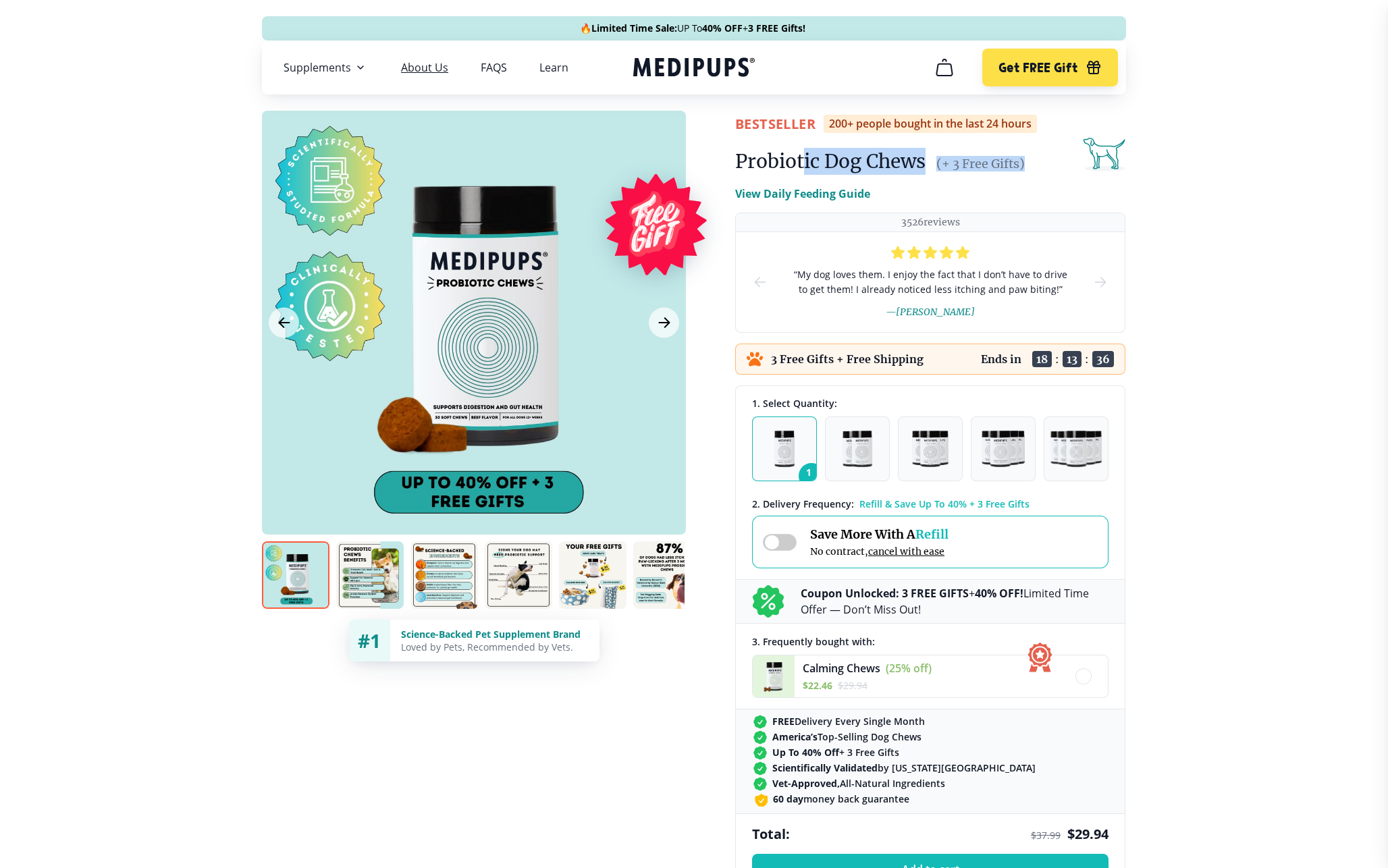
click at [423, 61] on link "About Us" at bounding box center [425, 68] width 47 height 14
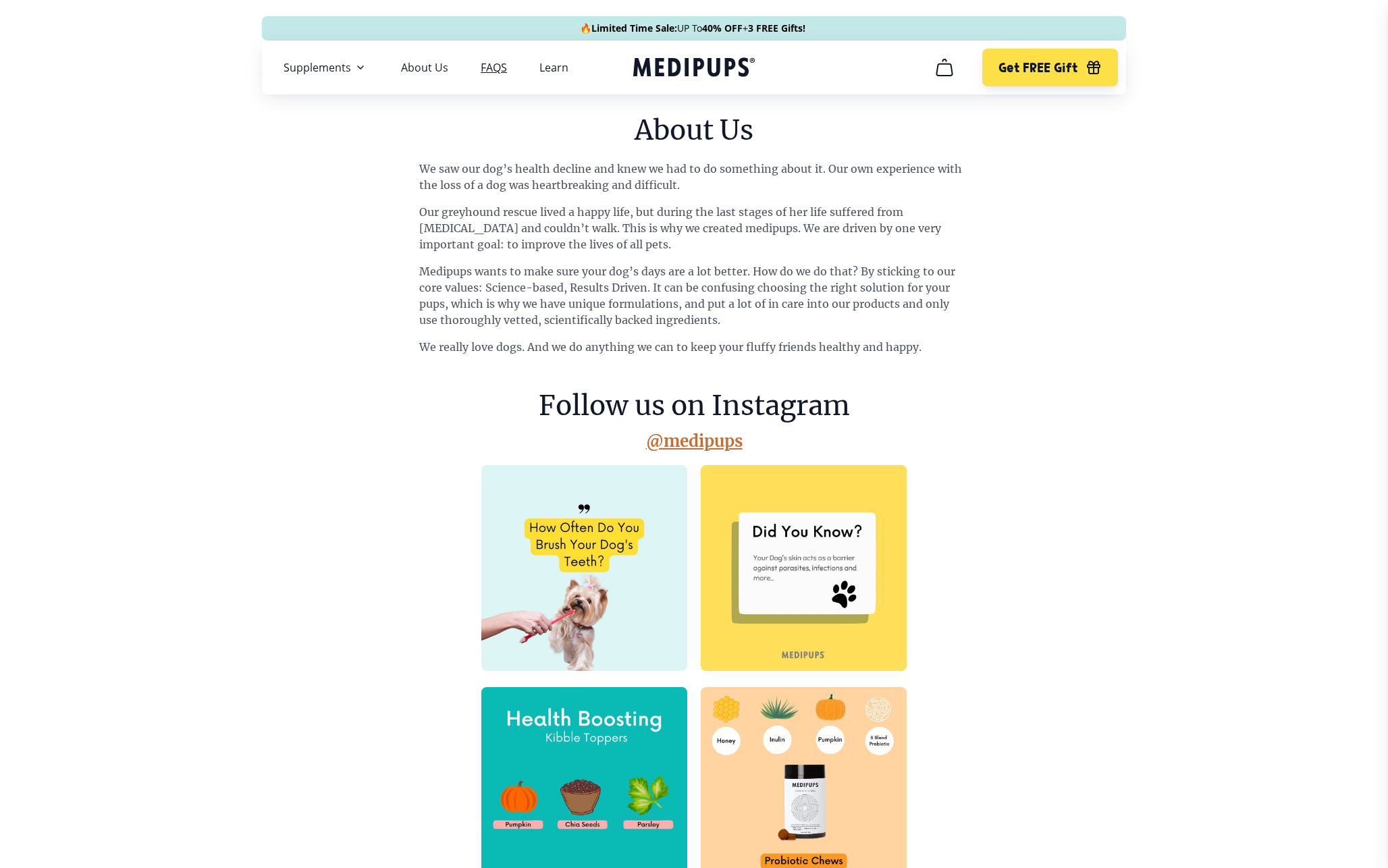
click at [485, 68] on link "FAQS" at bounding box center [494, 68] width 27 height 14
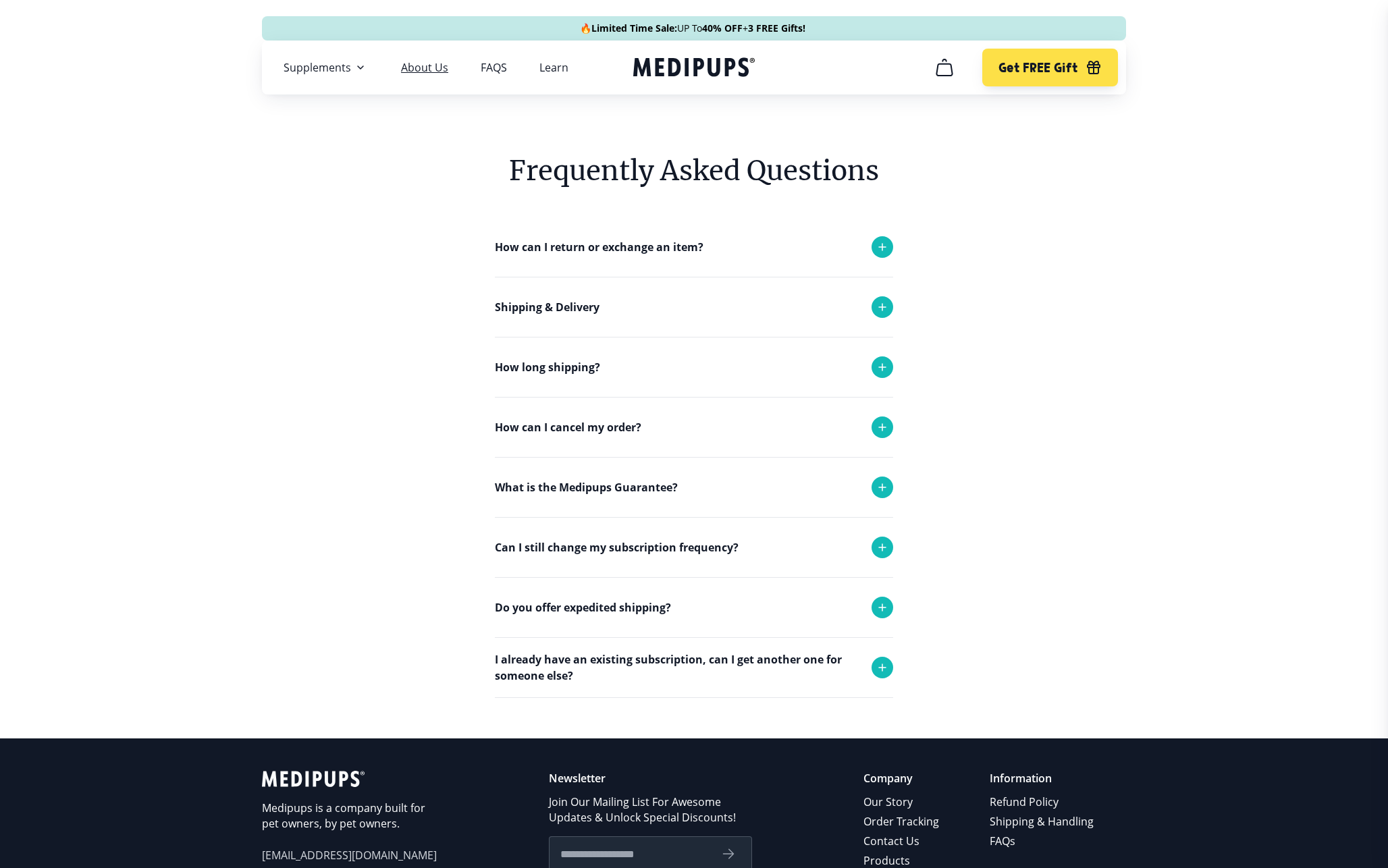
click at [439, 62] on link "About Us" at bounding box center [425, 68] width 47 height 14
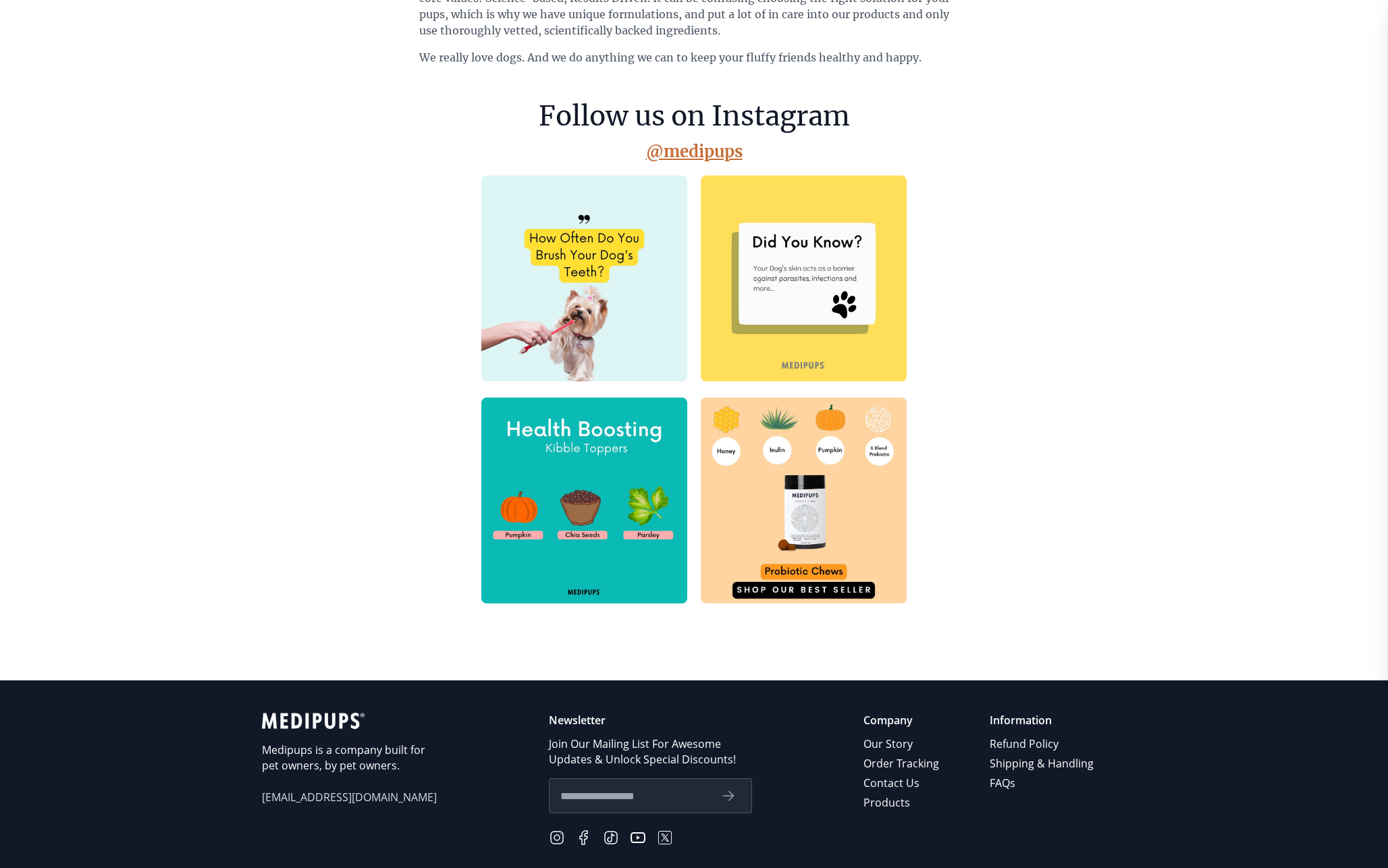
scroll to position [399, 0]
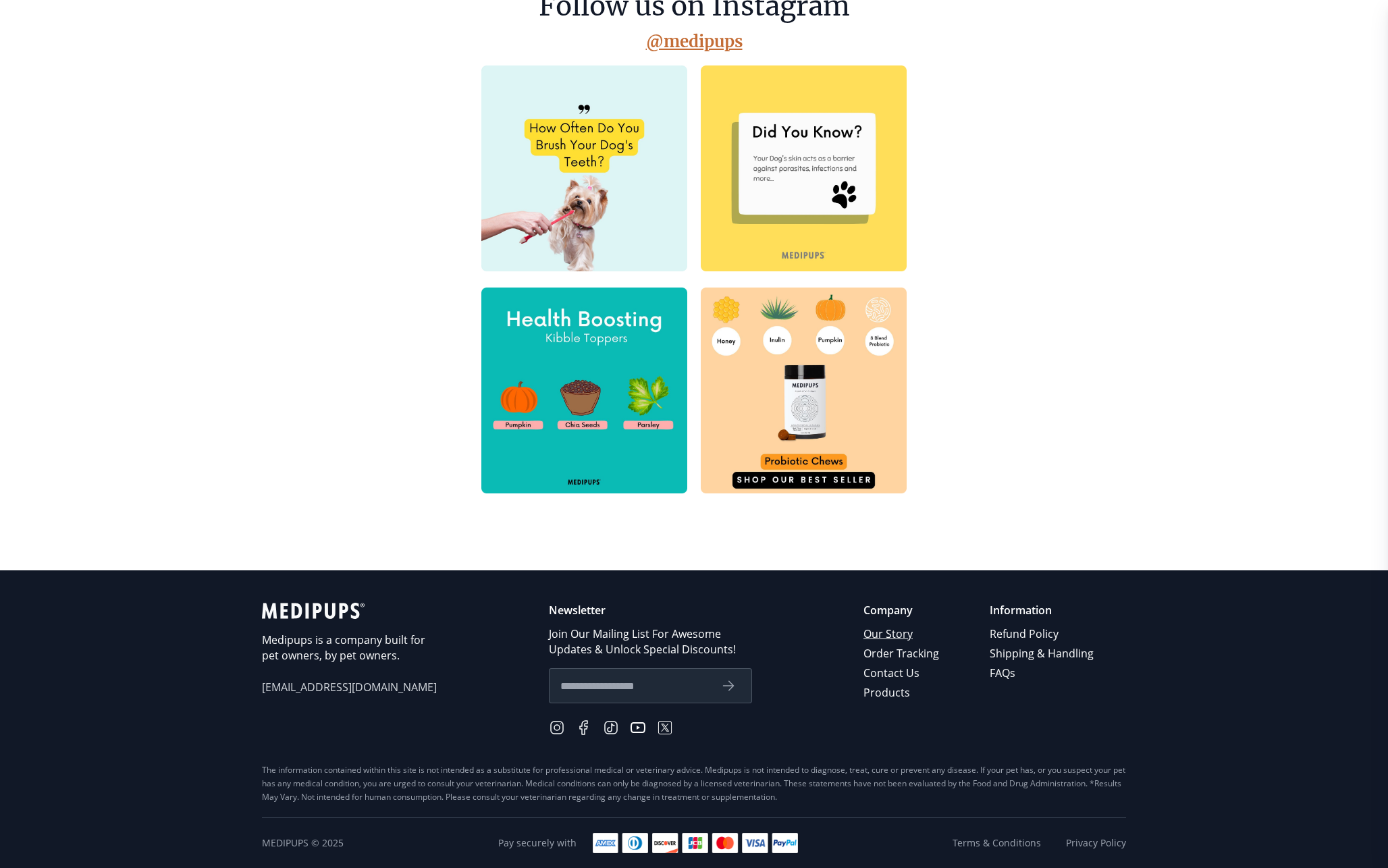
click at [878, 630] on link "Our Story" at bounding box center [903, 634] width 78 height 20
click at [896, 657] on link "Order Tracking" at bounding box center [903, 653] width 78 height 20
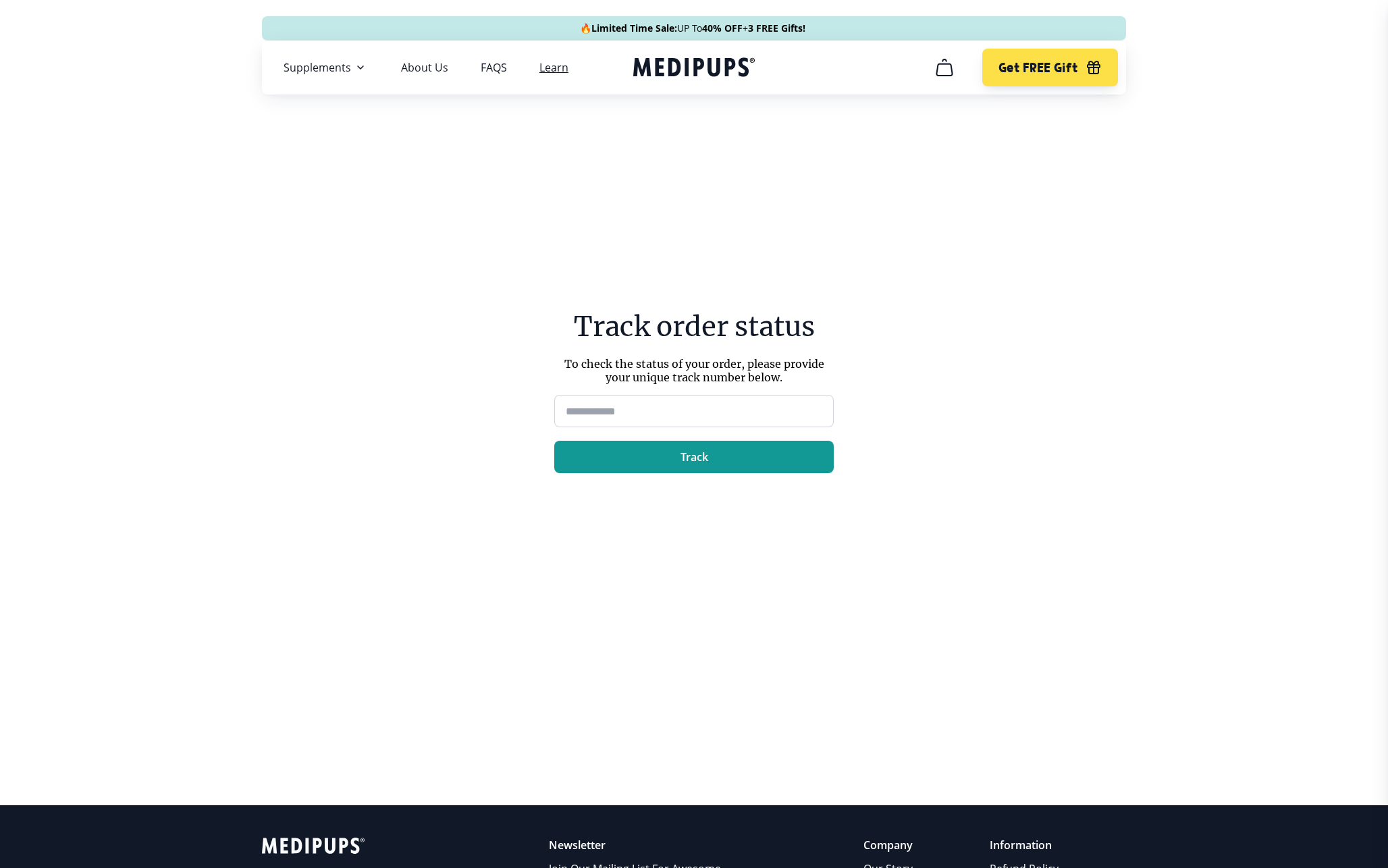
click at [563, 66] on link "Learn" at bounding box center [554, 68] width 29 height 14
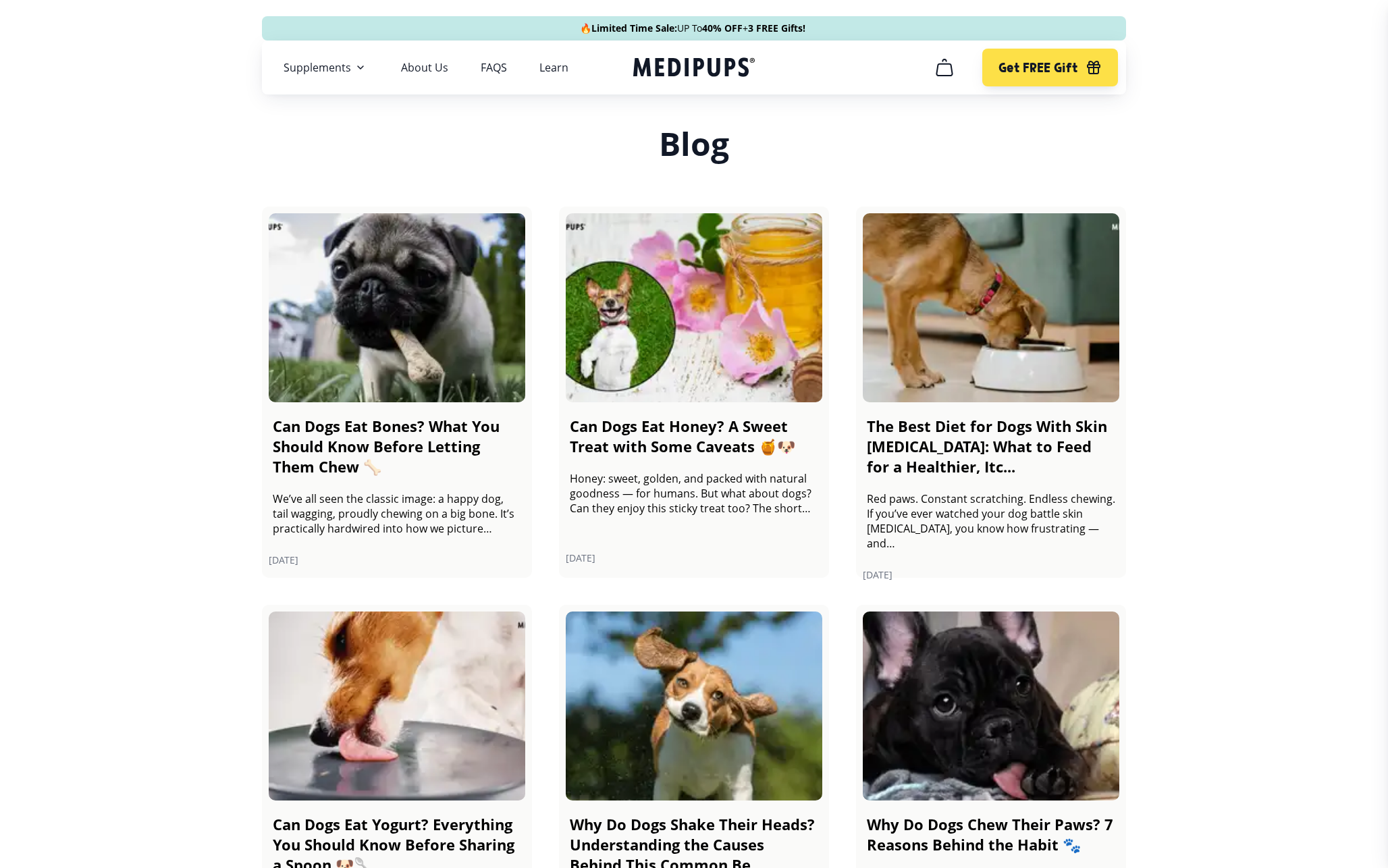
click at [429, 348] on img at bounding box center [396, 307] width 256 height 189
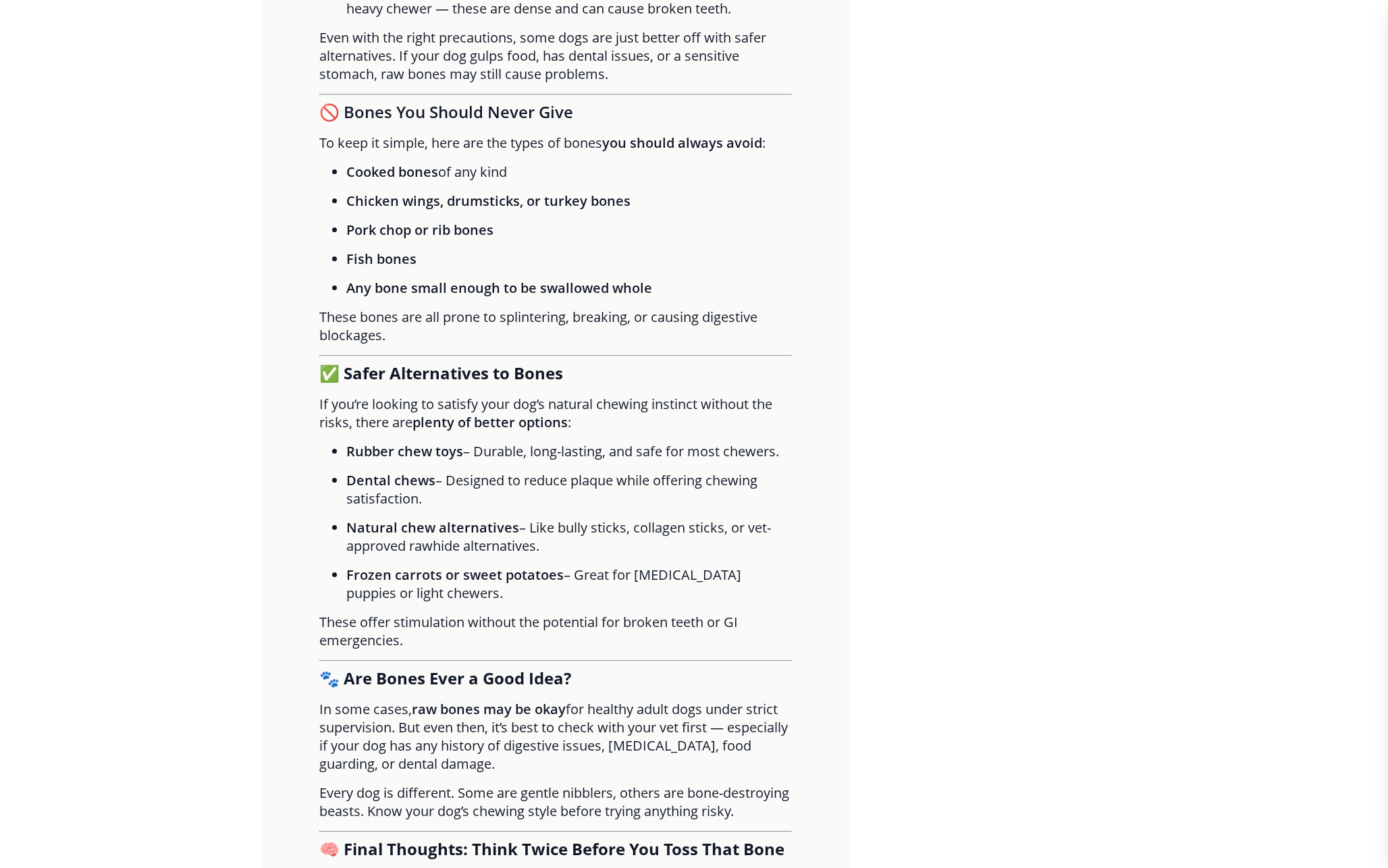
scroll to position [2510, 0]
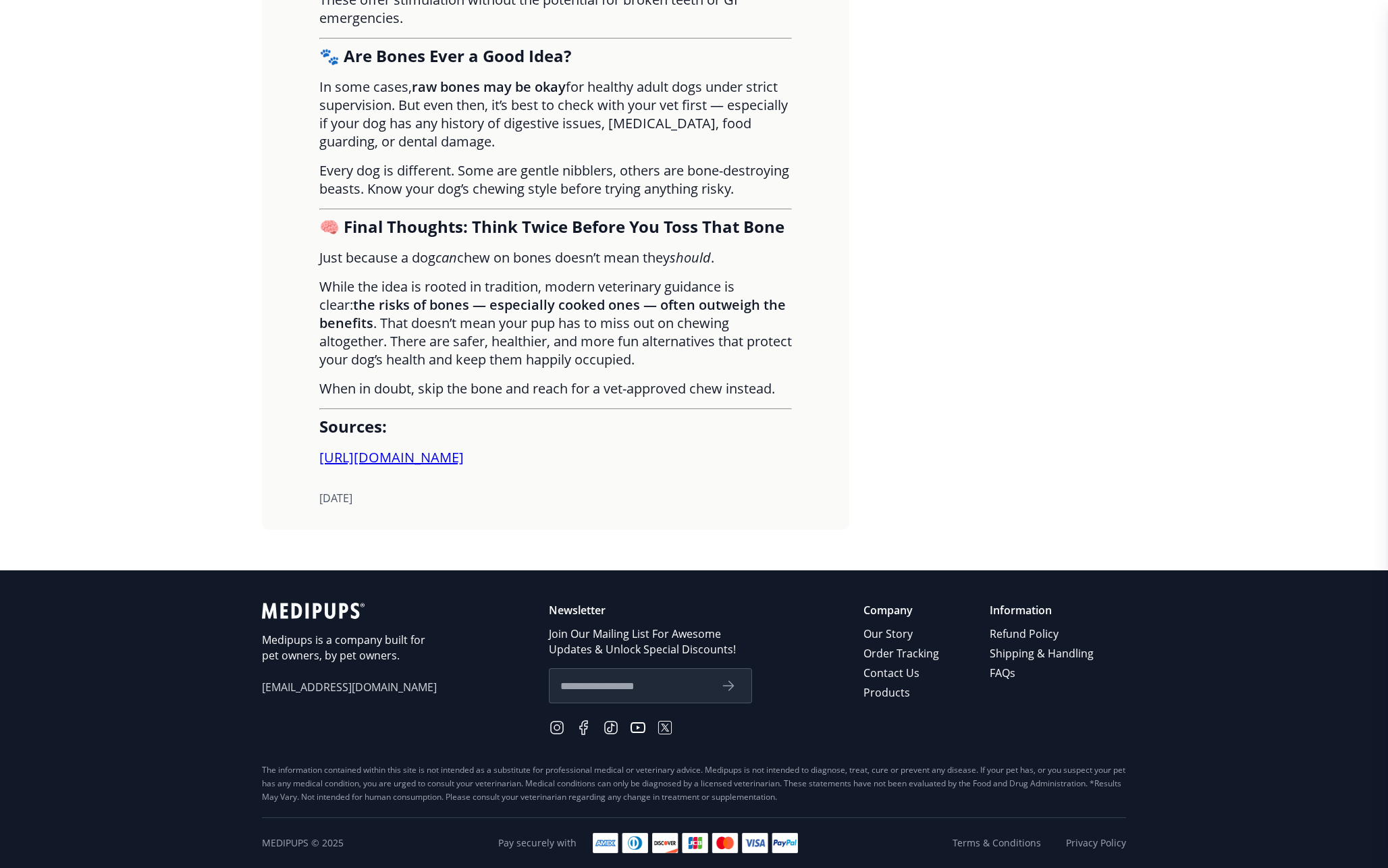
click at [560, 727] on icon at bounding box center [556, 727] width 5 height 5
drag, startPoint x: 301, startPoint y: 771, endPoint x: 390, endPoint y: 772, distance: 89.0
click at [390, 772] on div "The information contained within this site is not intended as a substitute for …" at bounding box center [694, 783] width 864 height 40
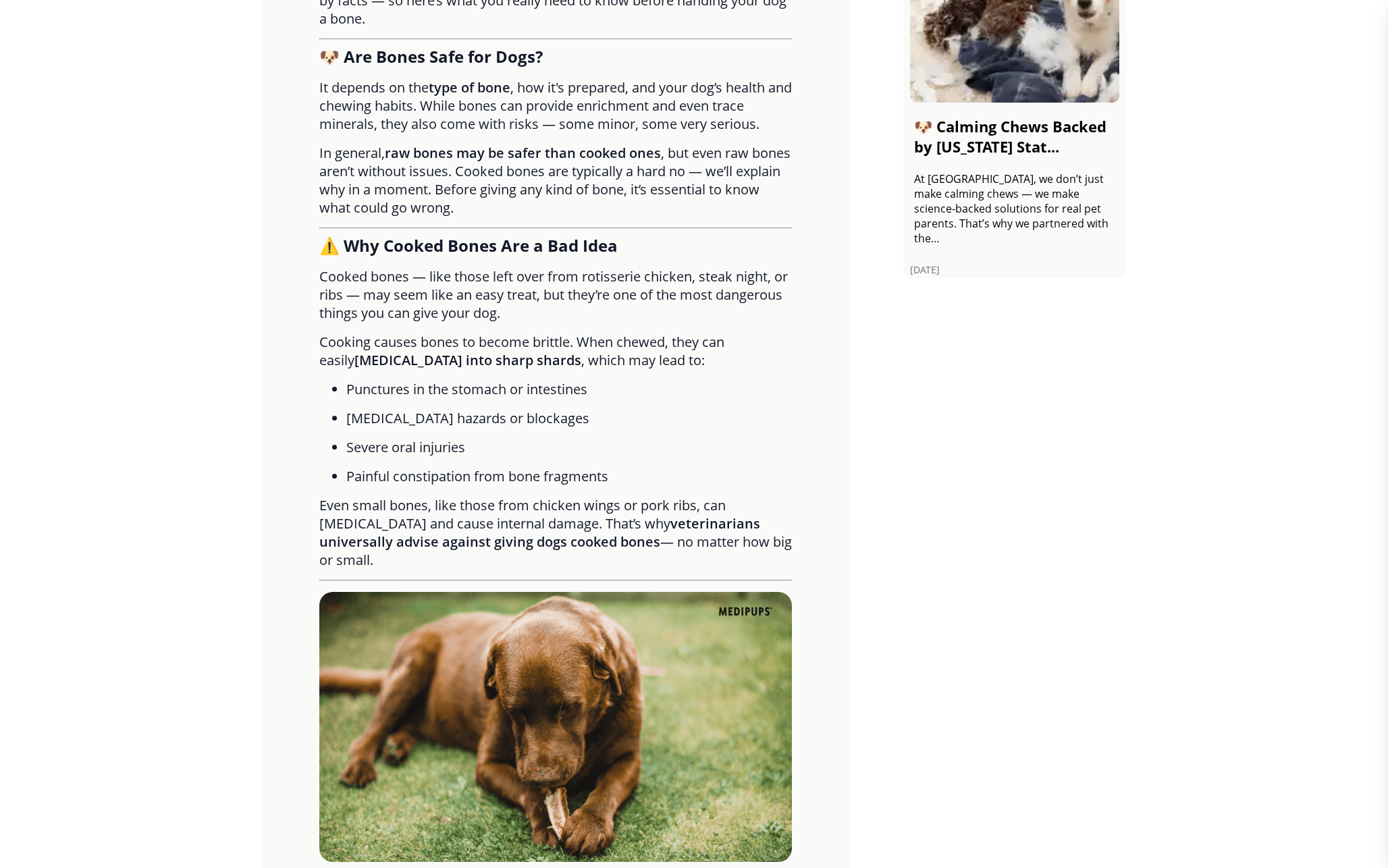
scroll to position [687, 0]
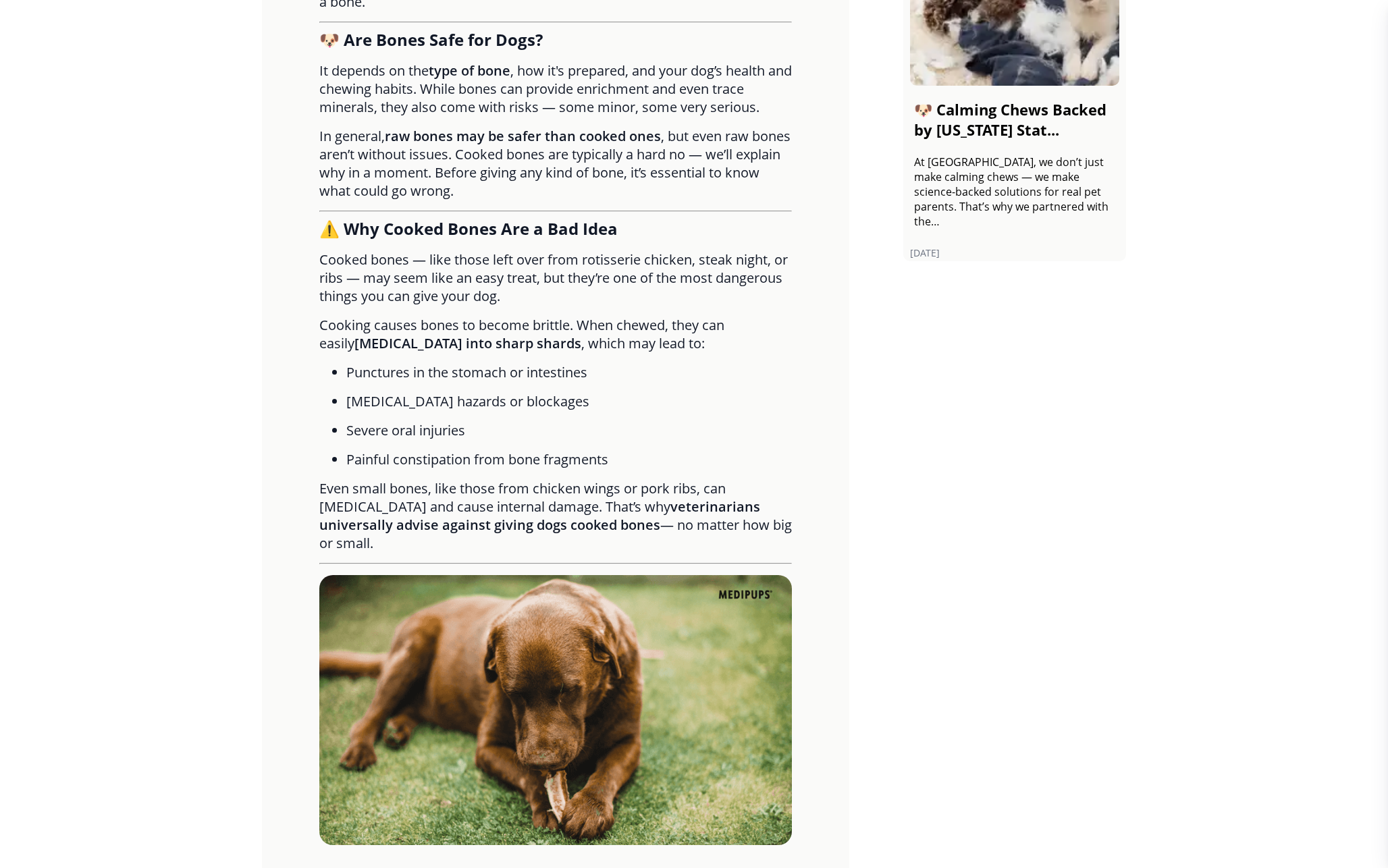
click at [619, 693] on img at bounding box center [556, 710] width 473 height 270
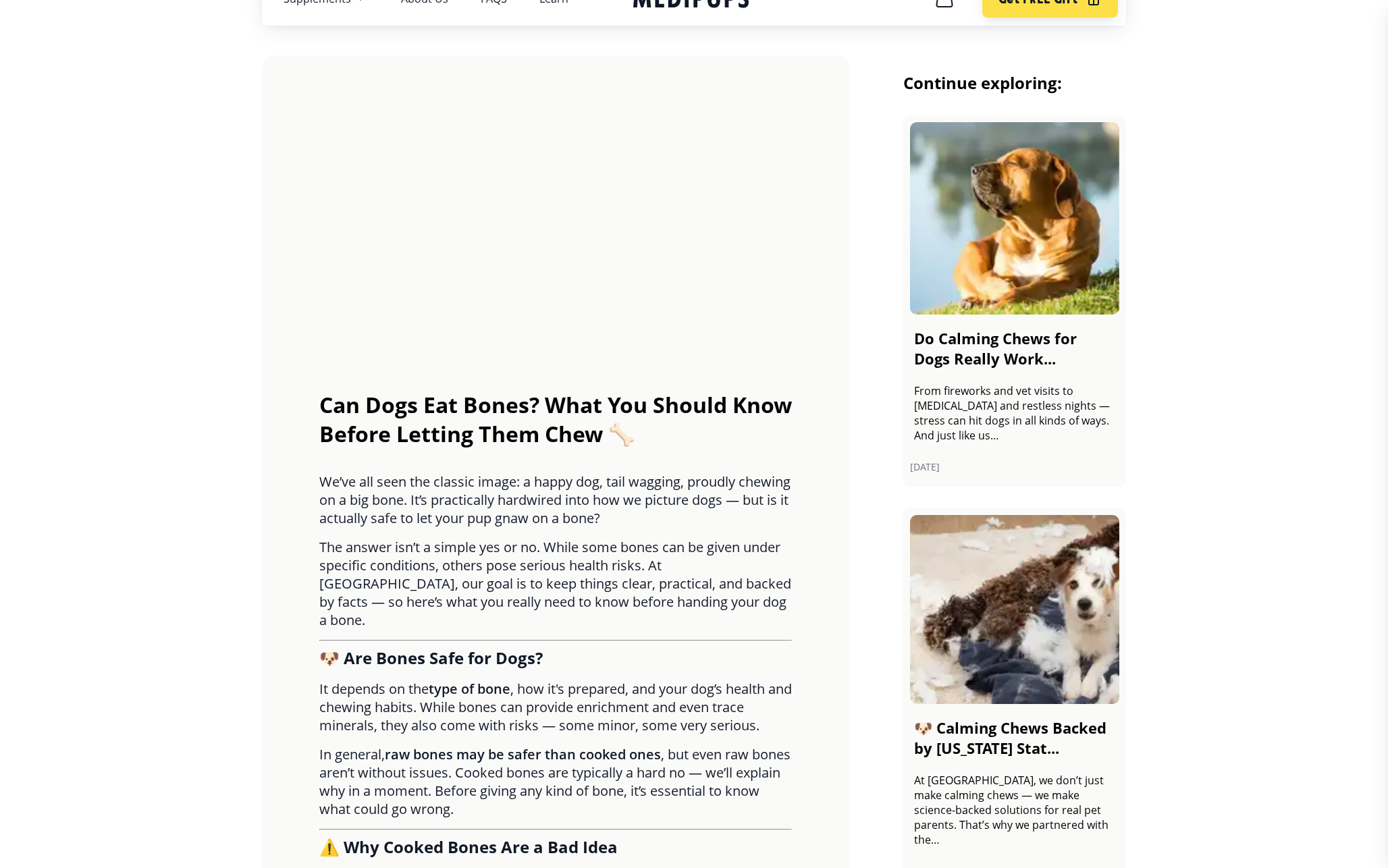
scroll to position [0, 0]
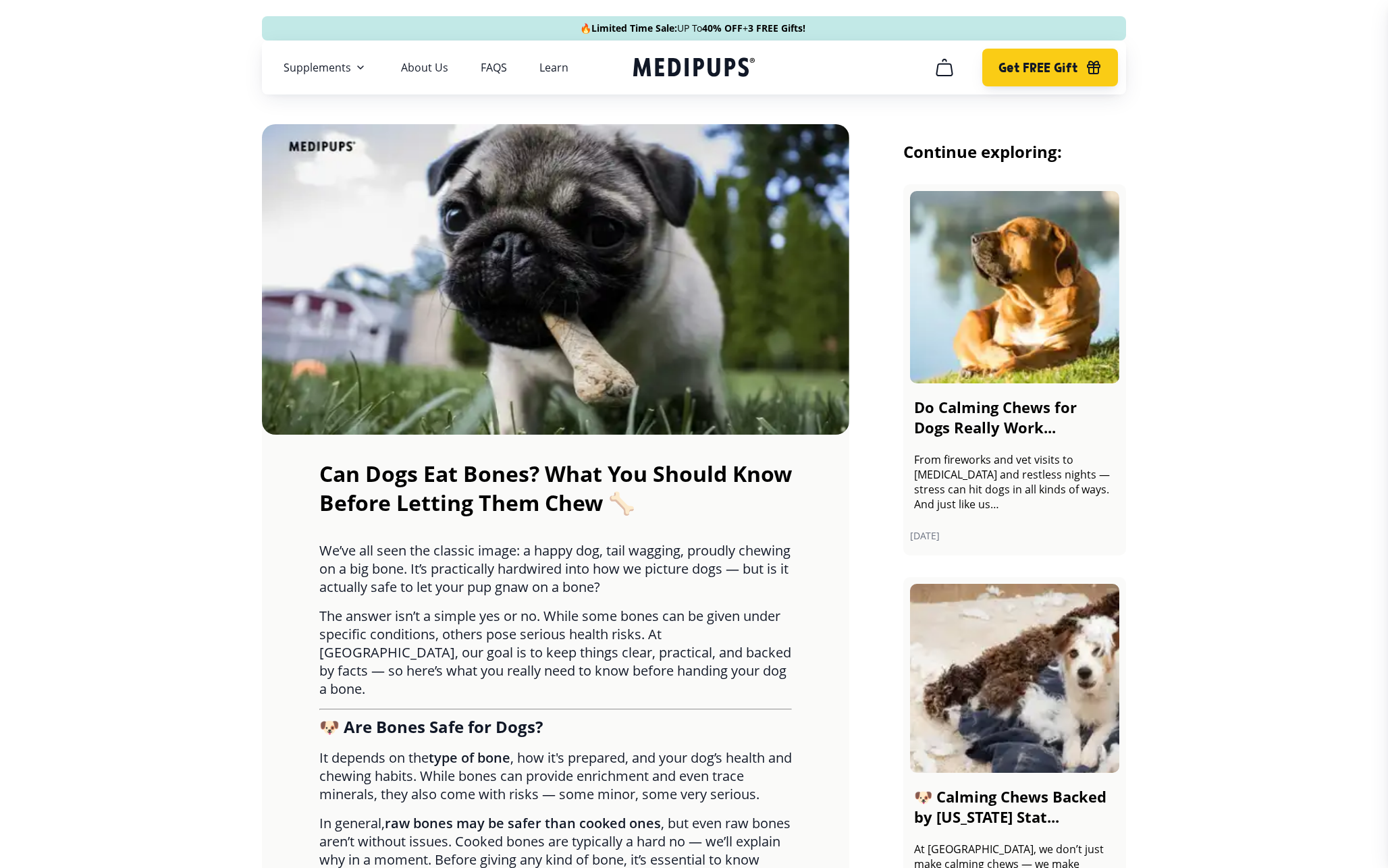
click at [1063, 63] on span "Get FREE Gift" at bounding box center [1038, 68] width 79 height 15
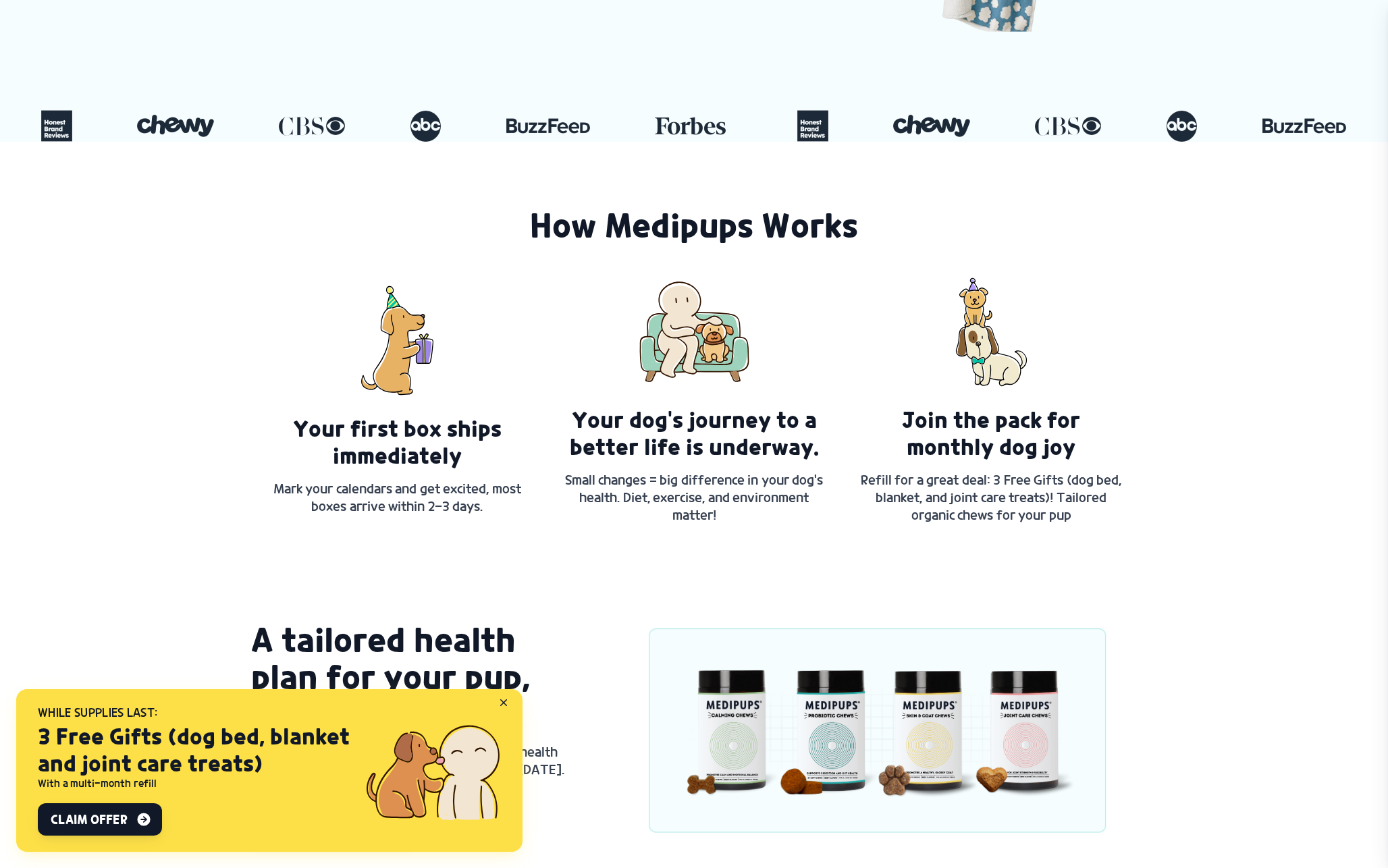
scroll to position [559, 0]
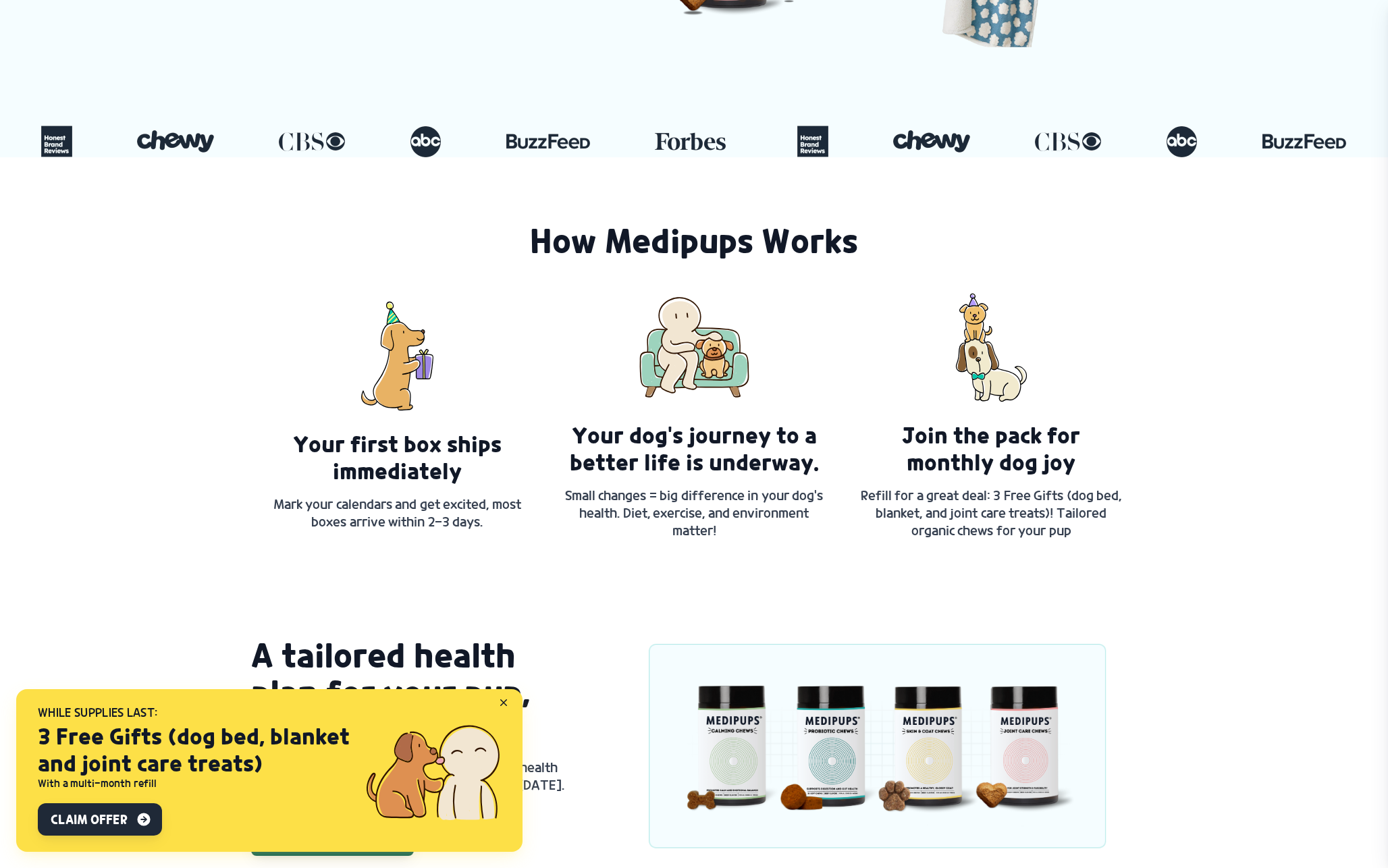
click at [103, 806] on button "Claim Offer" at bounding box center [100, 819] width 124 height 33
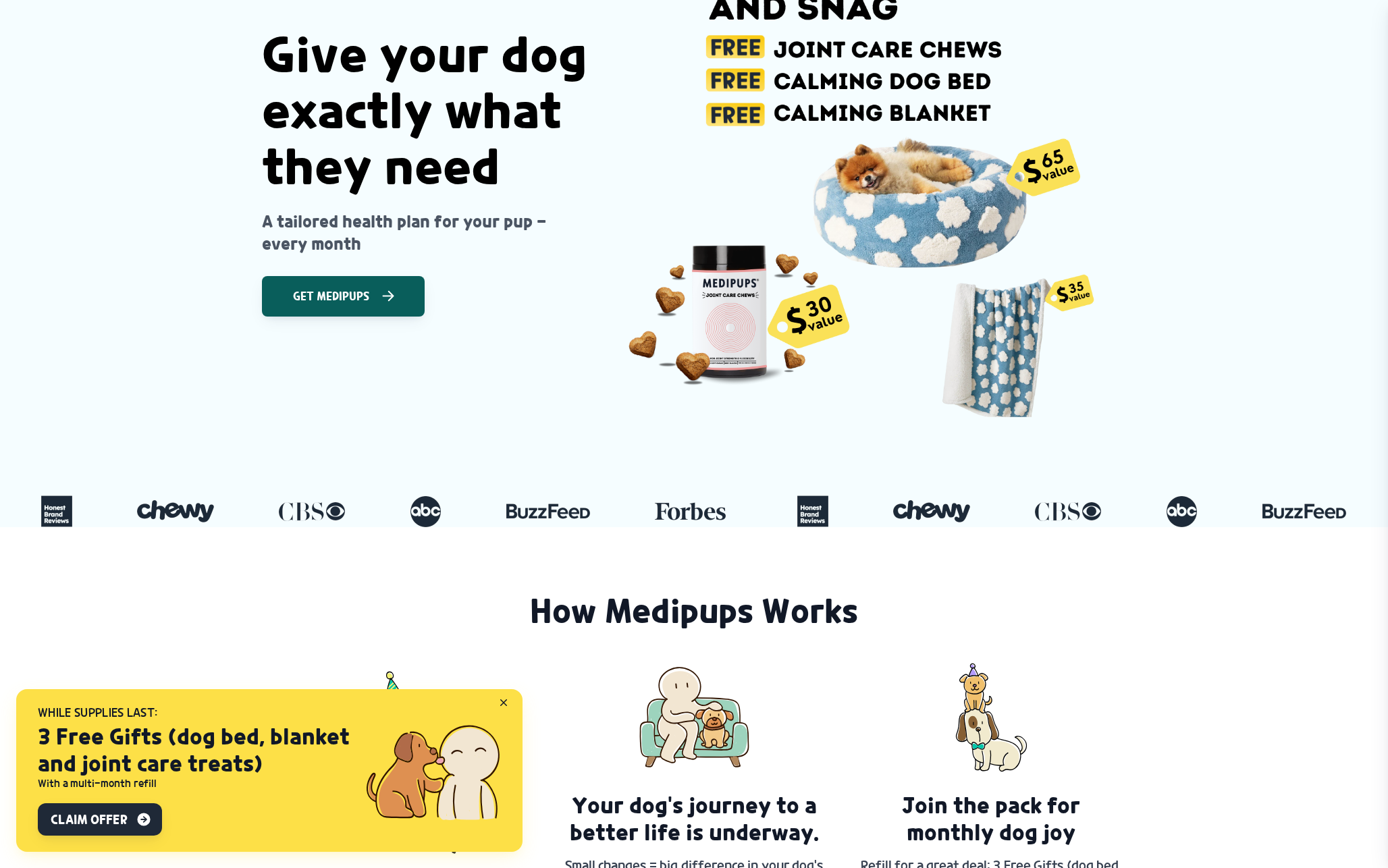
scroll to position [0, 0]
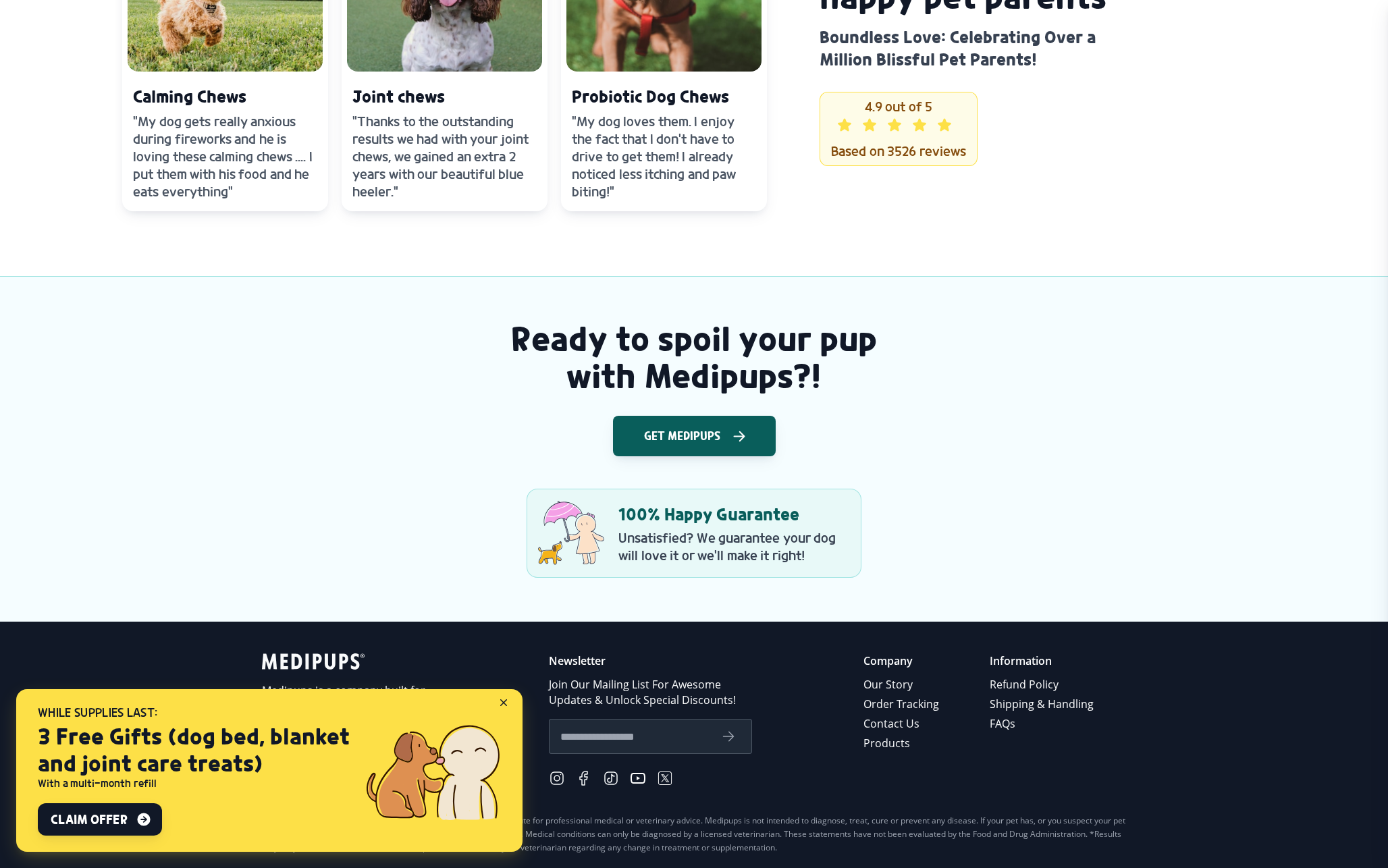
scroll to position [1669, 0]
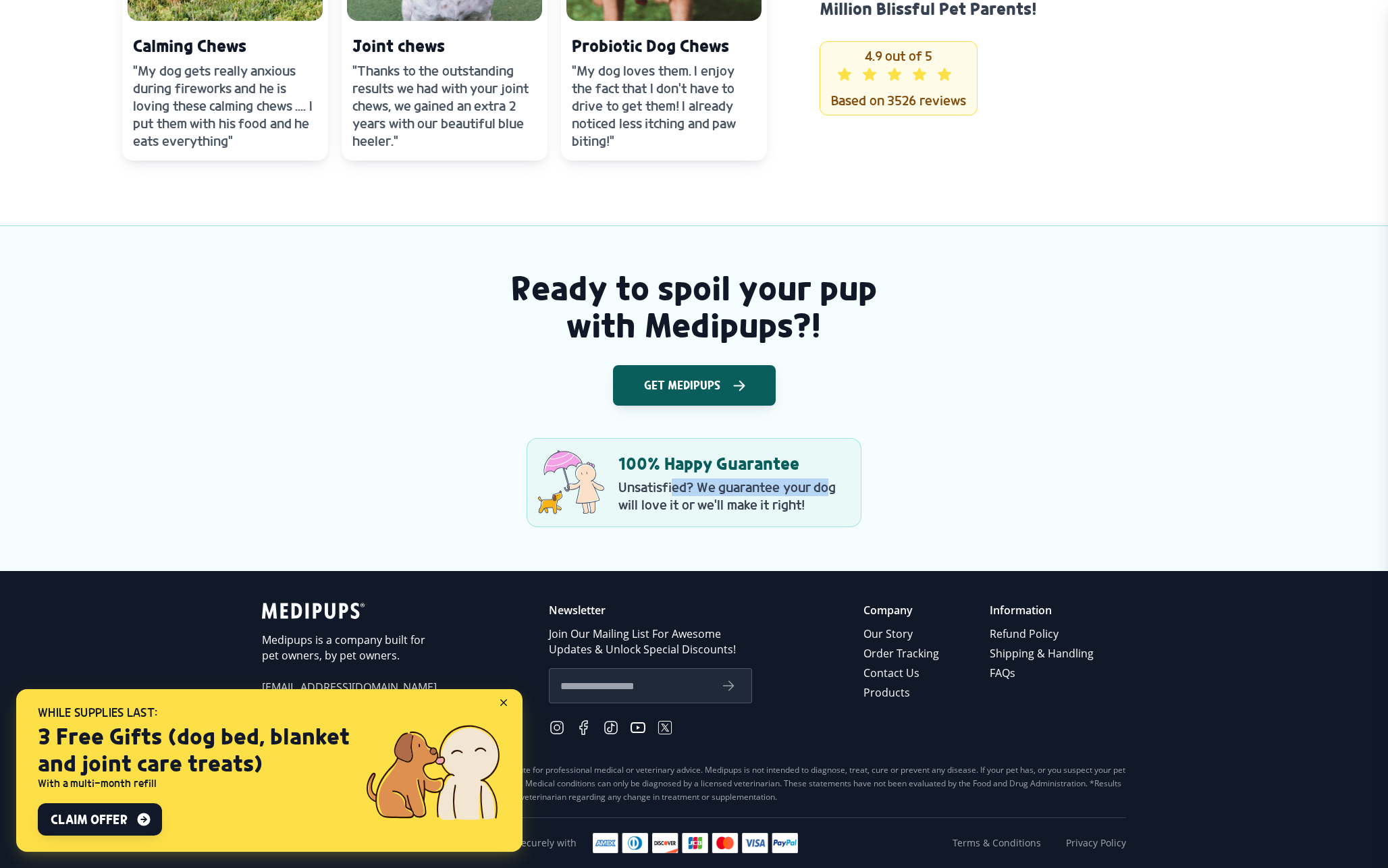
drag, startPoint x: 671, startPoint y: 488, endPoint x: 829, endPoint y: 489, distance: 158.0
click at [829, 489] on p "Unsatisfied? We guarantee your dog will love it or we'll make it right!" at bounding box center [734, 496] width 232 height 35
drag, startPoint x: 673, startPoint y: 504, endPoint x: 845, endPoint y: 500, distance: 172.0
click at [845, 500] on p "Unsatisfied? We guarantee your dog will love it or we'll make it right!" at bounding box center [734, 496] width 232 height 35
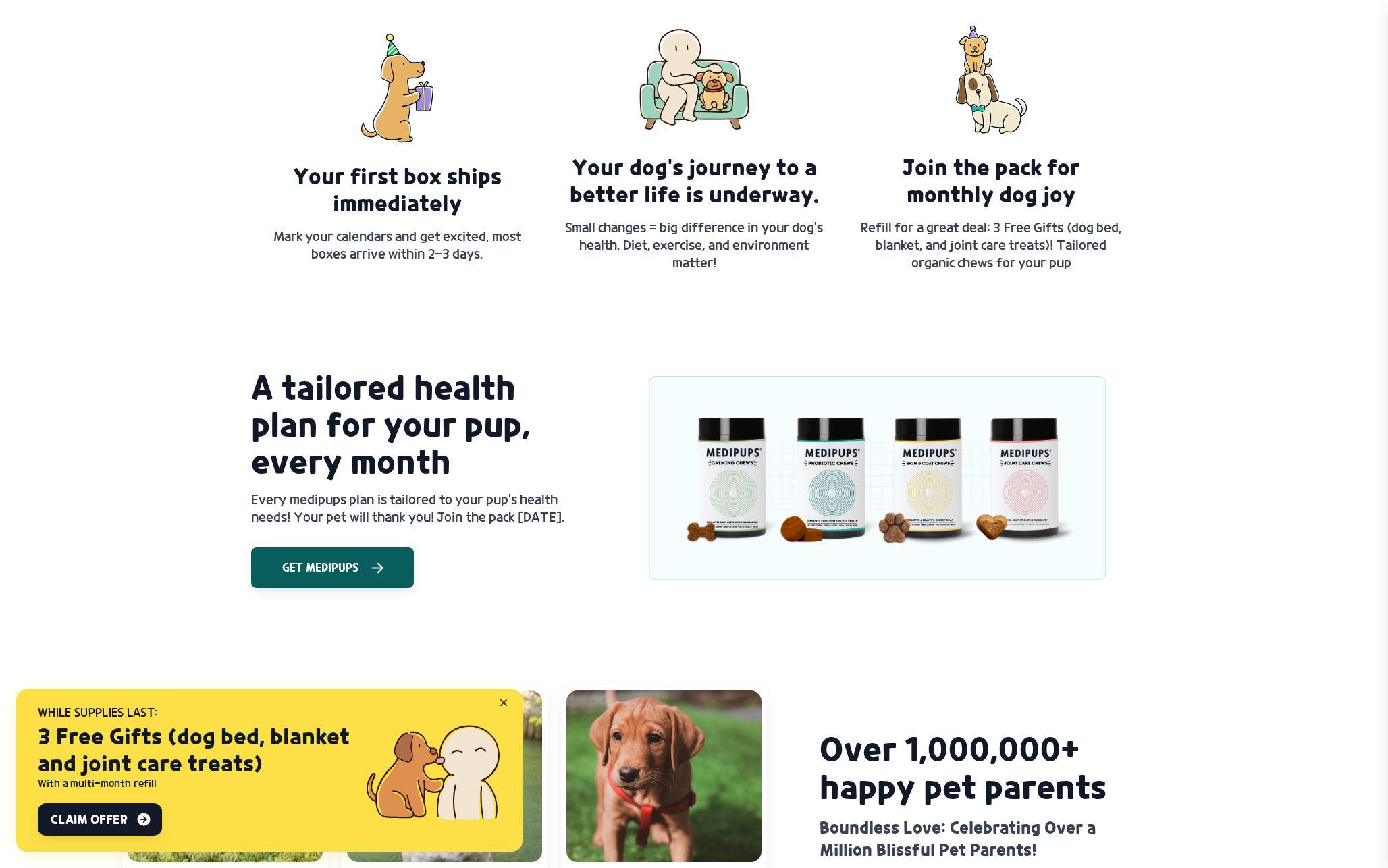
scroll to position [769, 0]
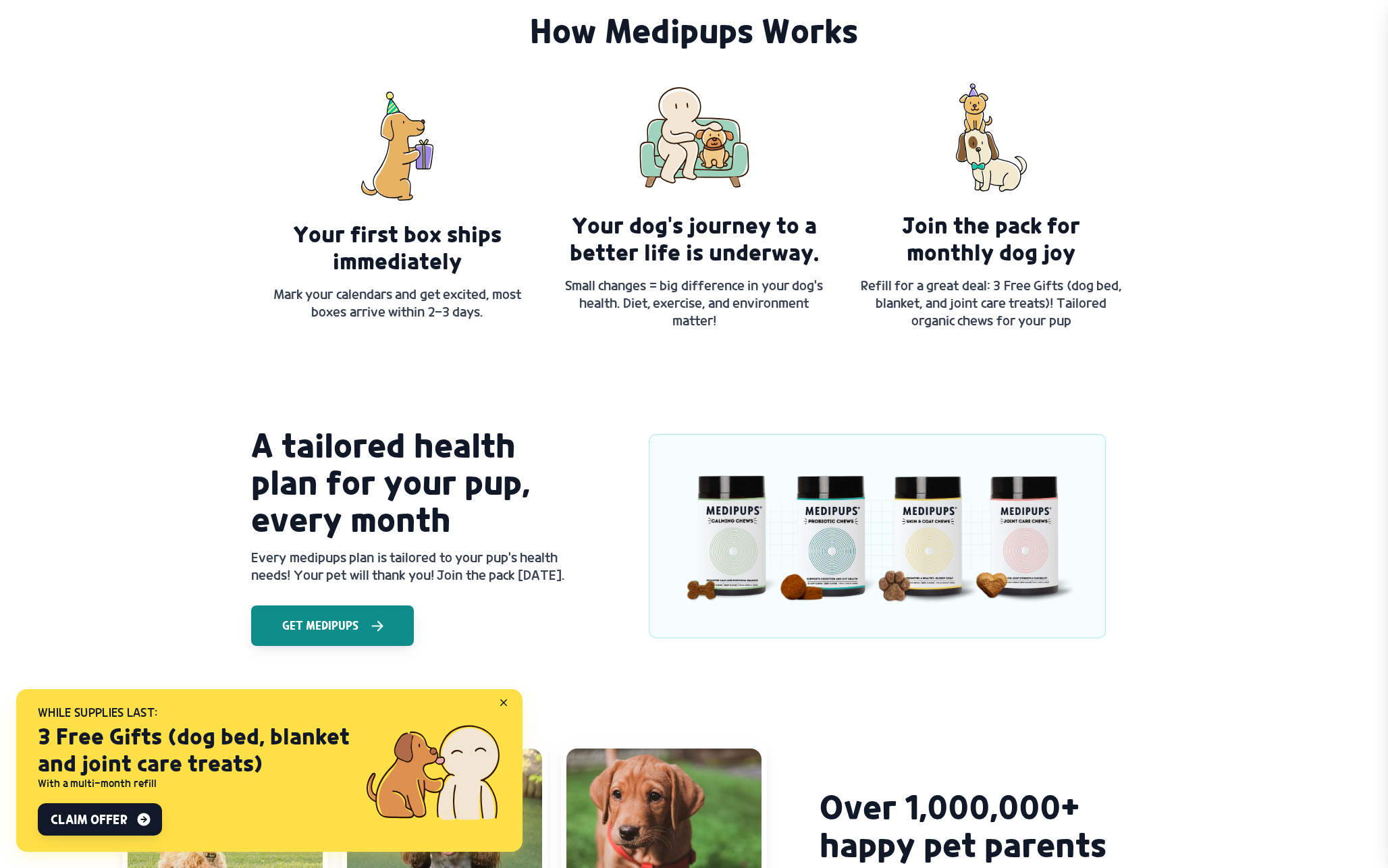
click at [404, 633] on button "Get Medipups" at bounding box center [333, 625] width 163 height 40
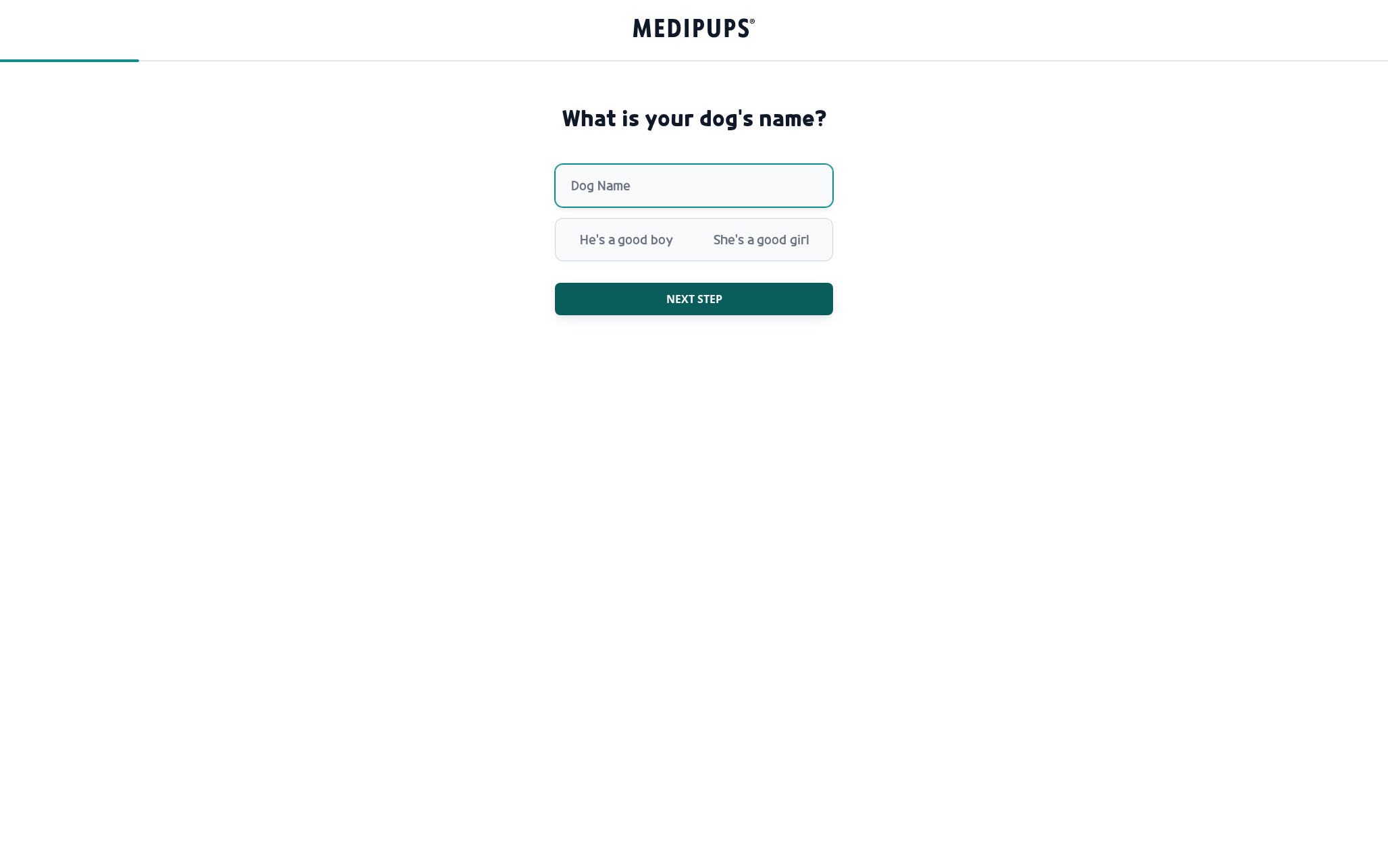
click at [668, 201] on input "Dog Name" at bounding box center [694, 186] width 279 height 43
type input "******"
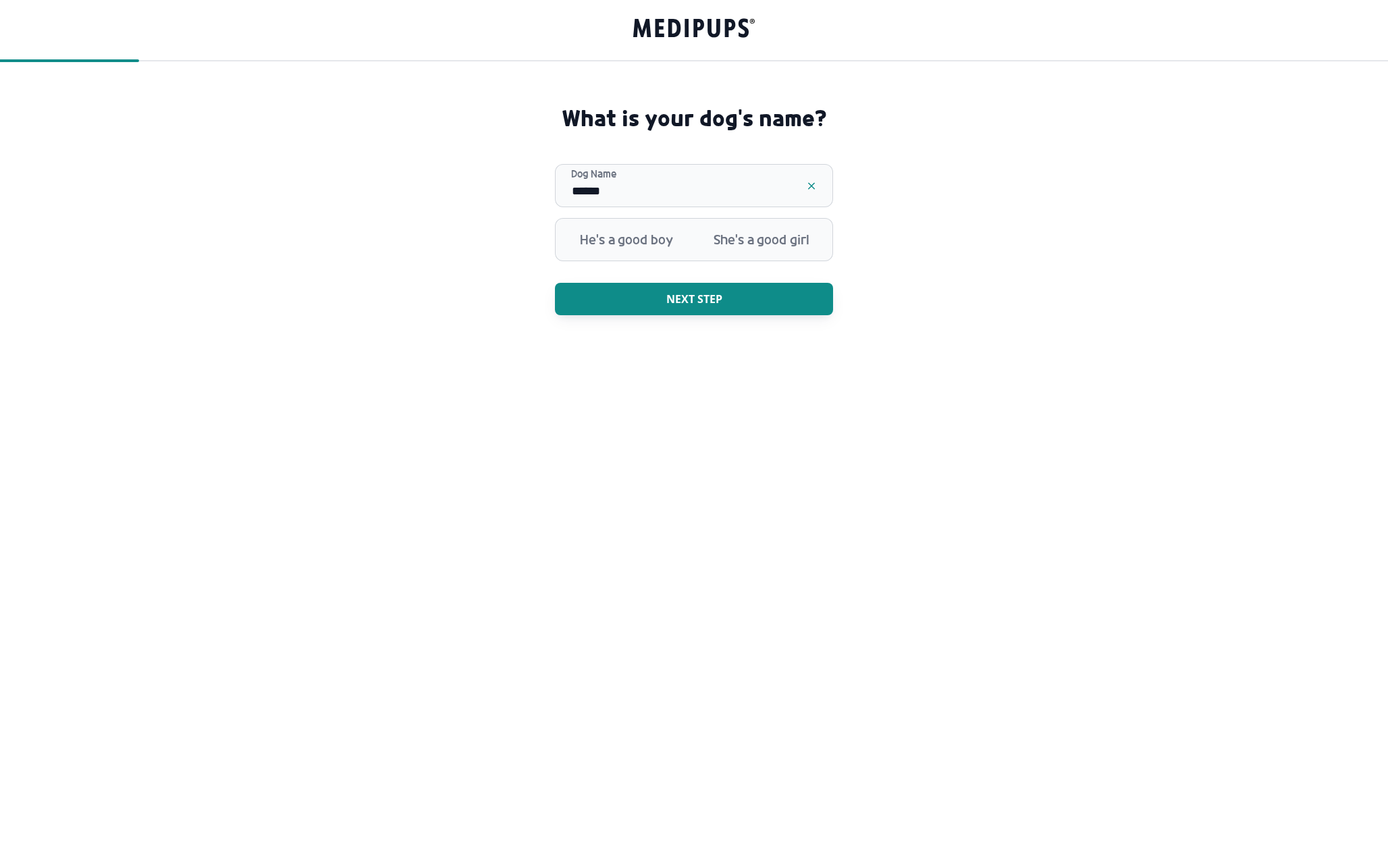
click at [680, 286] on button "Next step" at bounding box center [694, 299] width 279 height 33
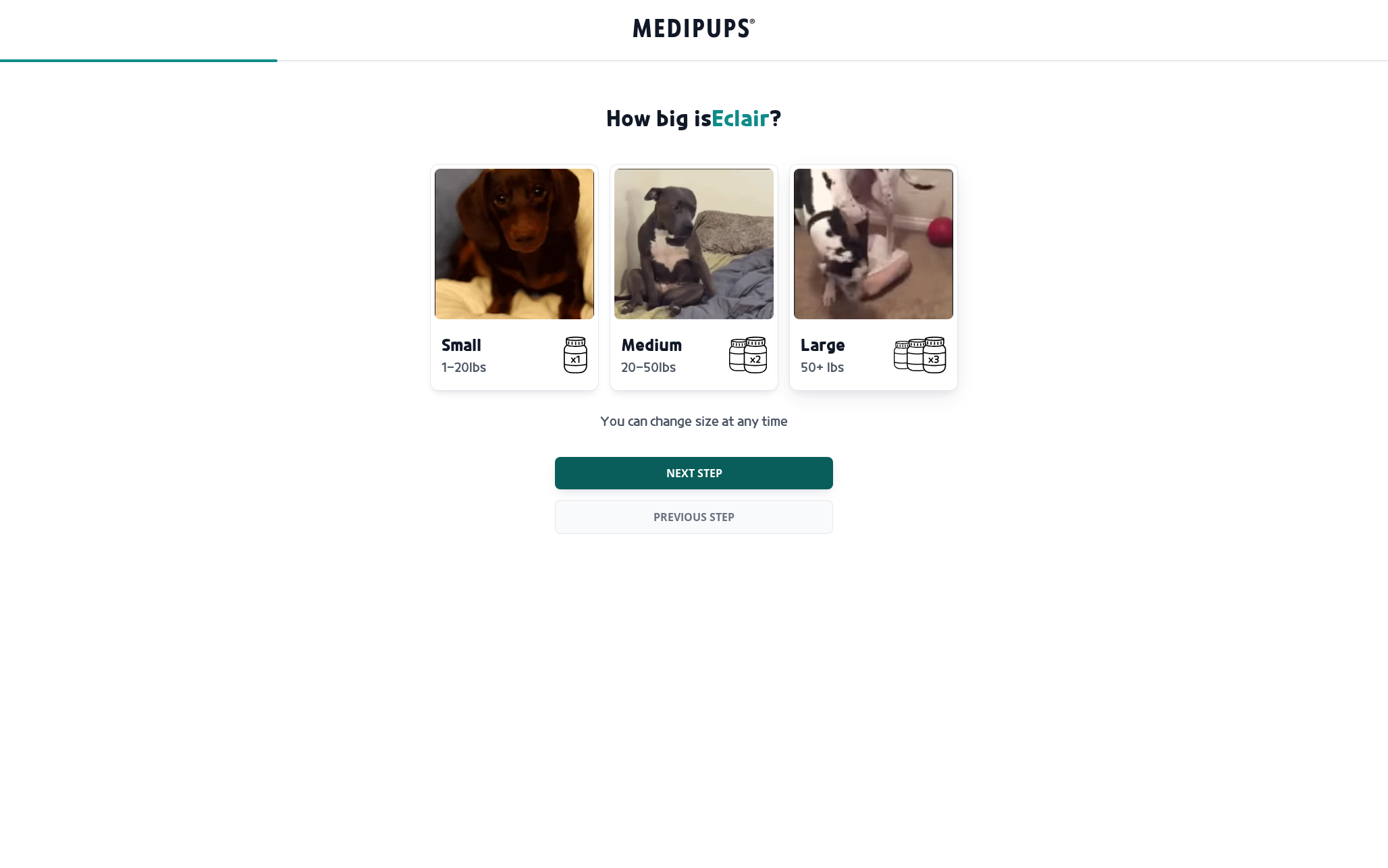
click at [820, 269] on video at bounding box center [873, 244] width 159 height 151
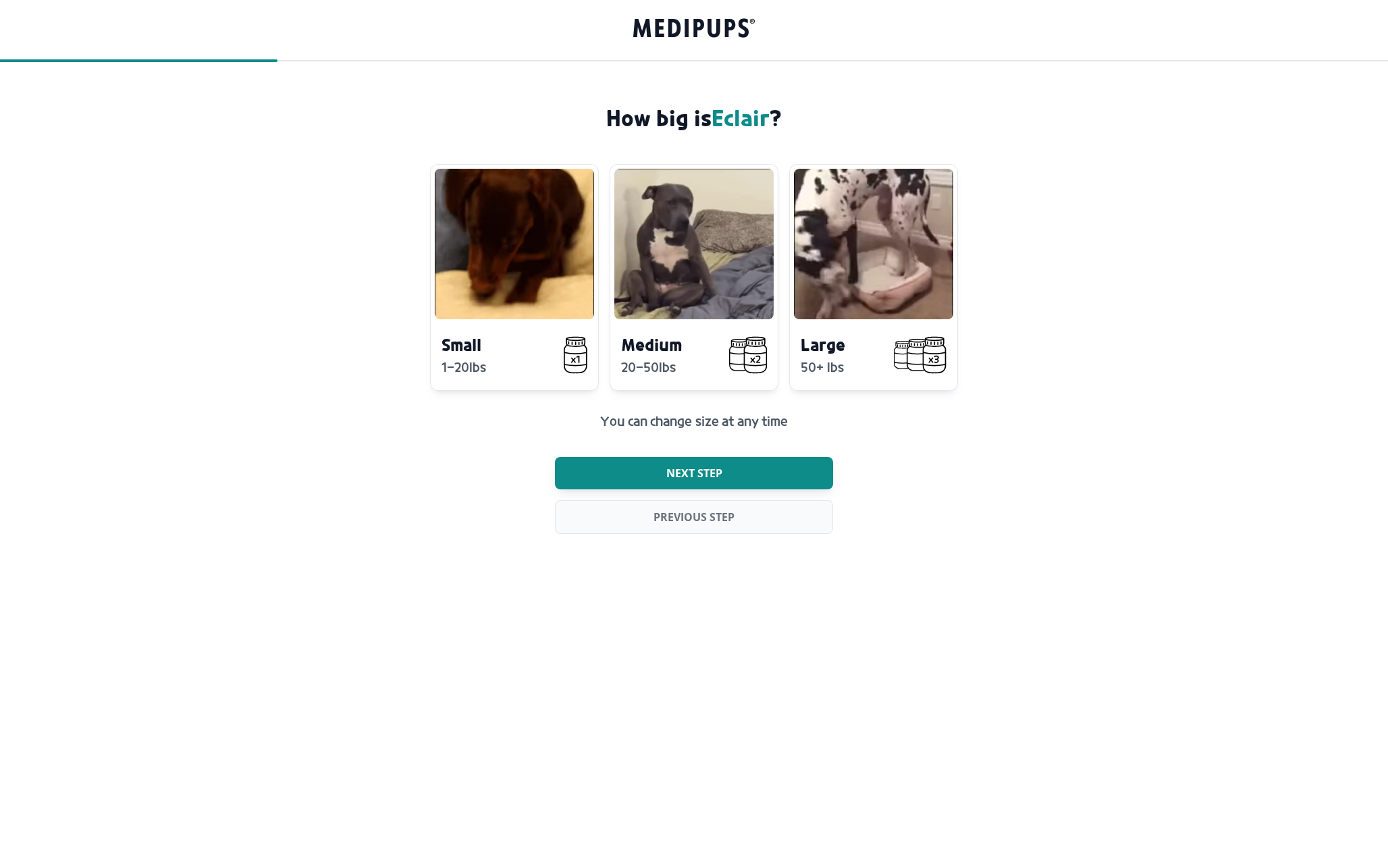
click at [737, 482] on button "Next step" at bounding box center [694, 473] width 279 height 33
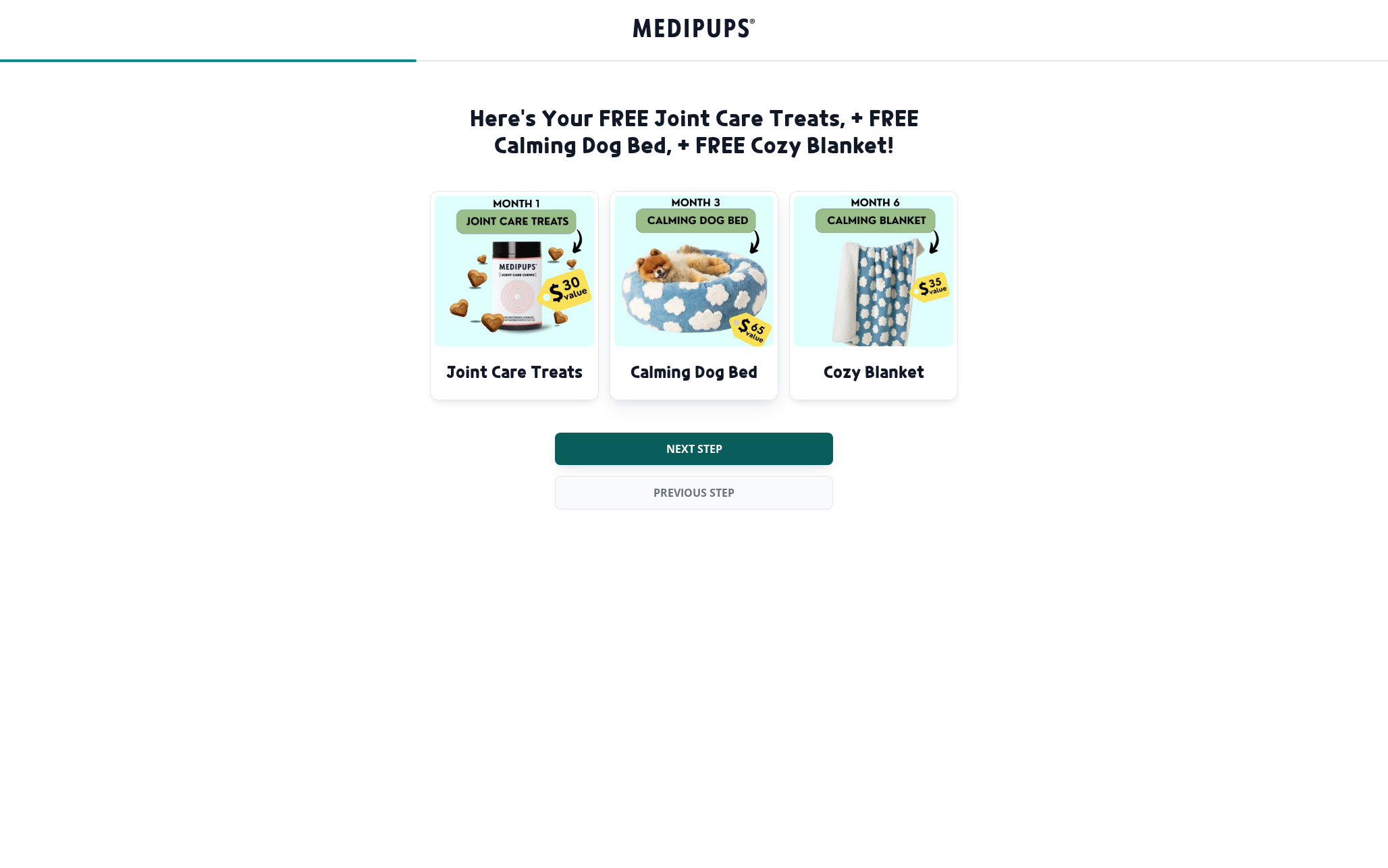
click at [690, 297] on img at bounding box center [693, 271] width 159 height 151
click at [693, 326] on img at bounding box center [693, 271] width 159 height 151
click at [670, 435] on button "Next step" at bounding box center [694, 449] width 279 height 33
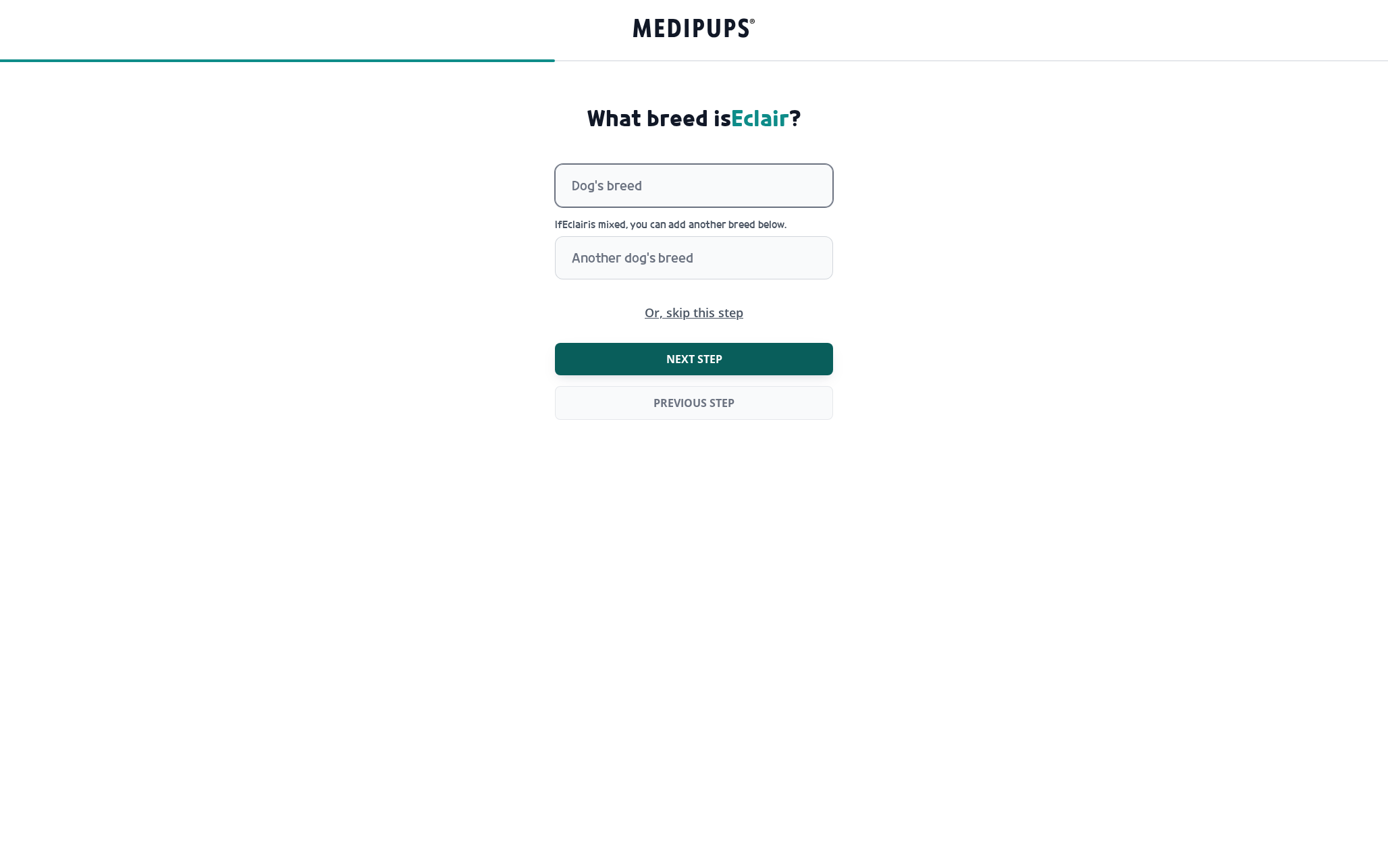
click at [681, 205] on div at bounding box center [702, 185] width 260 height 42
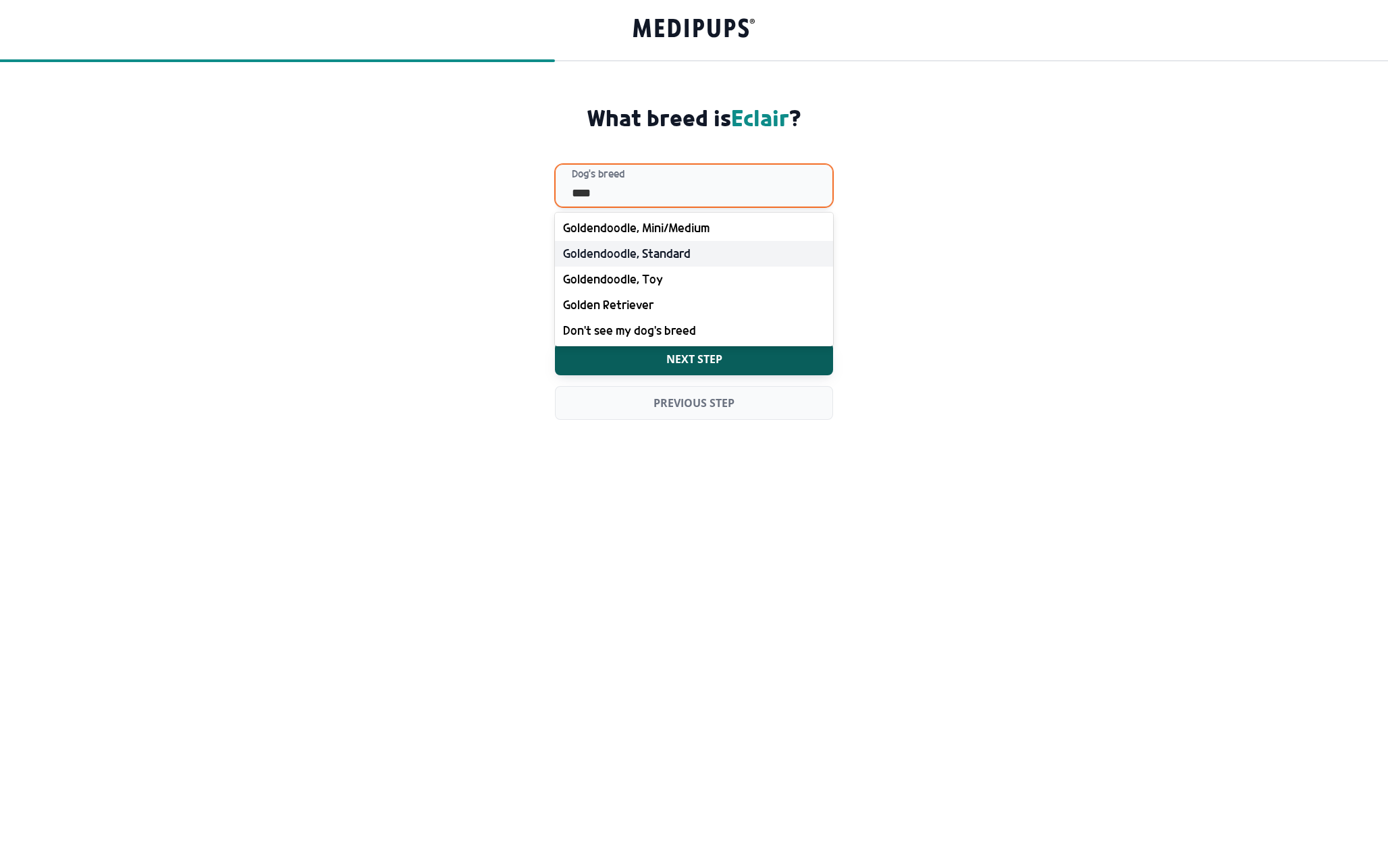
type input "*****"
click at [668, 311] on div "Golden Retriever" at bounding box center [694, 305] width 279 height 26
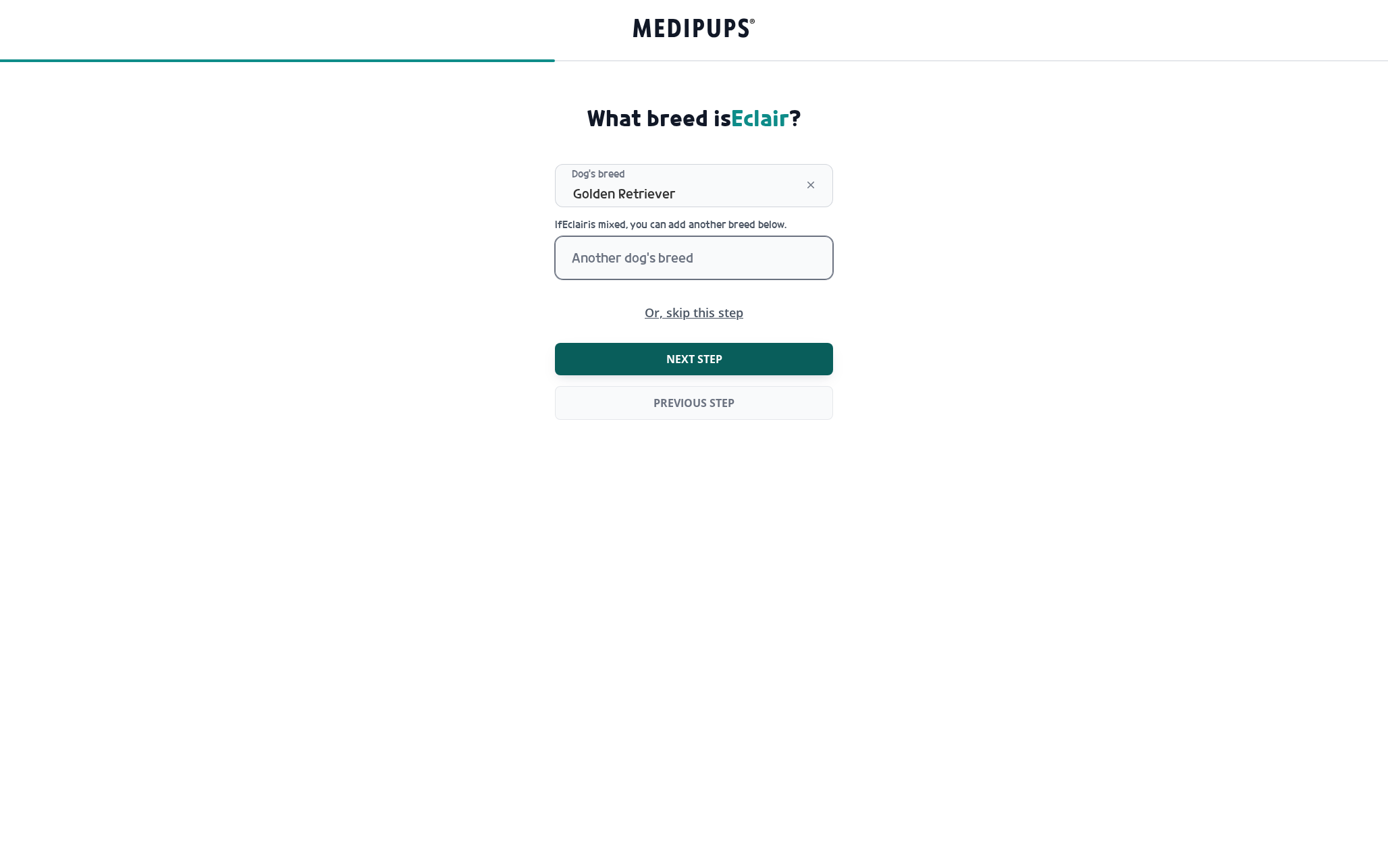
click at [661, 255] on div at bounding box center [702, 257] width 260 height 42
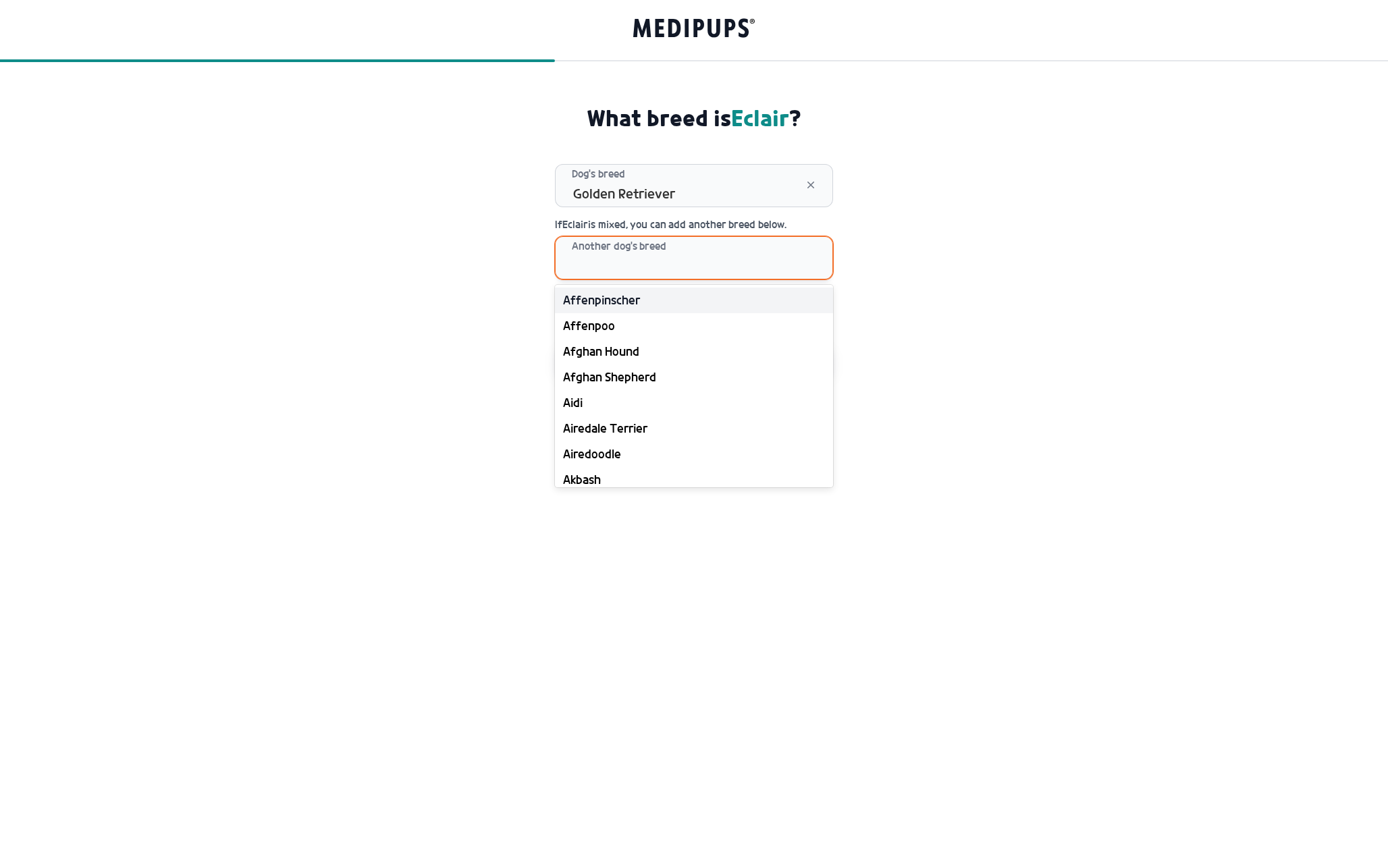
click at [904, 250] on form "What breed is Eclair ? option Golden Retriever, selected. Dog's breed Golden Re…" at bounding box center [694, 281] width 1388 height 353
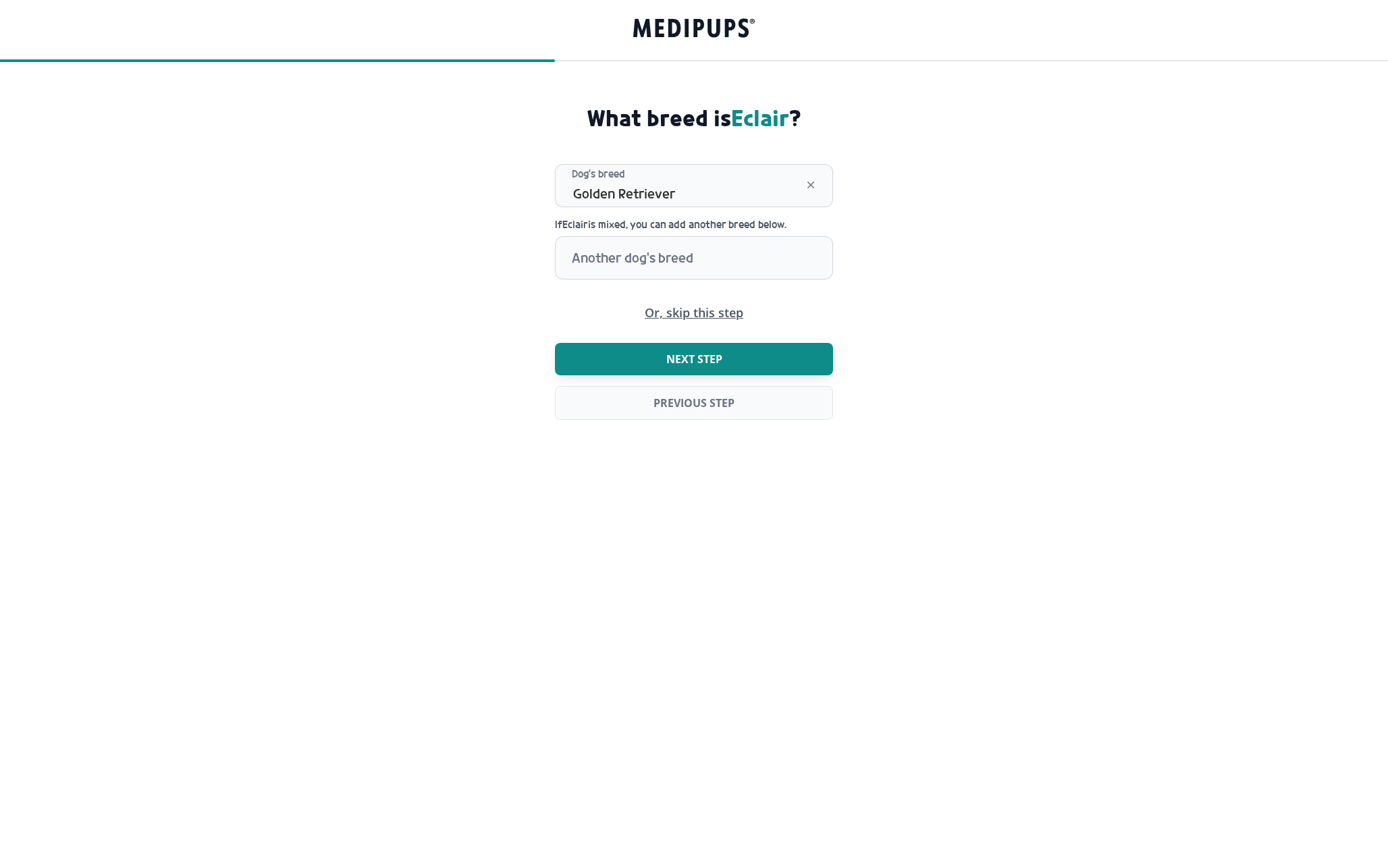
click at [785, 354] on button "Next step" at bounding box center [694, 359] width 279 height 33
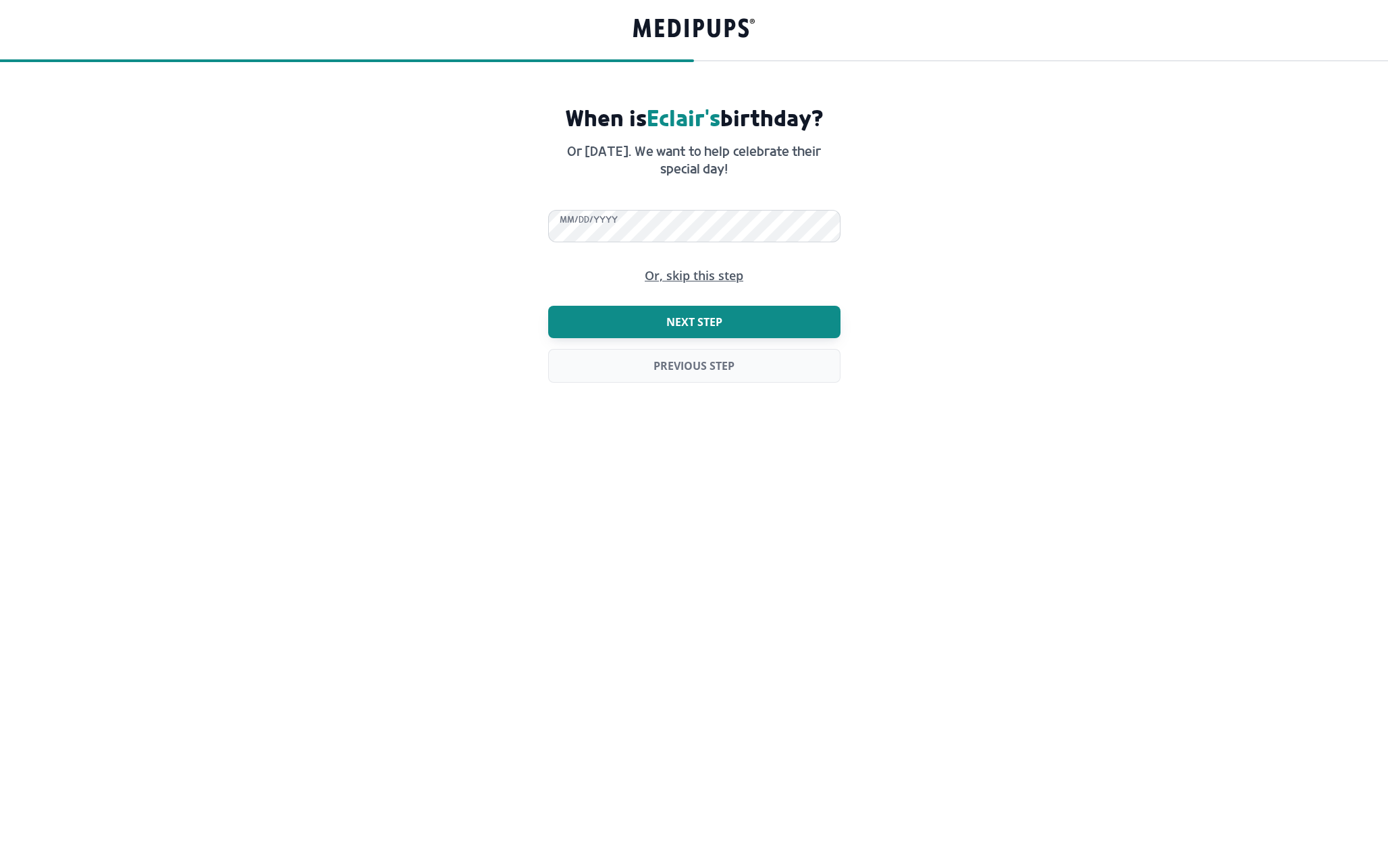
click at [822, 313] on button "Next step" at bounding box center [694, 322] width 292 height 33
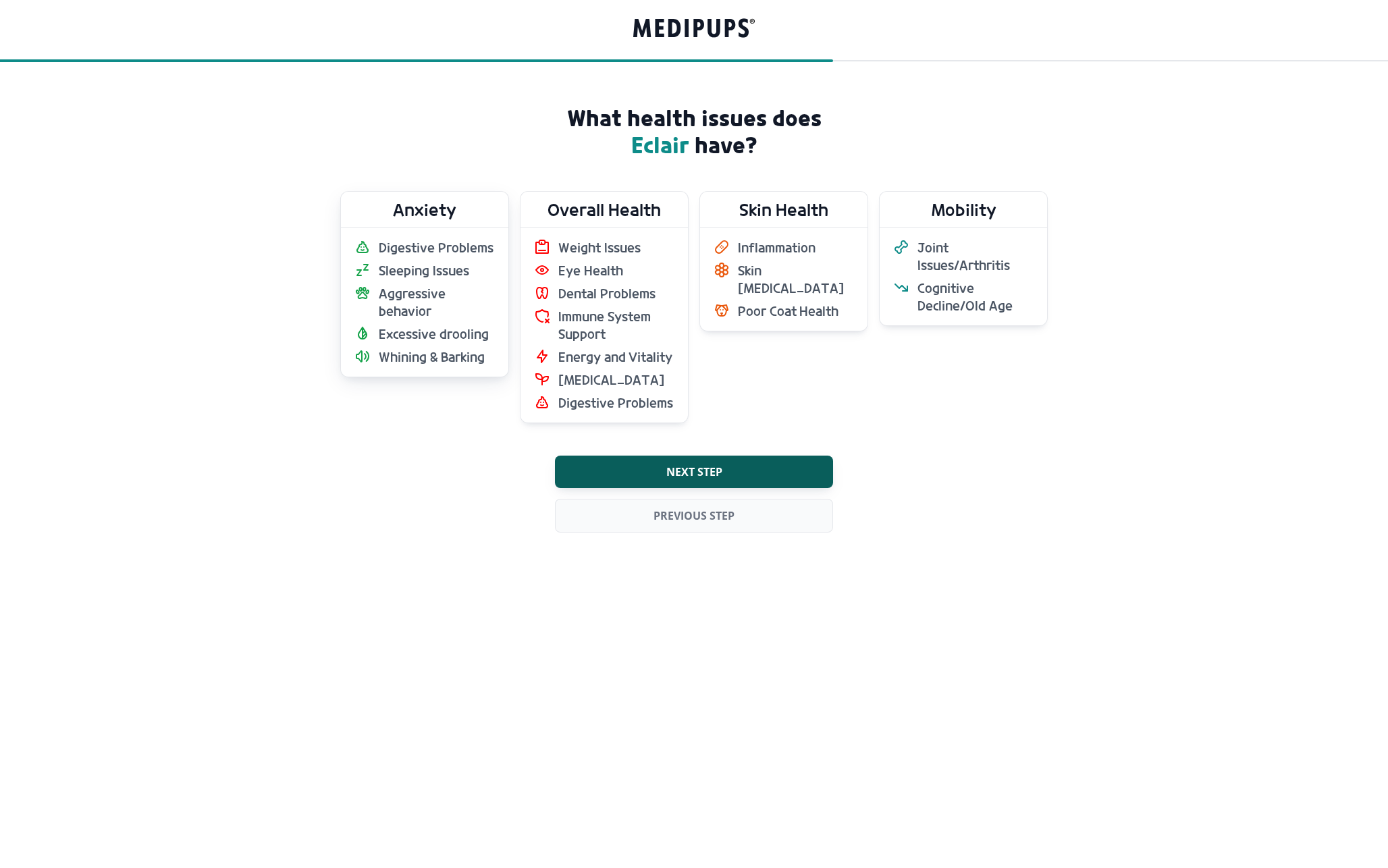
click at [428, 292] on span "Aggressive behavior" at bounding box center [437, 302] width 116 height 35
click at [567, 289] on span "Dental Problems" at bounding box center [607, 293] width 97 height 17
click at [634, 367] on ul "Weight Issues Eye Health Dental Problems Immune System Support Energy and Vital…" at bounding box center [604, 325] width 141 height 173
click at [667, 463] on button "Next step" at bounding box center [694, 472] width 279 height 33
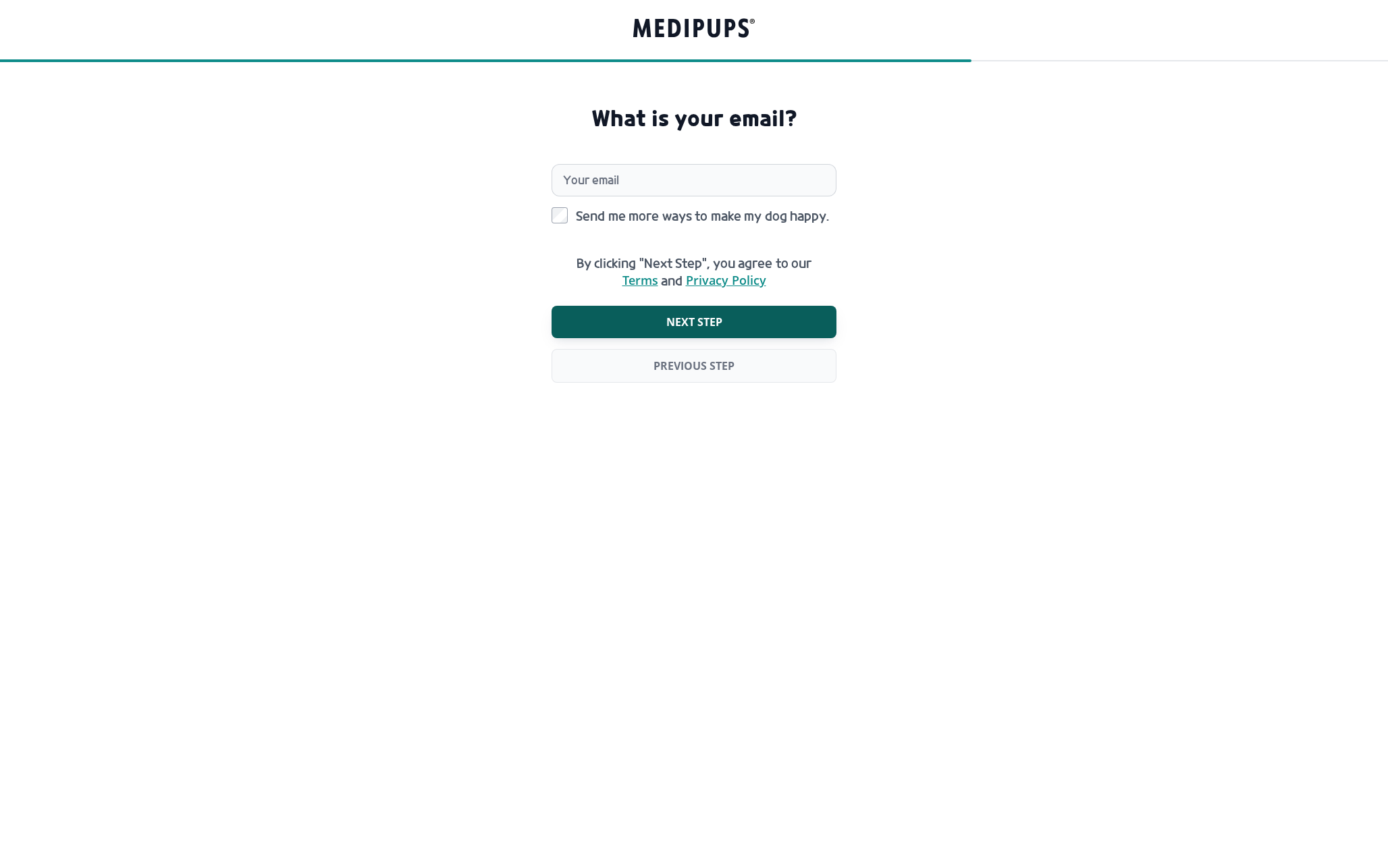
click at [673, 24] on icon "Groove" at bounding box center [694, 27] width 122 height 25
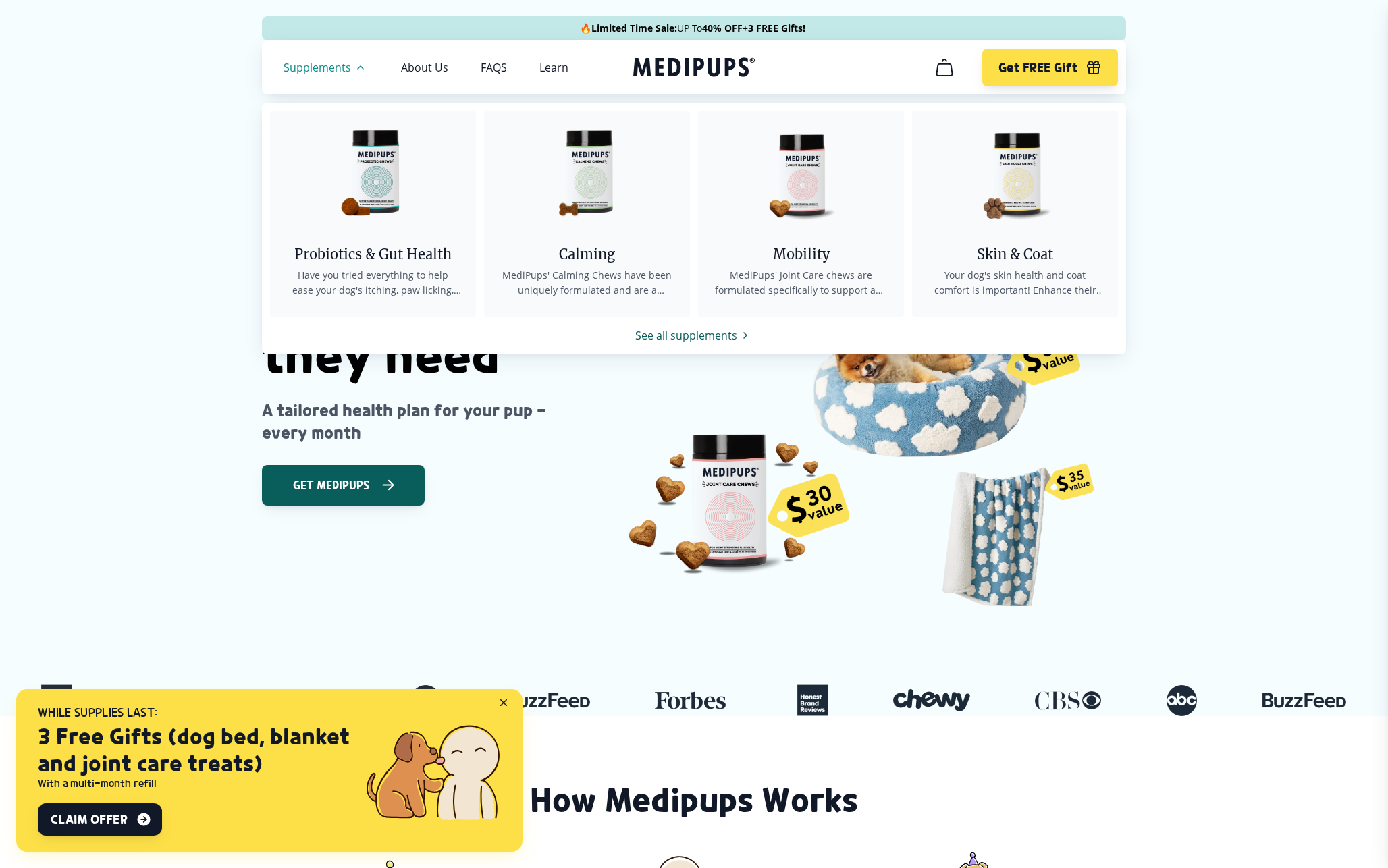
click at [669, 332] on link "See all supplements" at bounding box center [694, 335] width 864 height 16
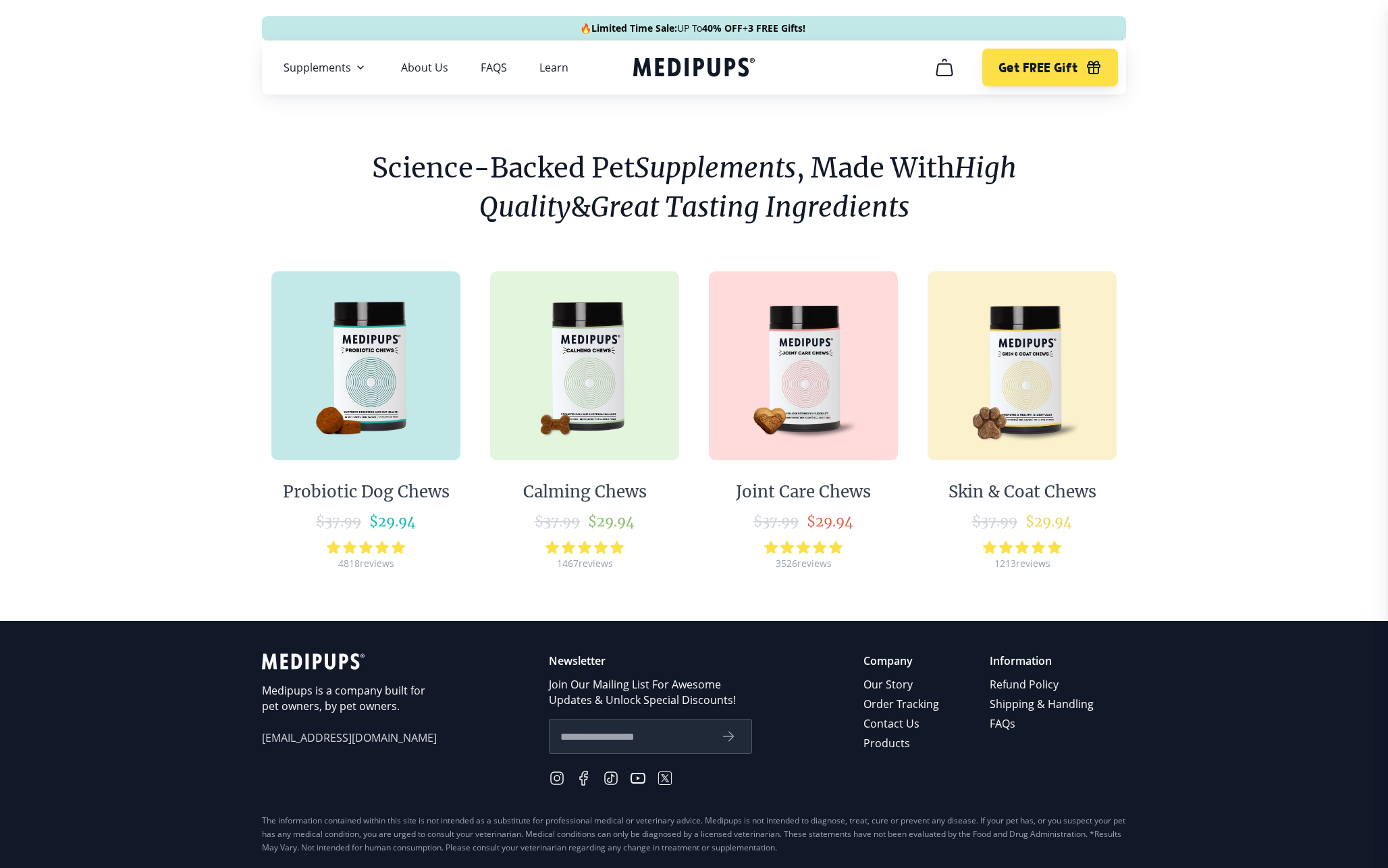
click at [632, 402] on img at bounding box center [584, 366] width 189 height 189
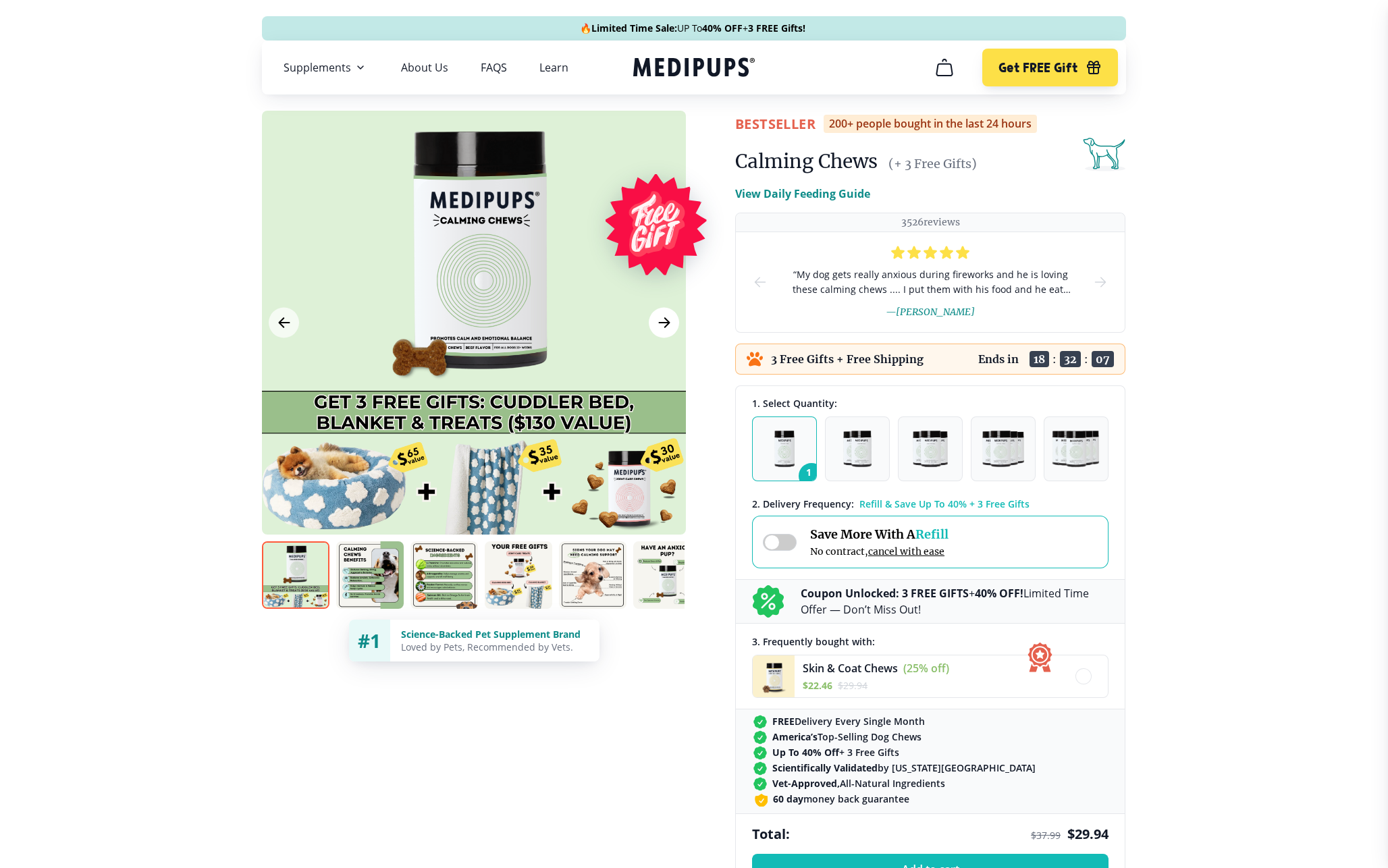
click at [666, 326] on icon "Next Image" at bounding box center [664, 323] width 16 height 17
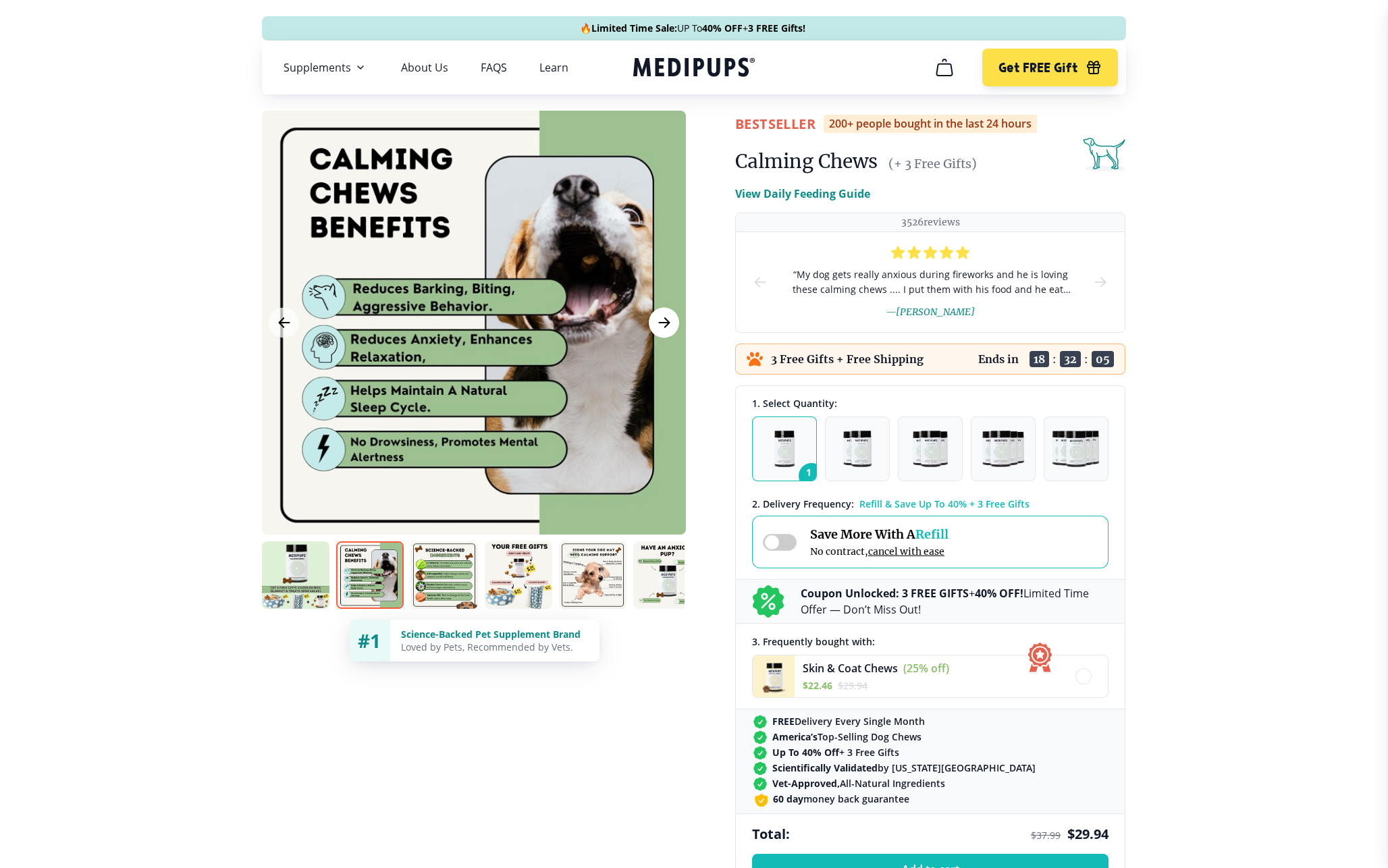
click at [666, 326] on icon "Next Image" at bounding box center [664, 323] width 16 height 17
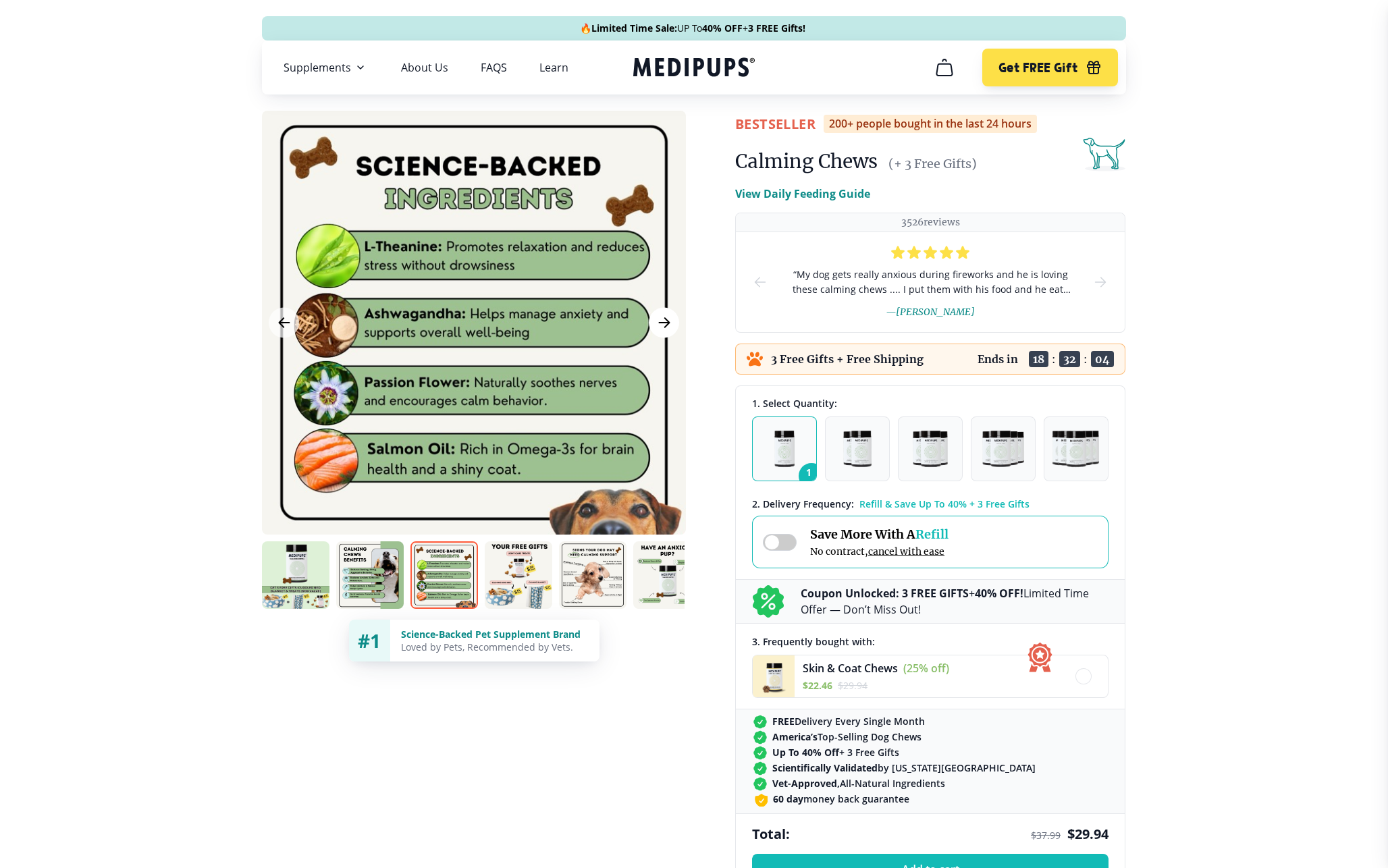
click at [666, 326] on icon "Next Image" at bounding box center [664, 323] width 16 height 17
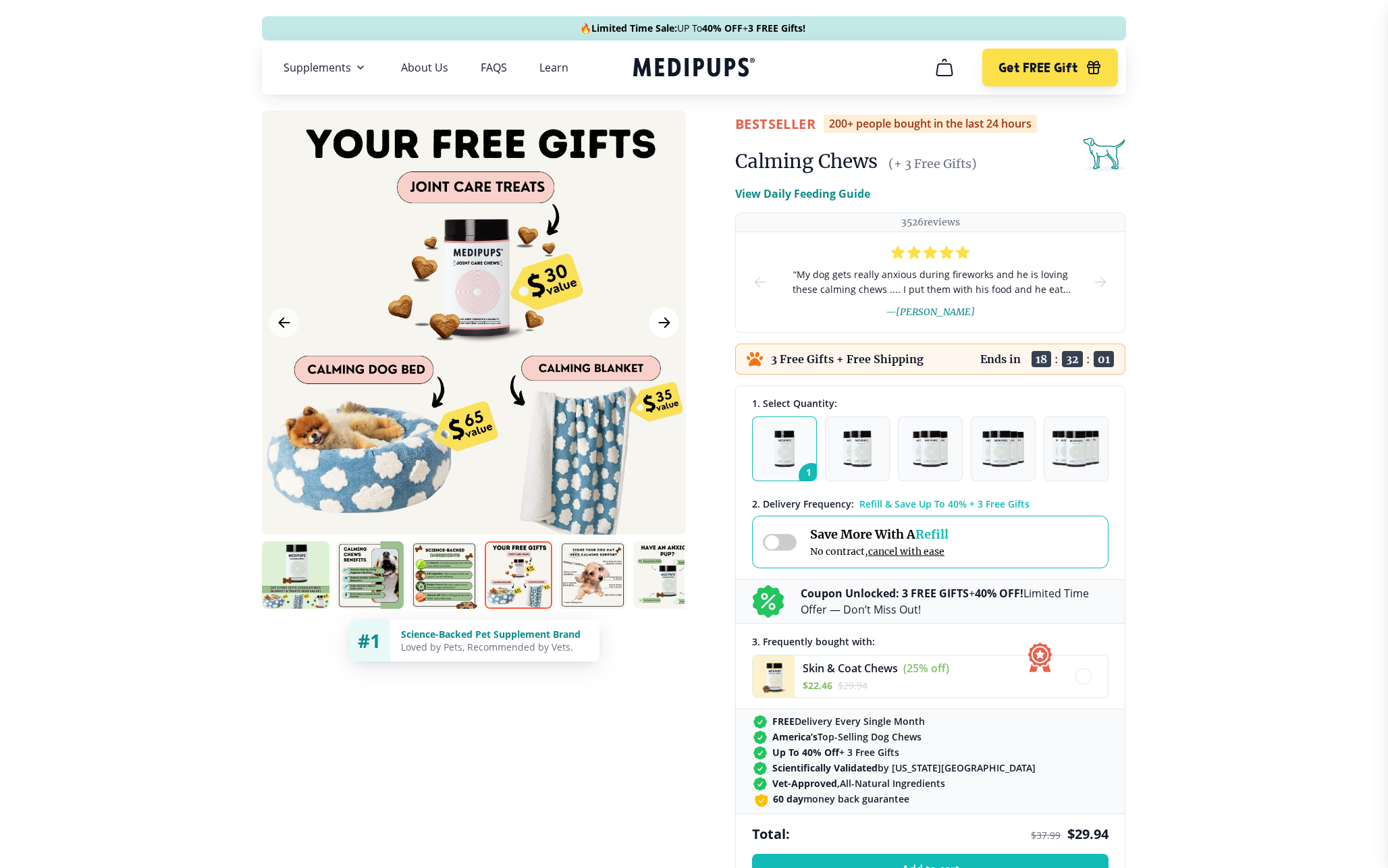
click at [666, 326] on icon "Next Image" at bounding box center [664, 323] width 16 height 17
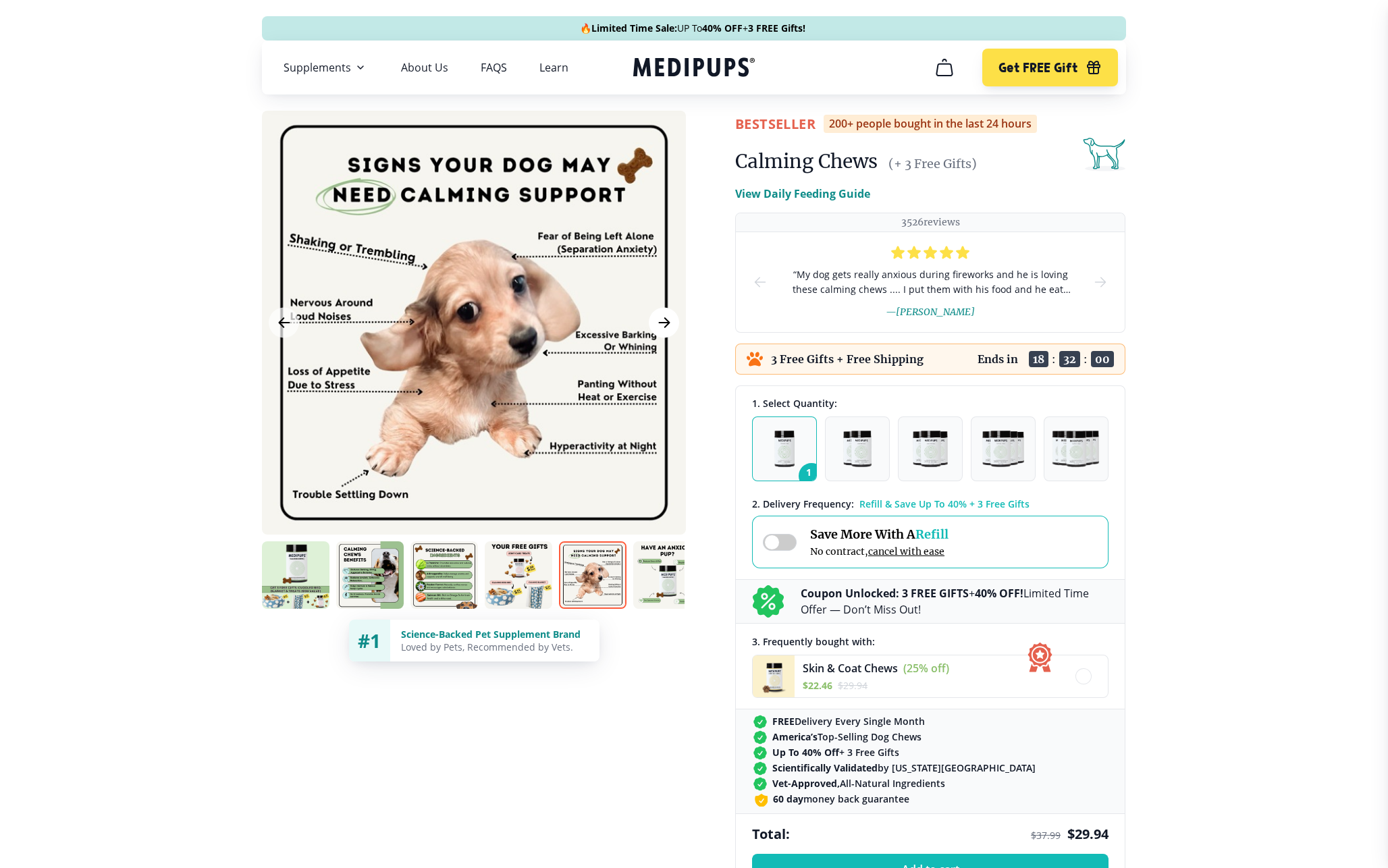
click at [666, 326] on icon "Next Image" at bounding box center [664, 323] width 16 height 17
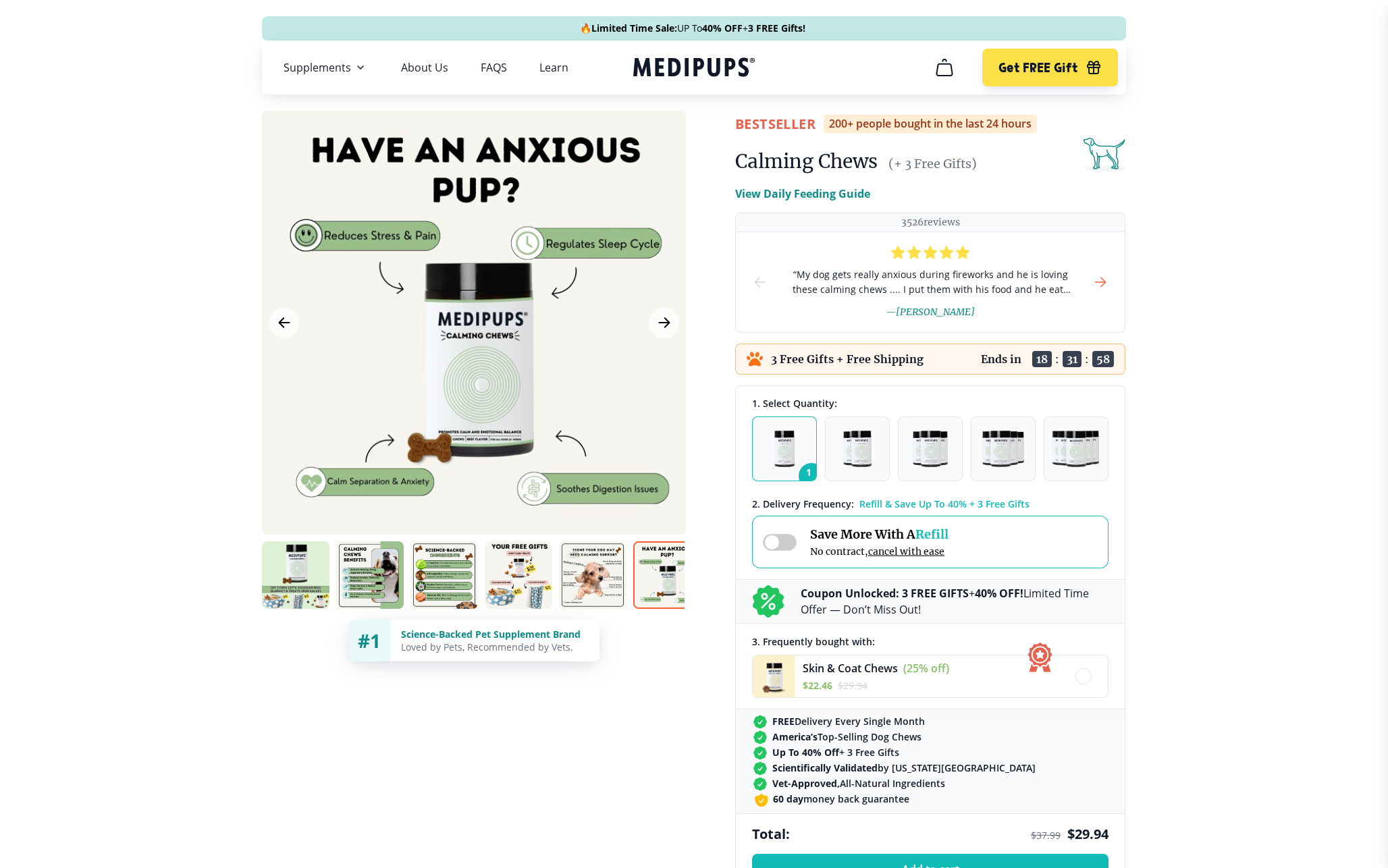
click at [1104, 284] on icon "next-slide" at bounding box center [1100, 282] width 10 height 9
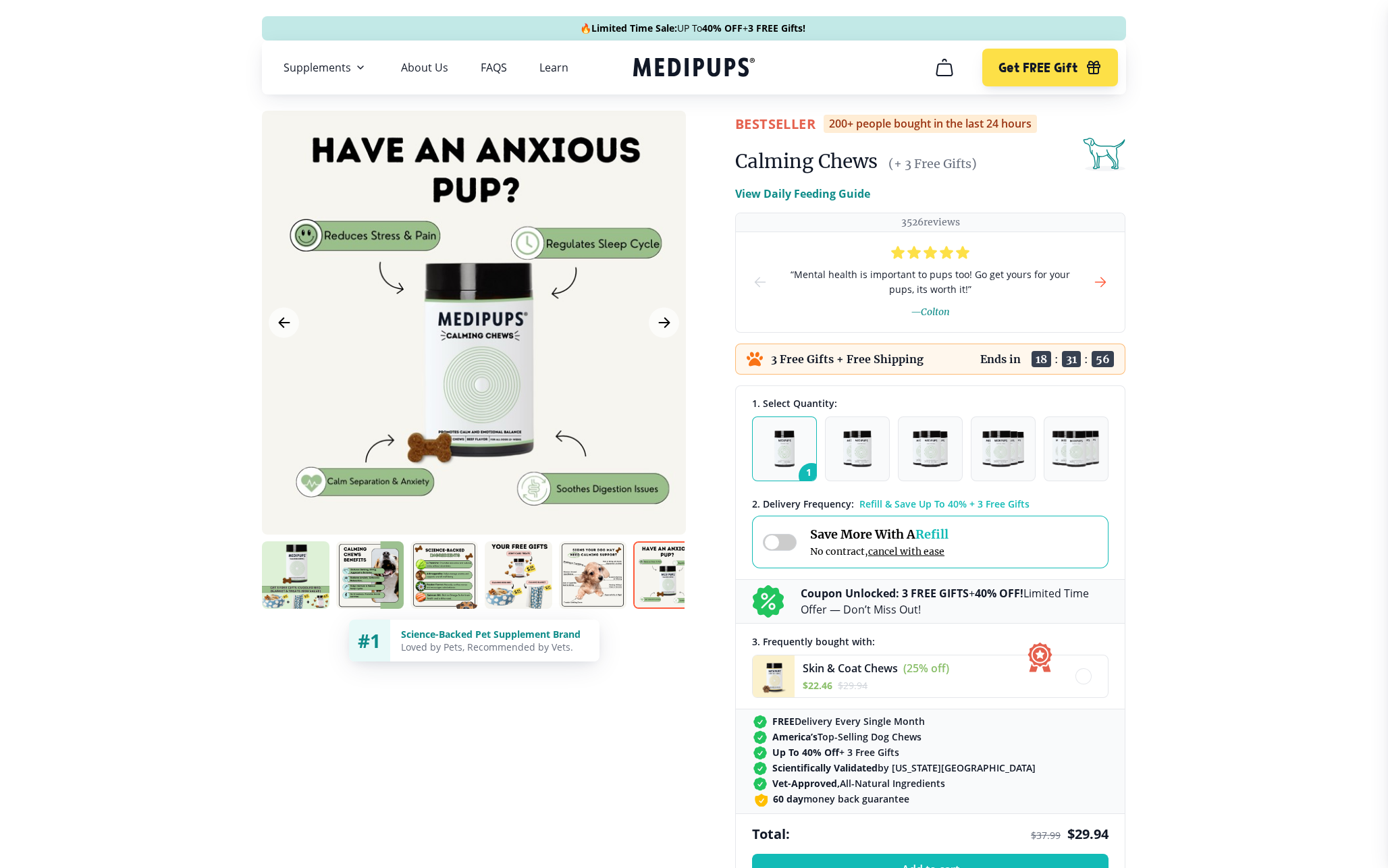
click at [1104, 284] on icon "next-slide" at bounding box center [1100, 282] width 10 height 9
click at [1106, 282] on icon "next-slide" at bounding box center [1100, 281] width 16 height 16
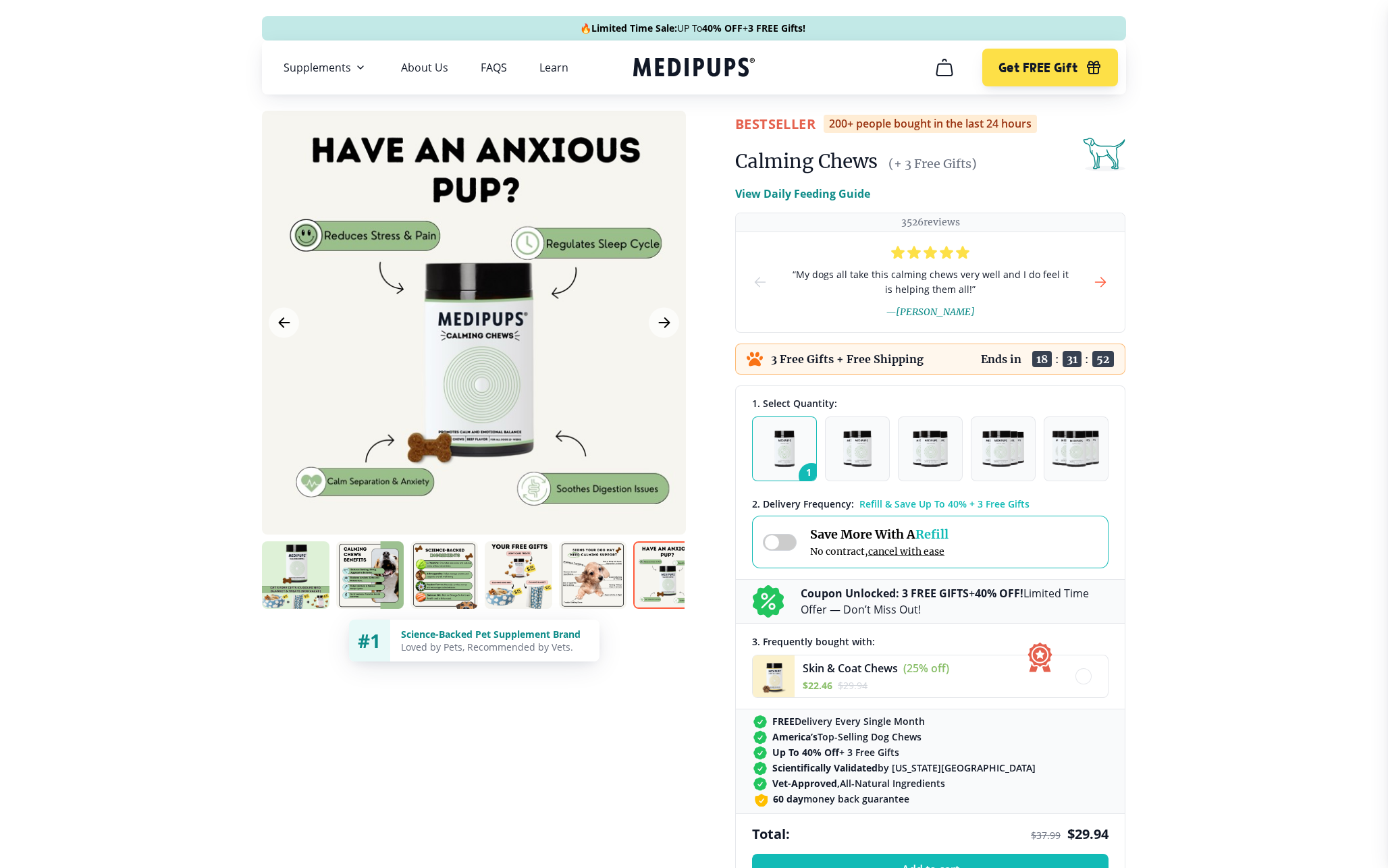
click at [1106, 282] on icon "next-slide" at bounding box center [1100, 281] width 16 height 16
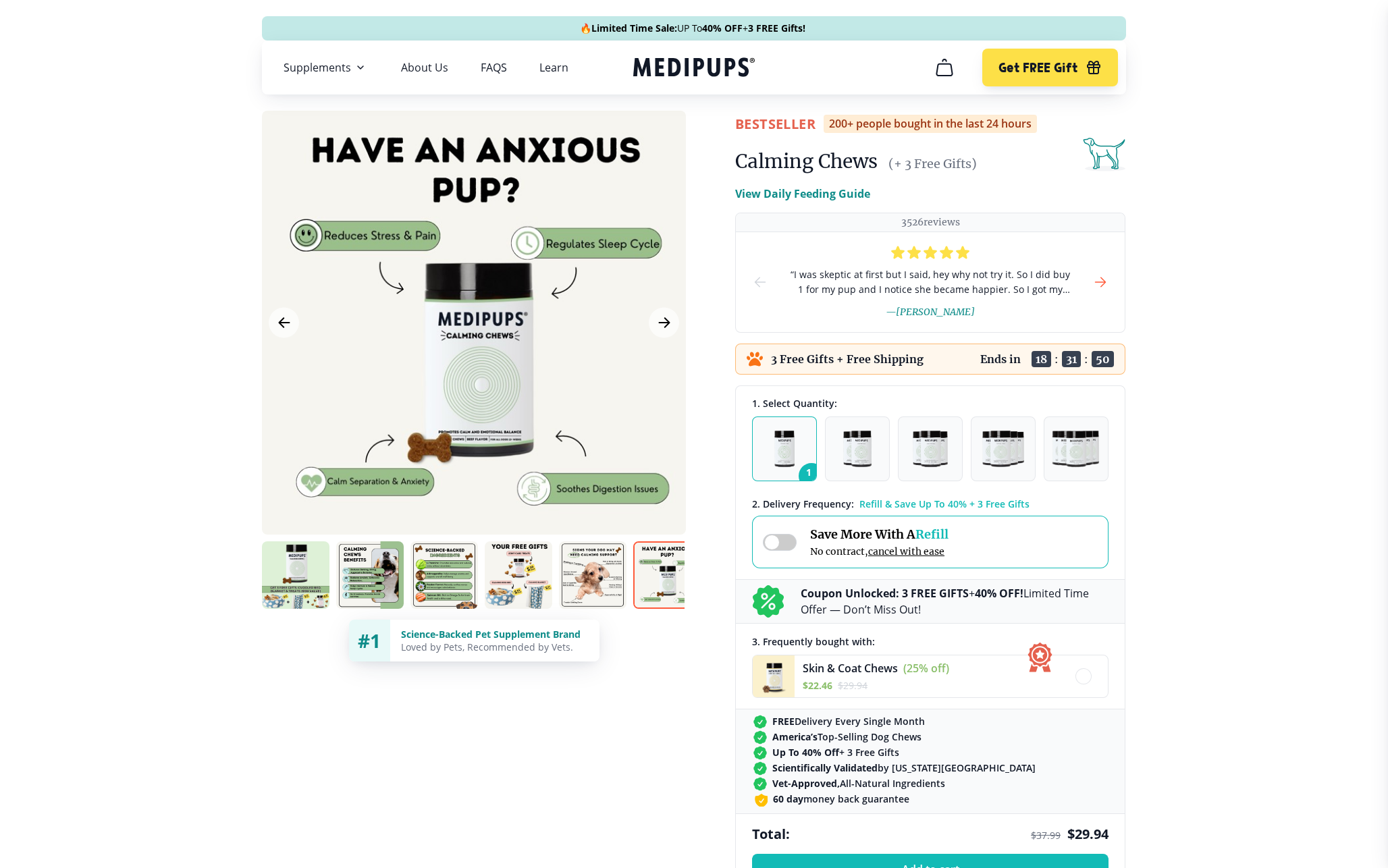
click at [1106, 282] on icon "next-slide" at bounding box center [1100, 281] width 16 height 16
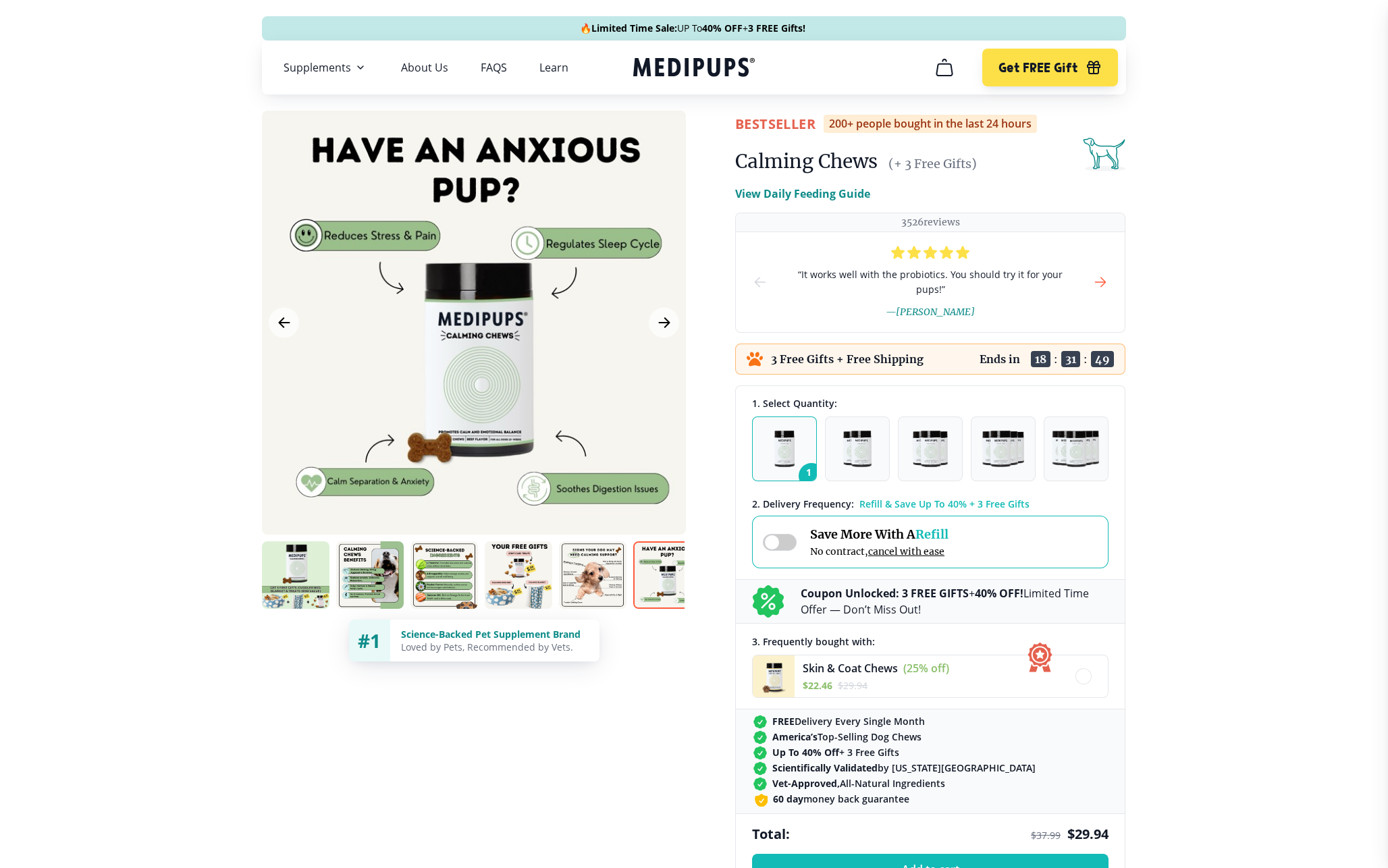
click at [1106, 282] on icon "next-slide" at bounding box center [1100, 281] width 16 height 16
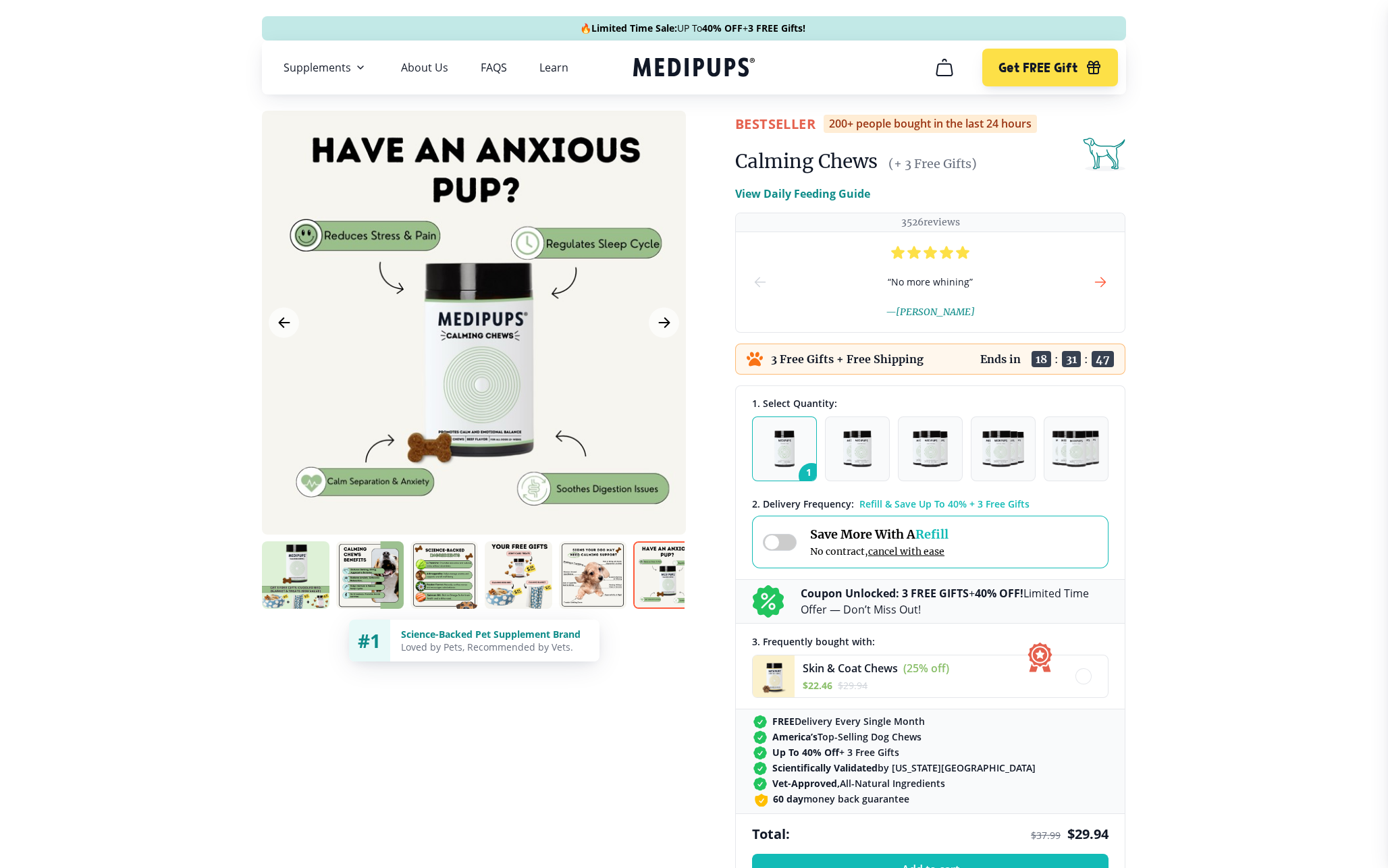
click at [1106, 282] on icon "next-slide" at bounding box center [1100, 281] width 16 height 16
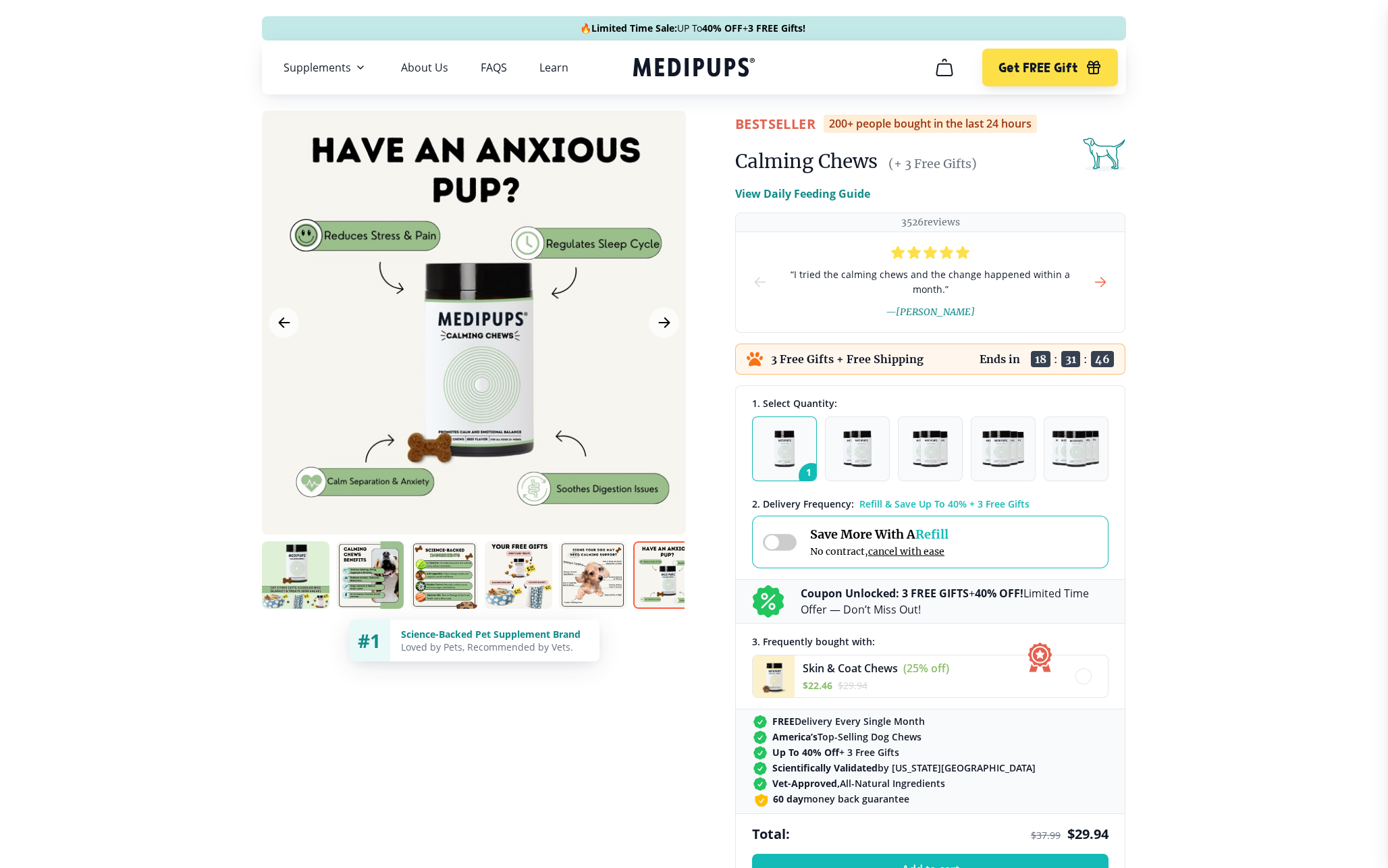
click at [1106, 282] on icon "next-slide" at bounding box center [1100, 281] width 16 height 16
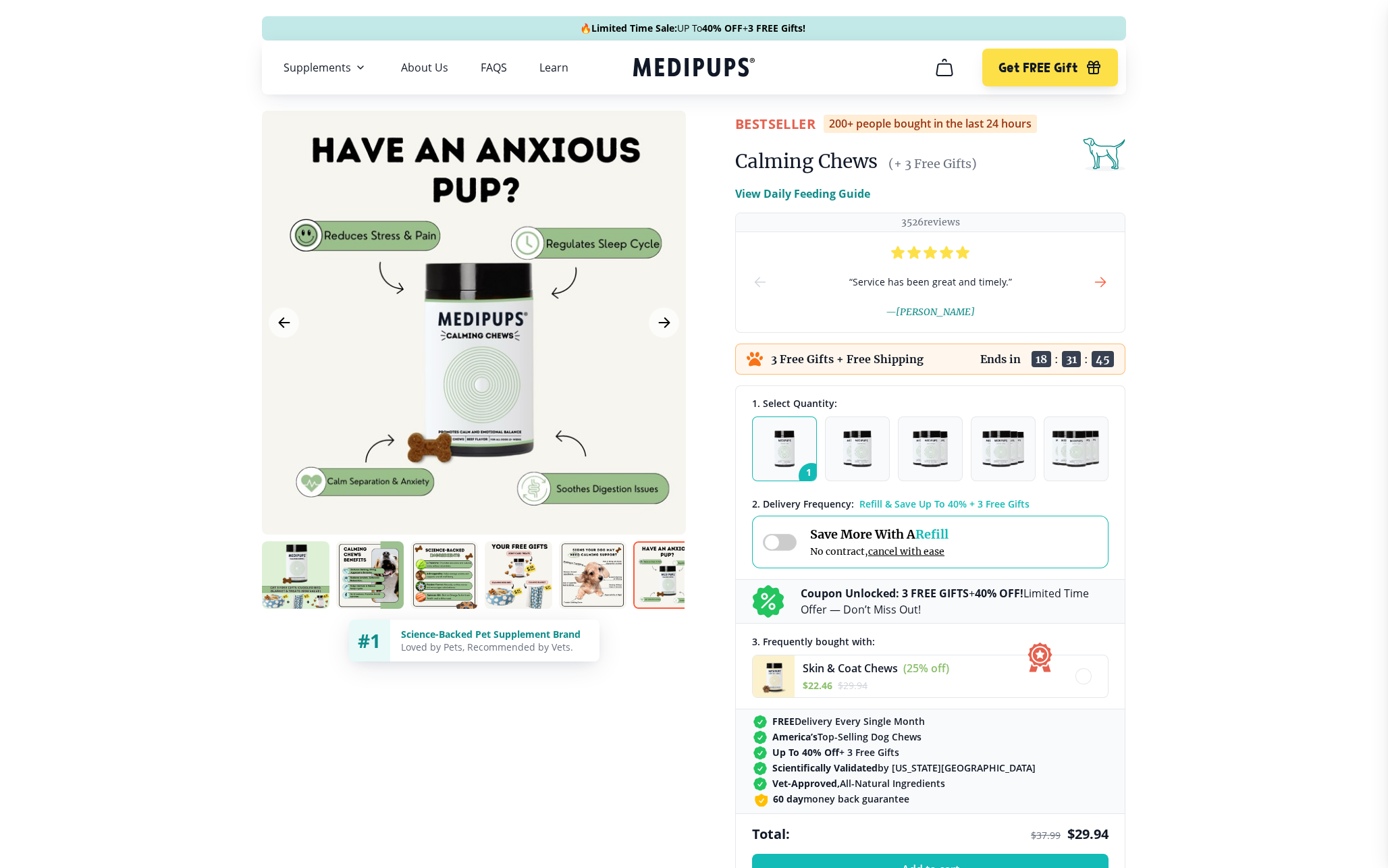
click at [1106, 282] on icon "next-slide" at bounding box center [1100, 281] width 16 height 16
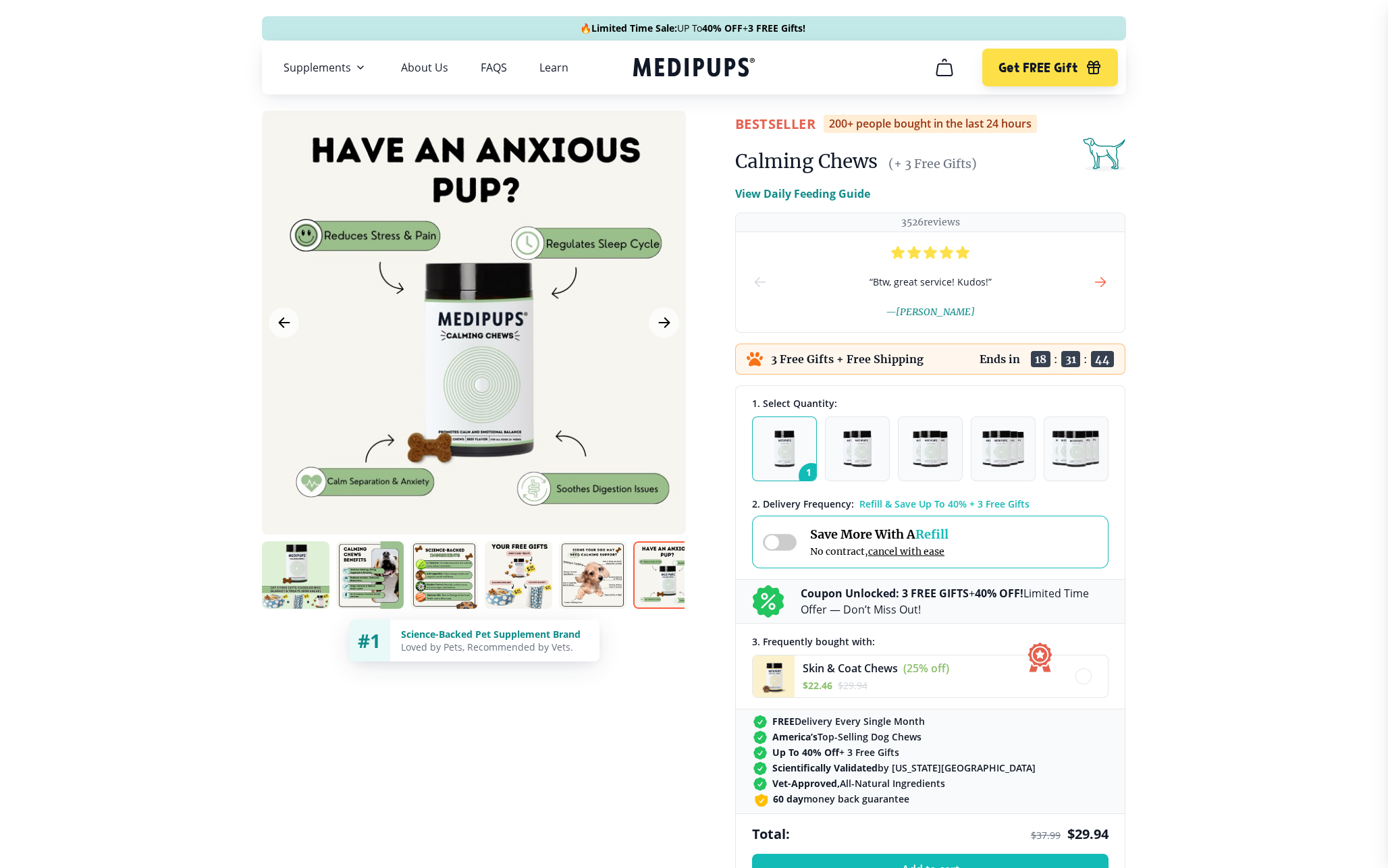
click at [1106, 282] on icon "next-slide" at bounding box center [1100, 281] width 16 height 16
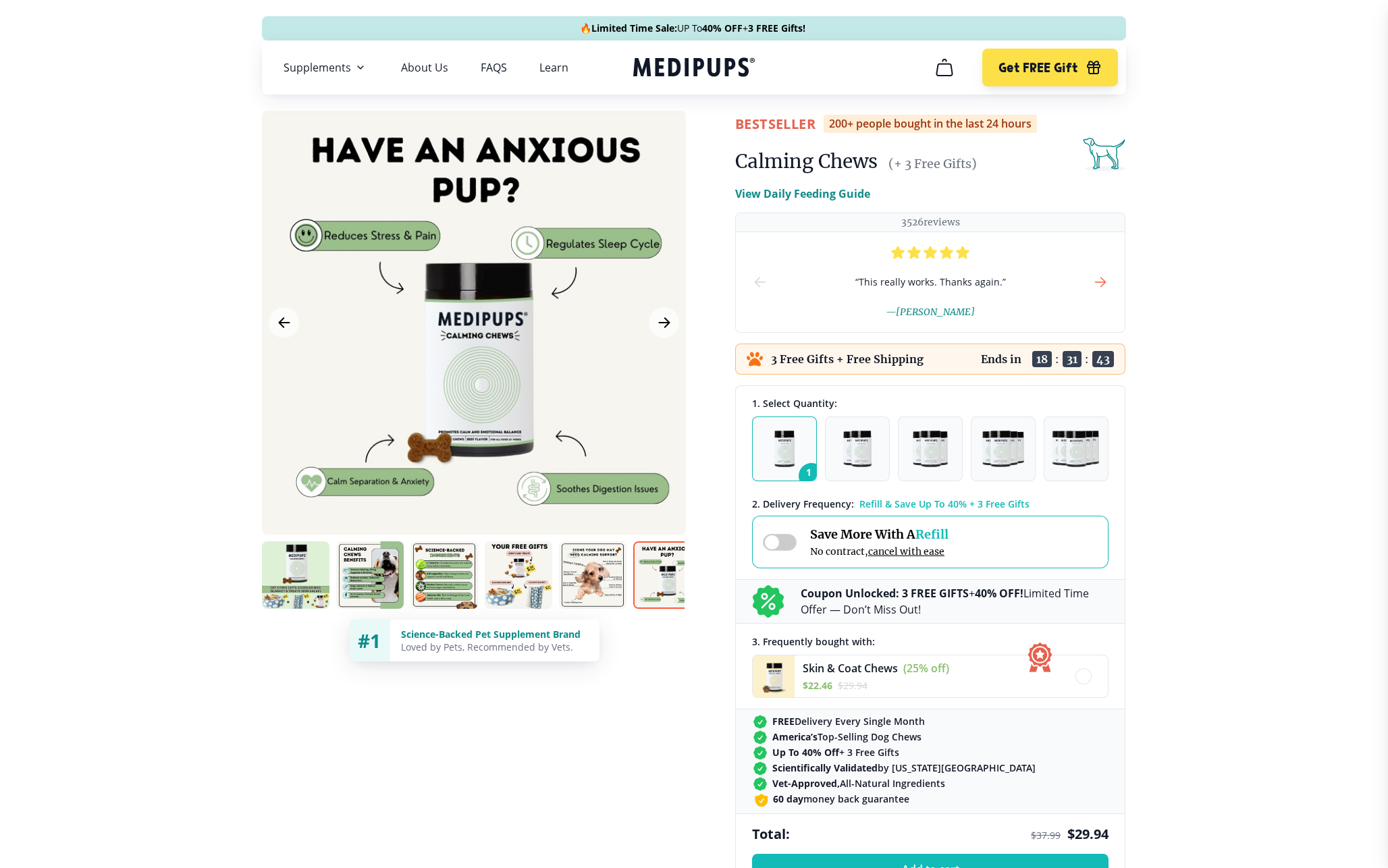
click at [1106, 282] on icon "next-slide" at bounding box center [1100, 281] width 16 height 16
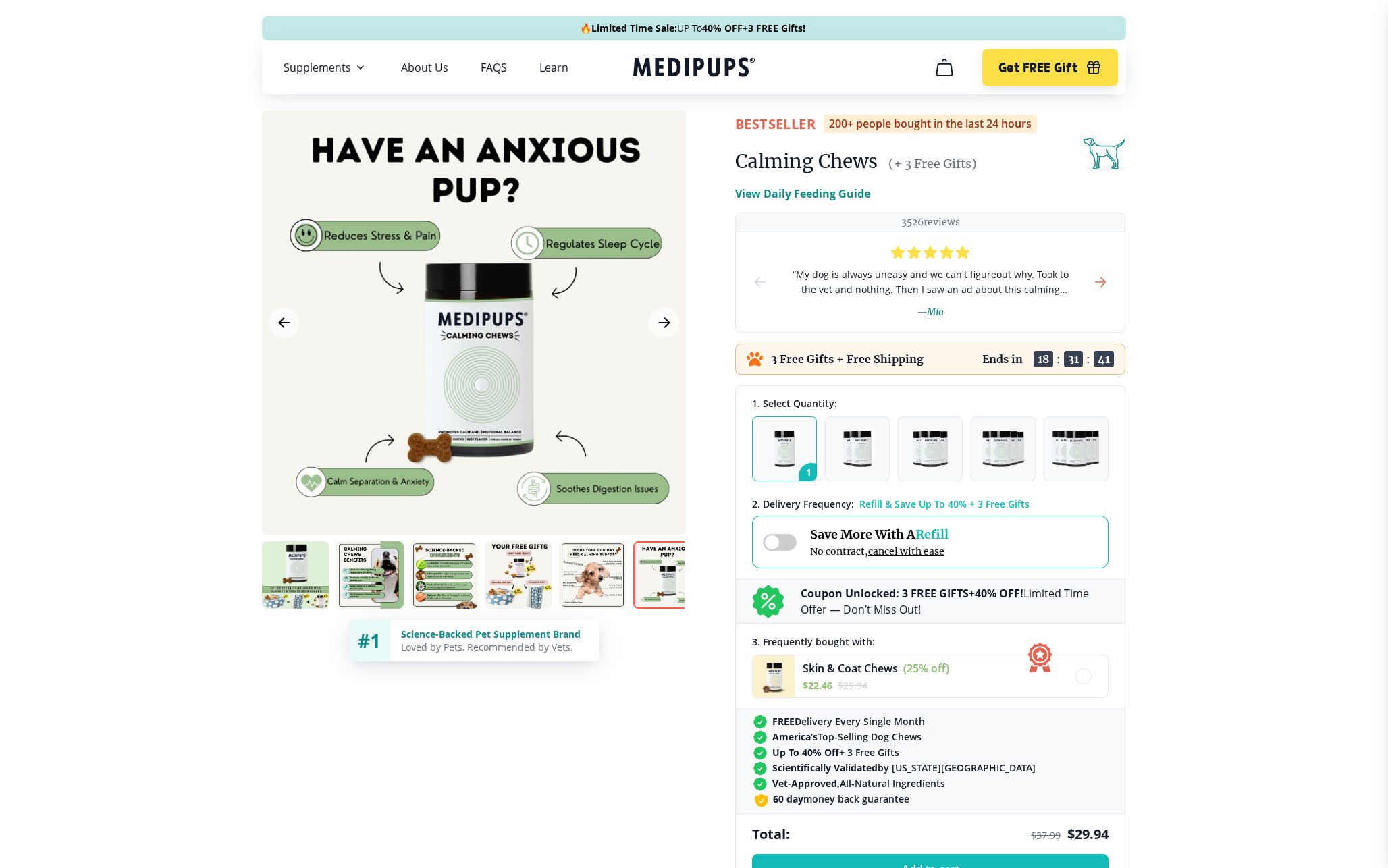
click at [1106, 282] on icon "next-slide" at bounding box center [1100, 281] width 16 height 16
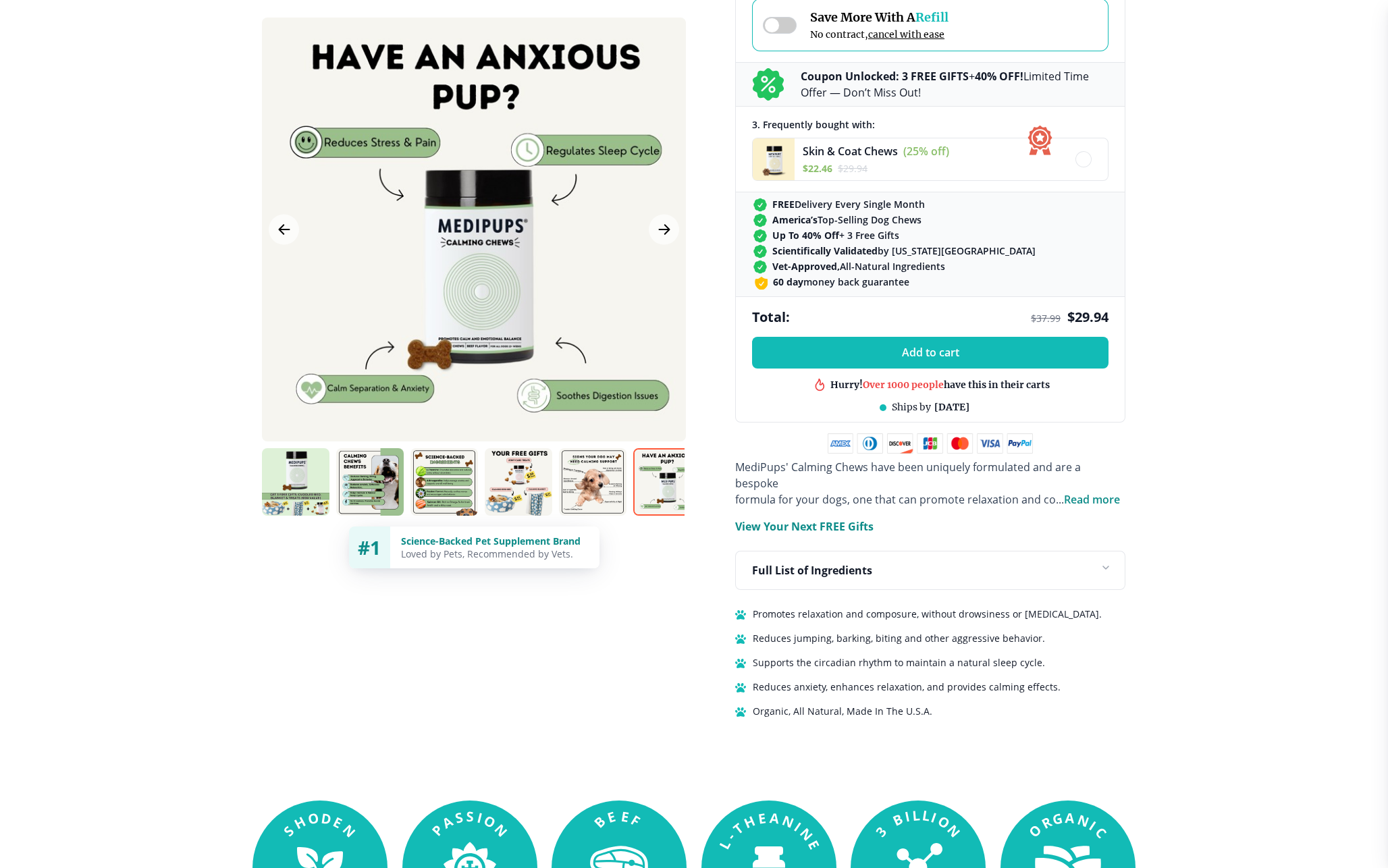
scroll to position [519, 0]
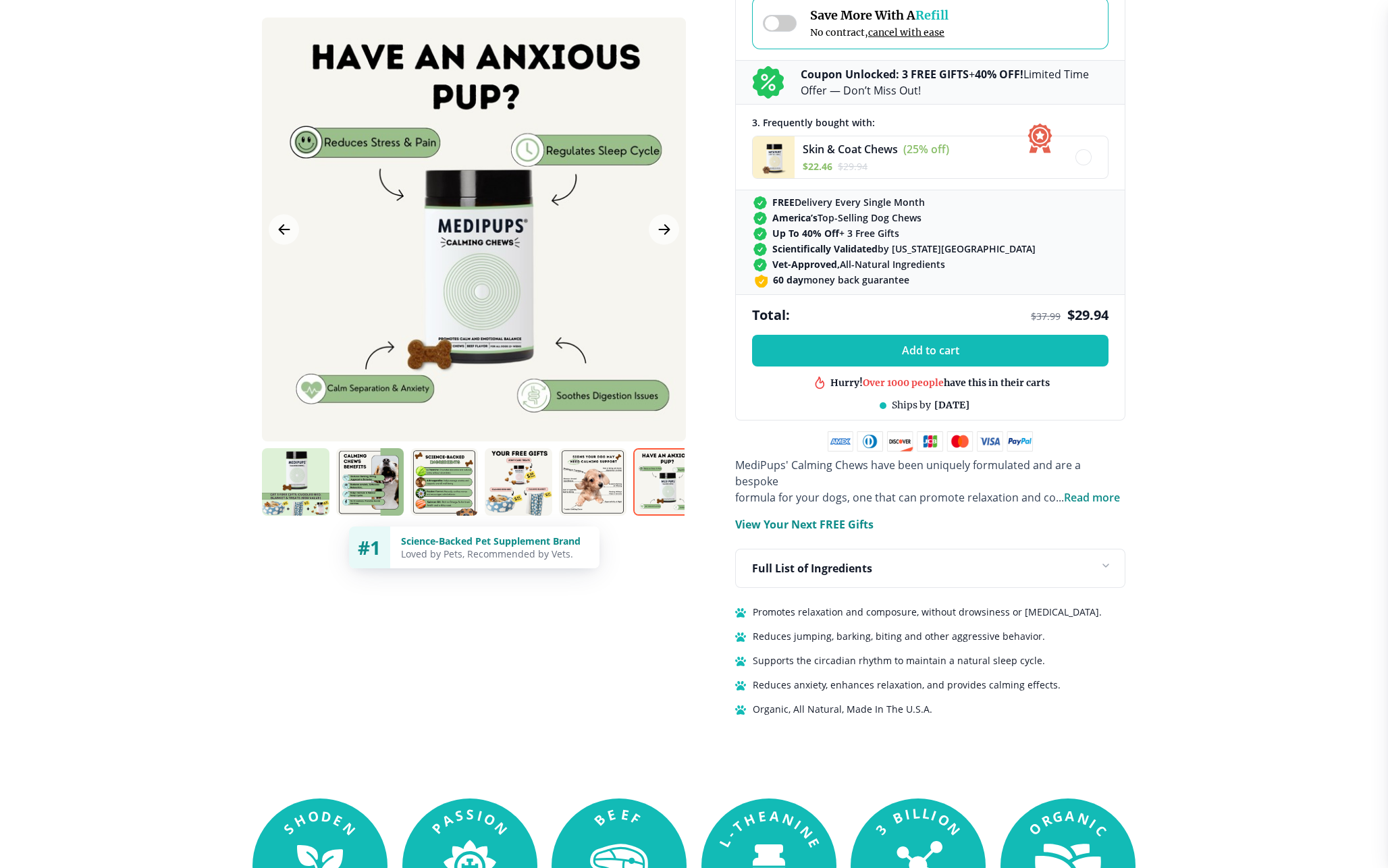
click at [847, 560] on p "Full List of Ingredients" at bounding box center [812, 568] width 120 height 16
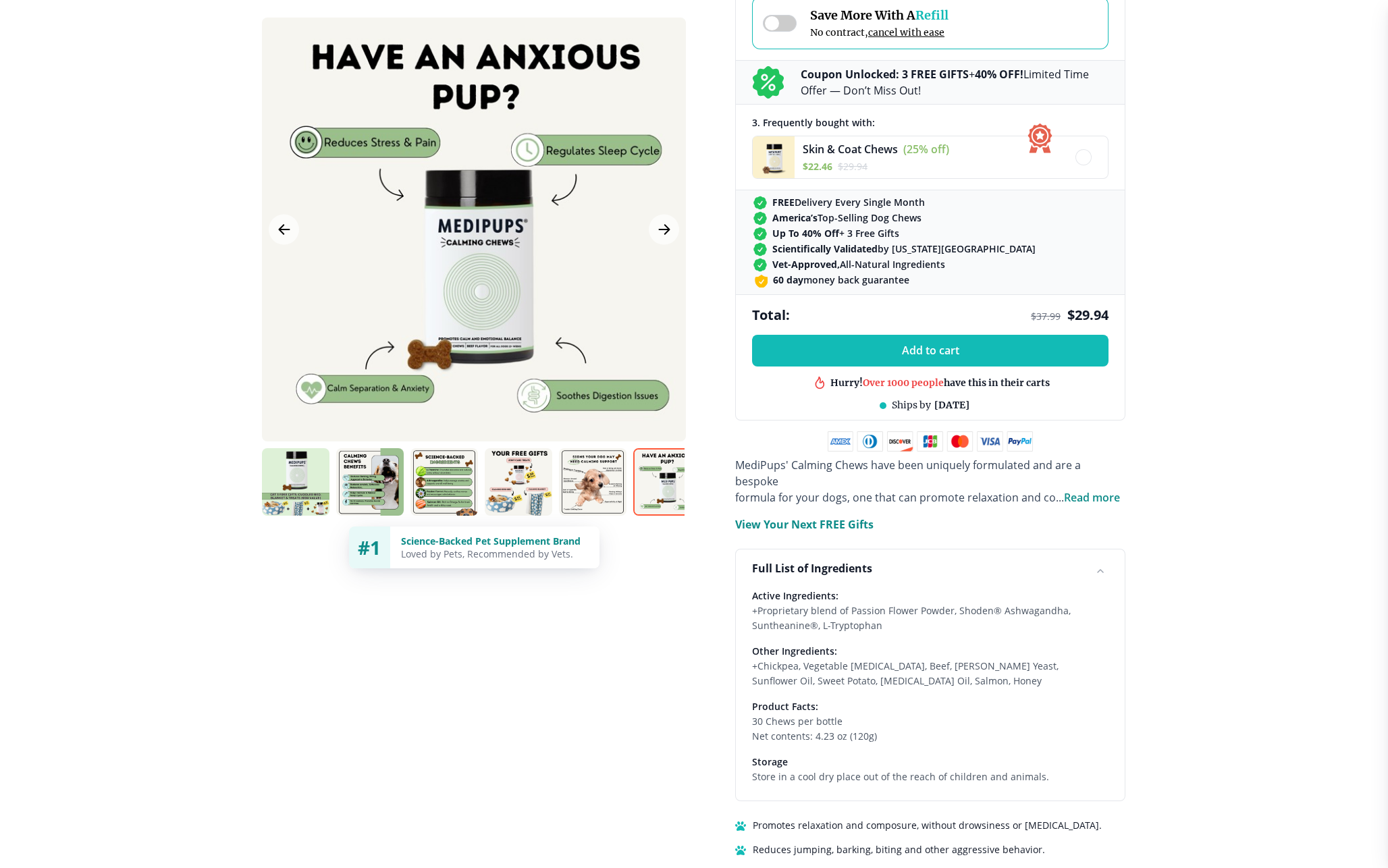
click at [847, 560] on p "Full List of Ingredients" at bounding box center [812, 568] width 120 height 16
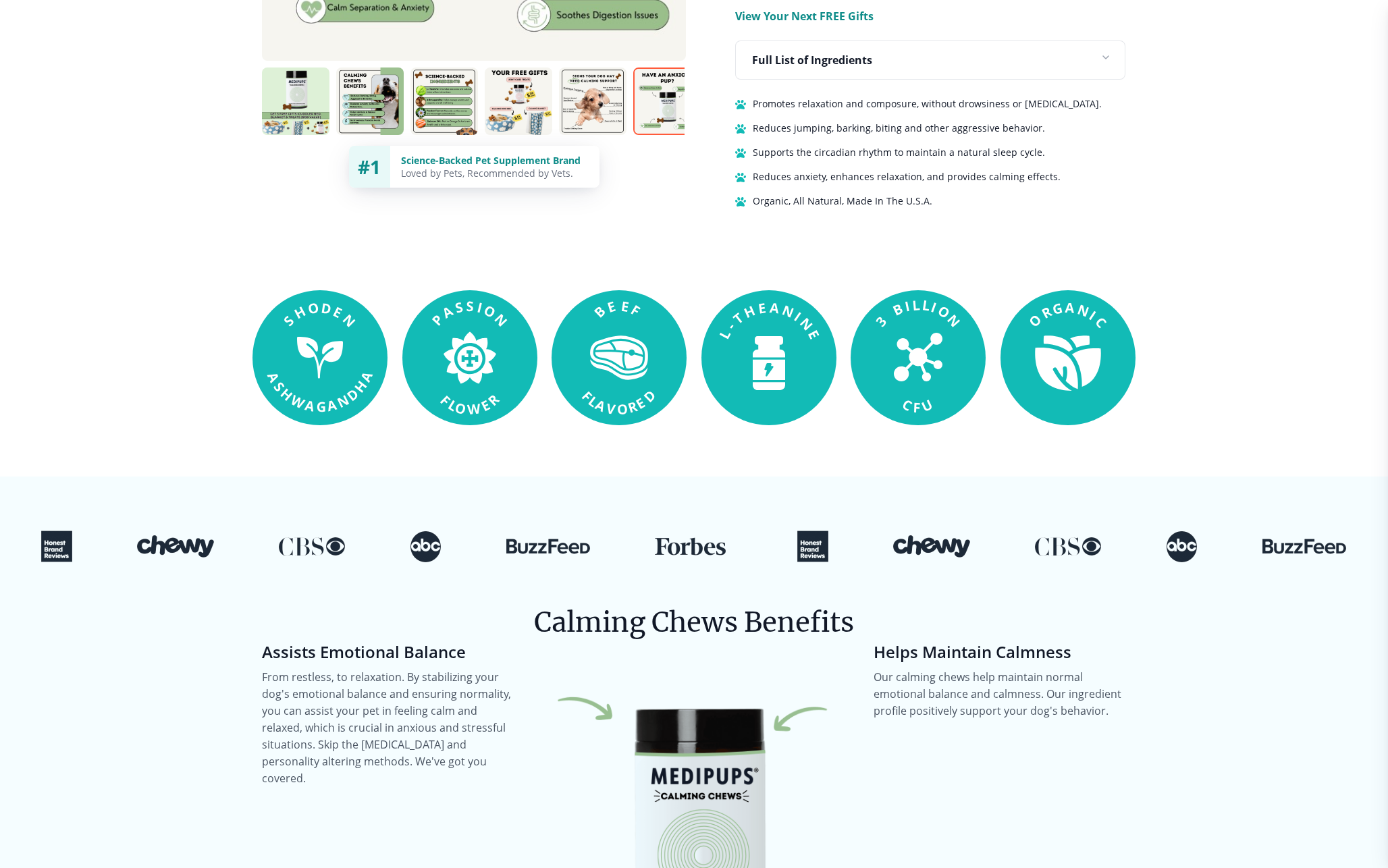
scroll to position [1110, 0]
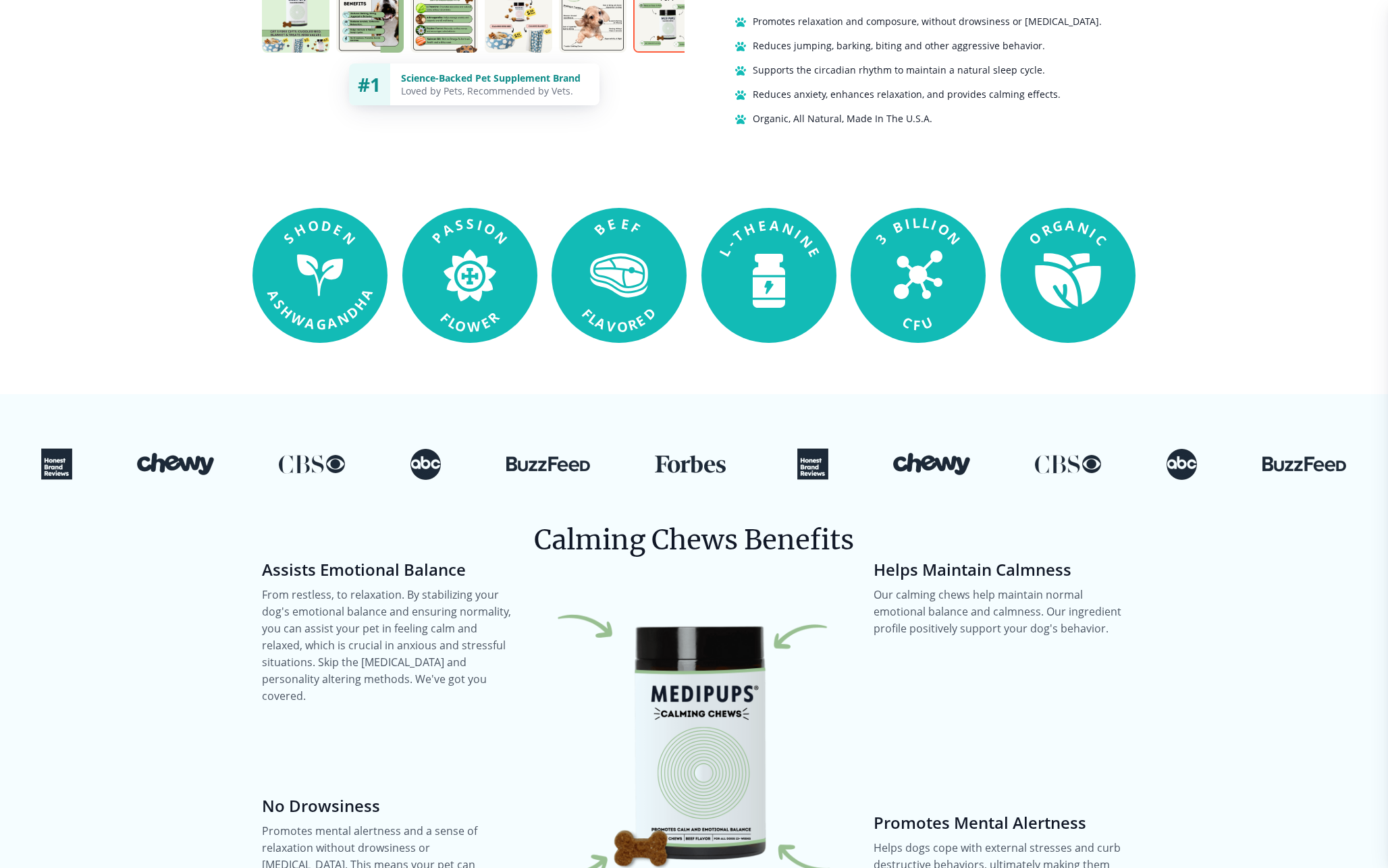
click at [680, 425] on div at bounding box center [694, 437] width 1388 height 86
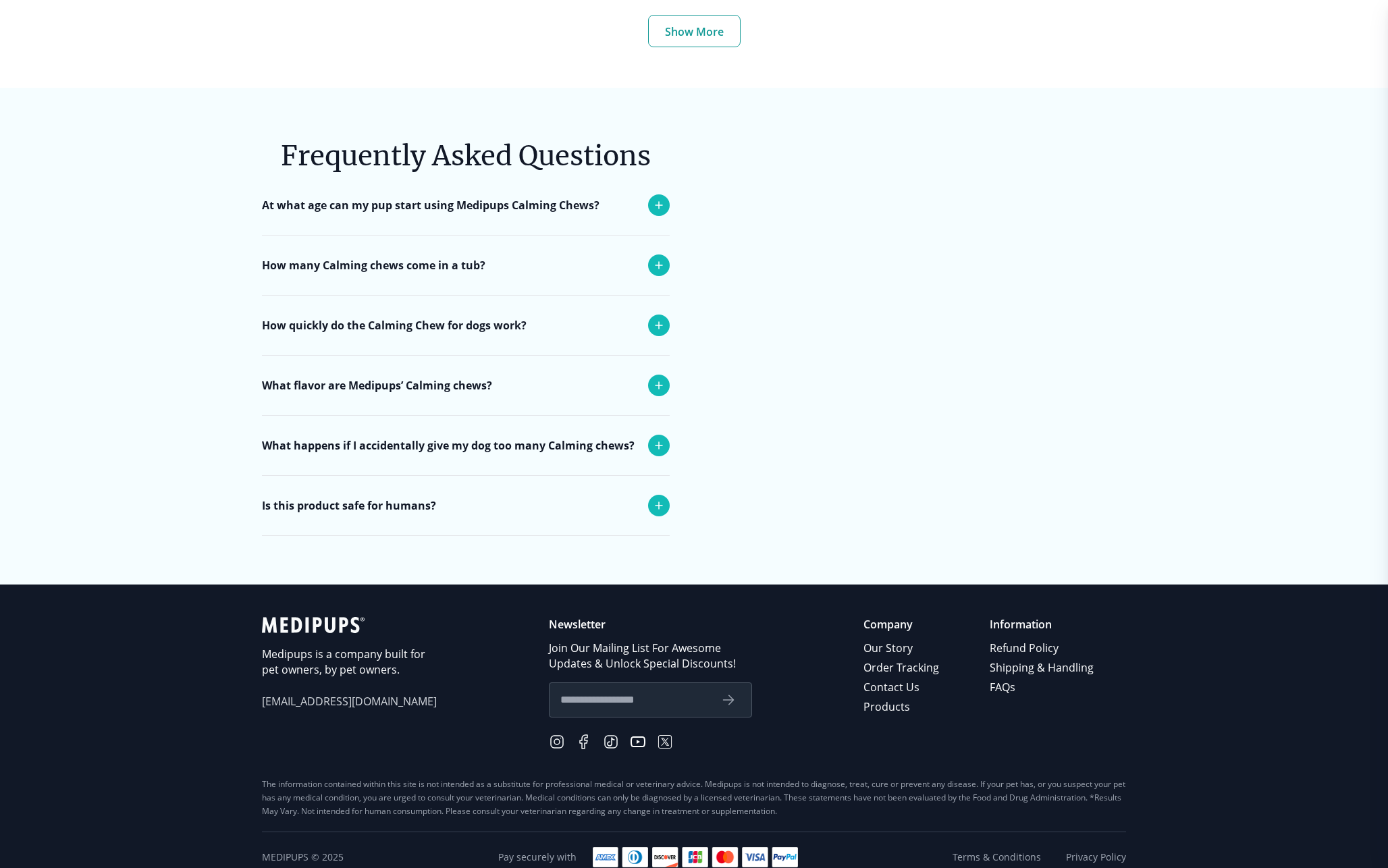
scroll to position [5302, 0]
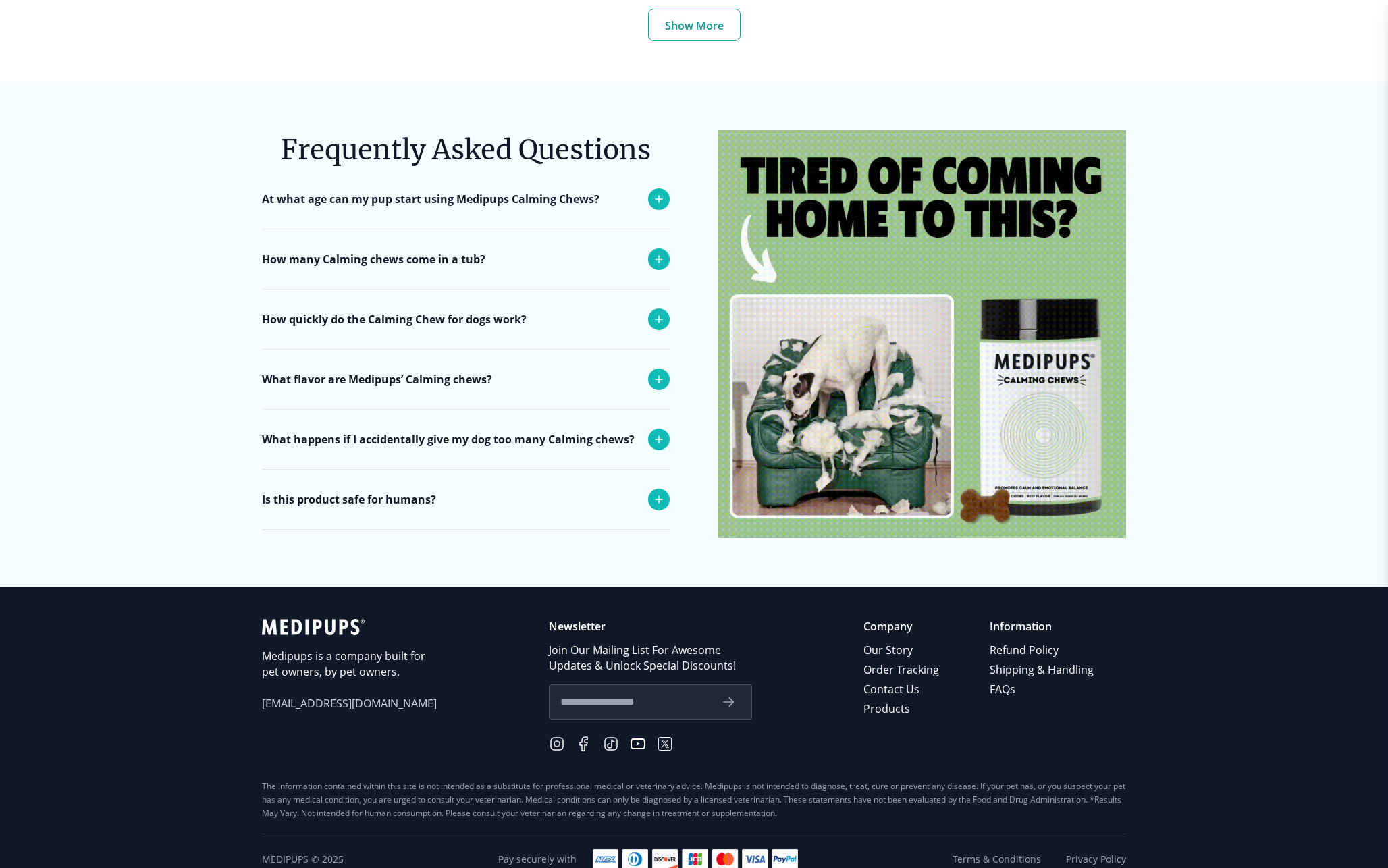
click at [527, 480] on div "Is this product safe for humans?" at bounding box center [466, 500] width 408 height 59
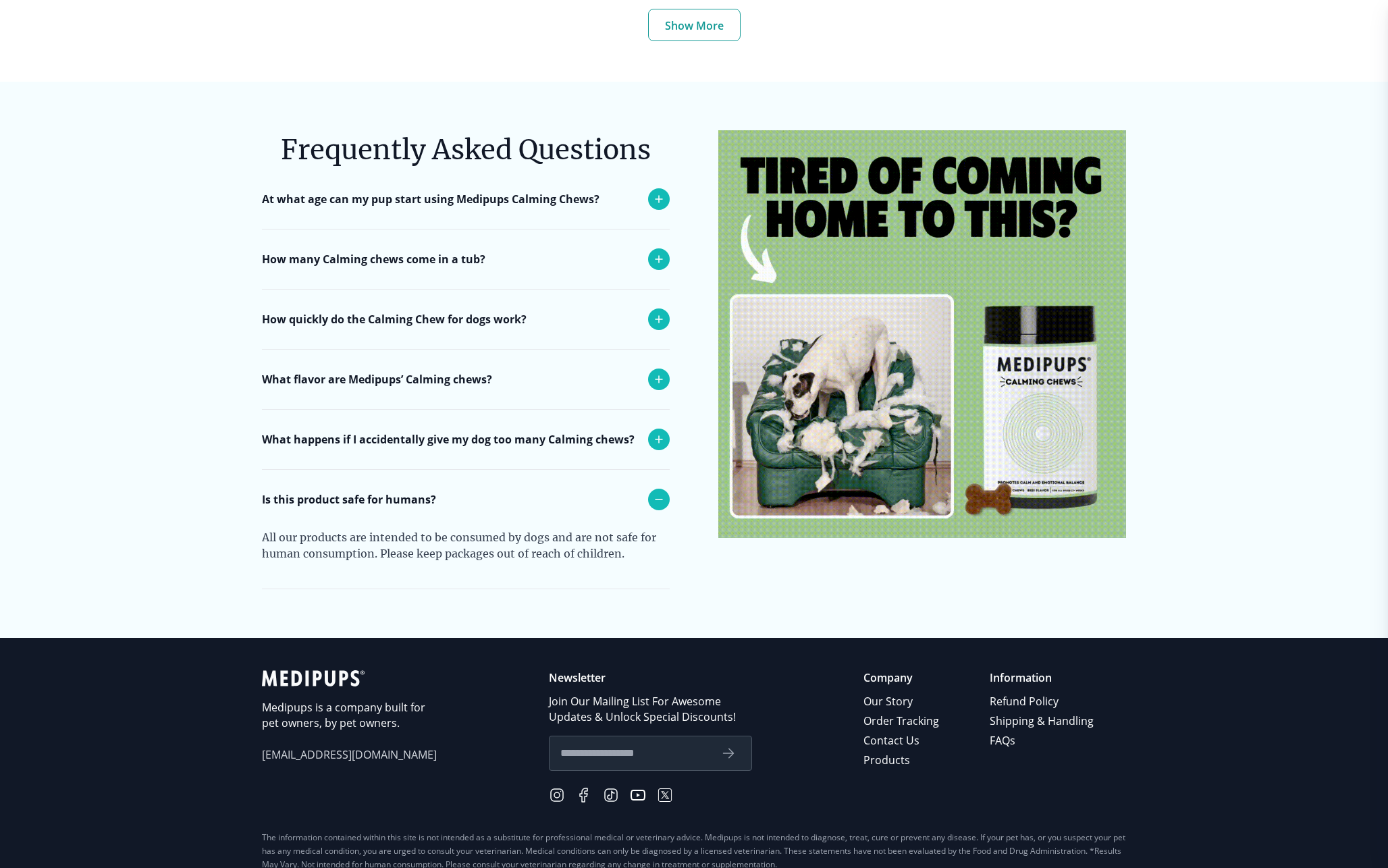
click at [512, 431] on p "What happens if I accidentally give my dog too many Calming chews?" at bounding box center [448, 439] width 373 height 16
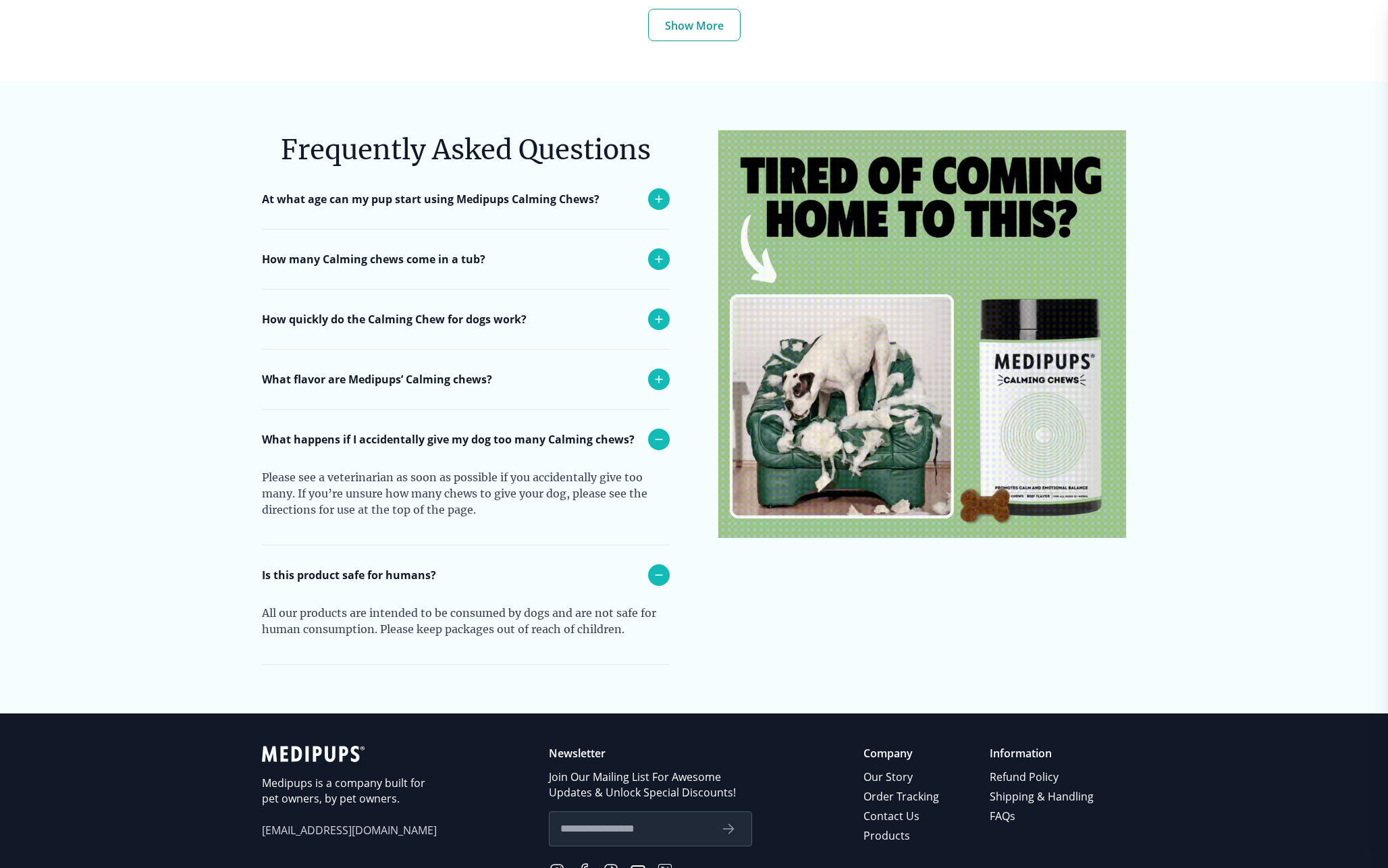
click at [502, 368] on div "What flavor are Medipups’ Calming chews?" at bounding box center [466, 380] width 408 height 59
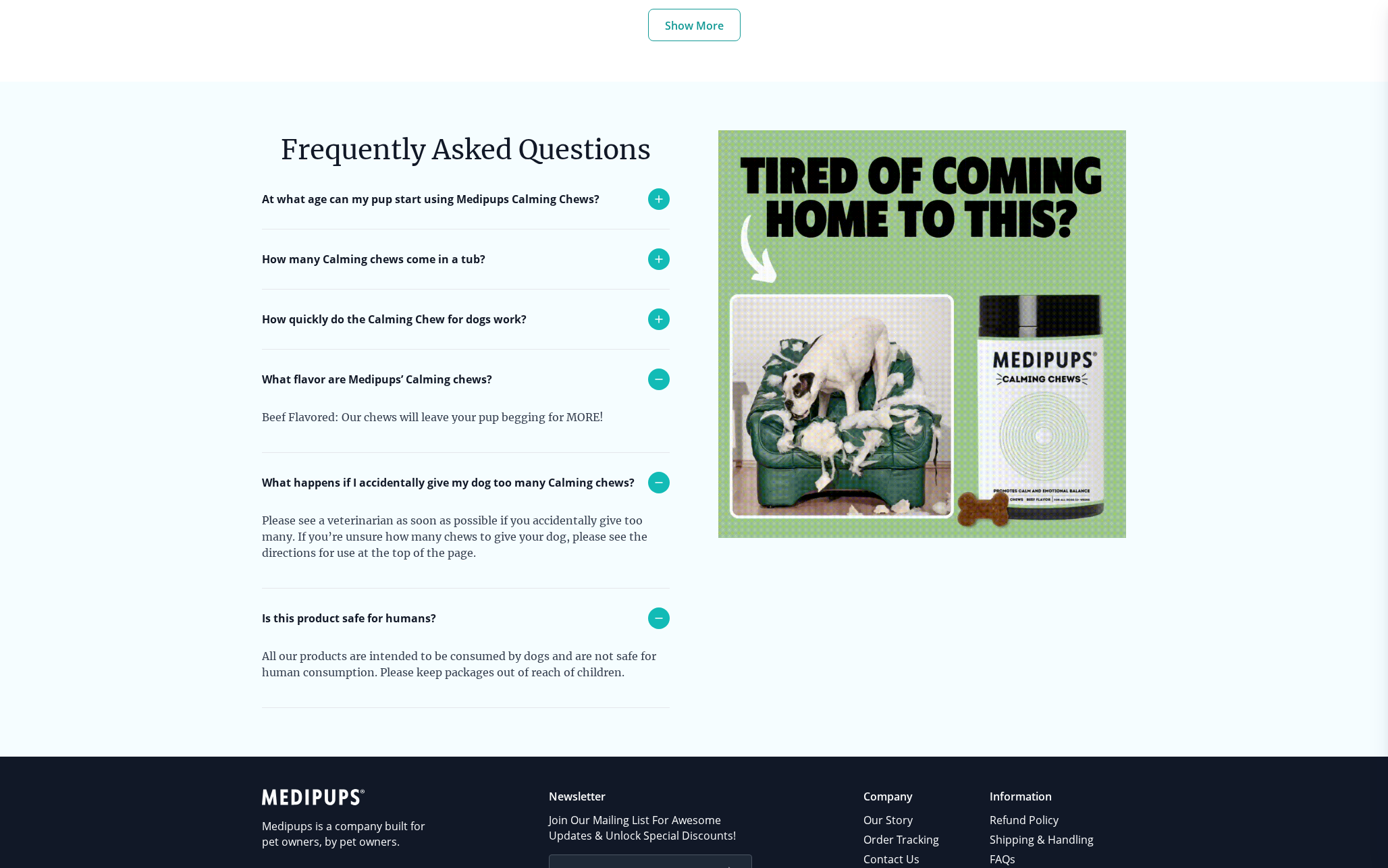
click at [501, 311] on p "How quickly do the Calming Chew for dogs work?" at bounding box center [394, 319] width 265 height 16
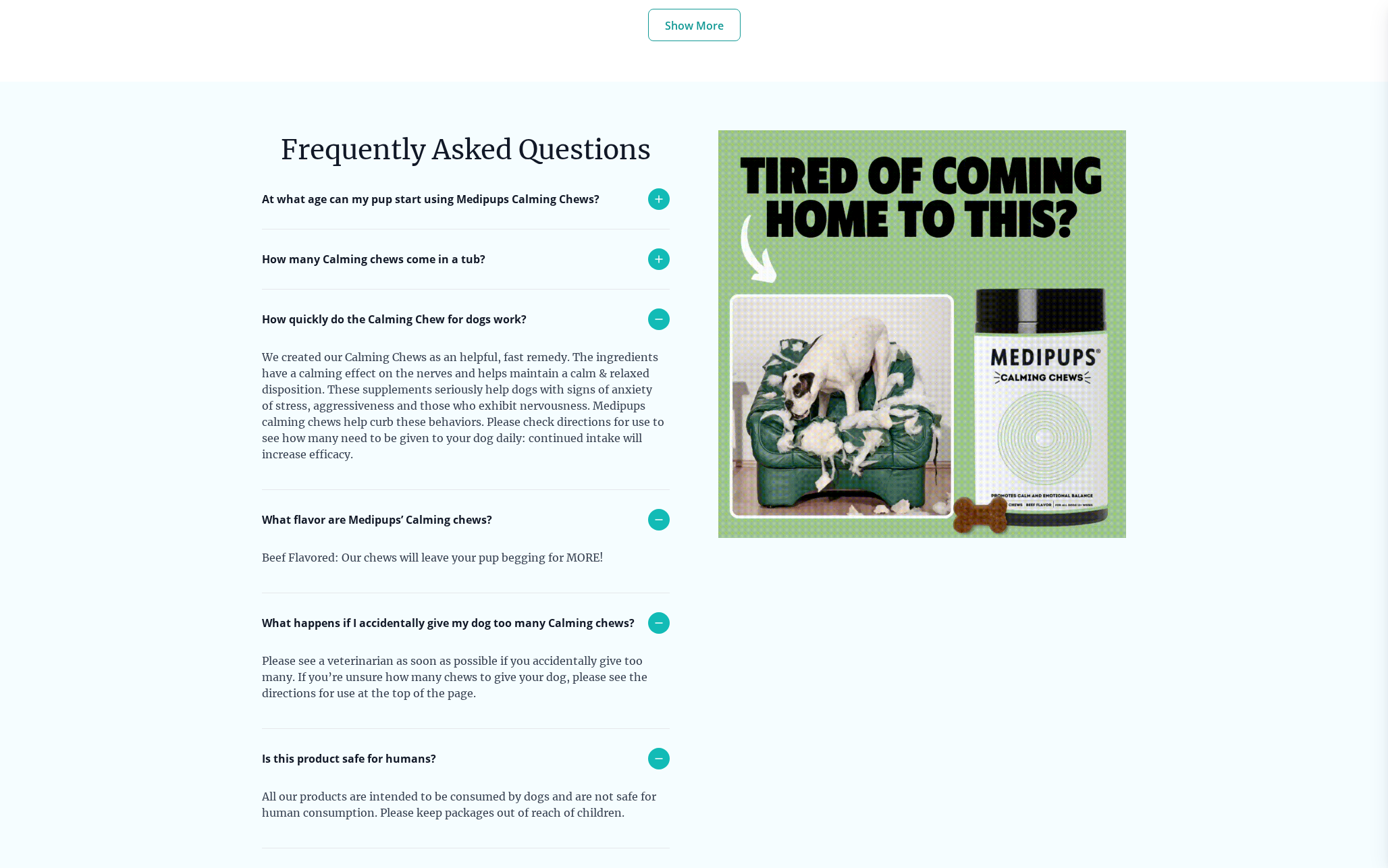
click at [487, 256] on div "How many Calming chews come in a tub?" at bounding box center [466, 259] width 408 height 59
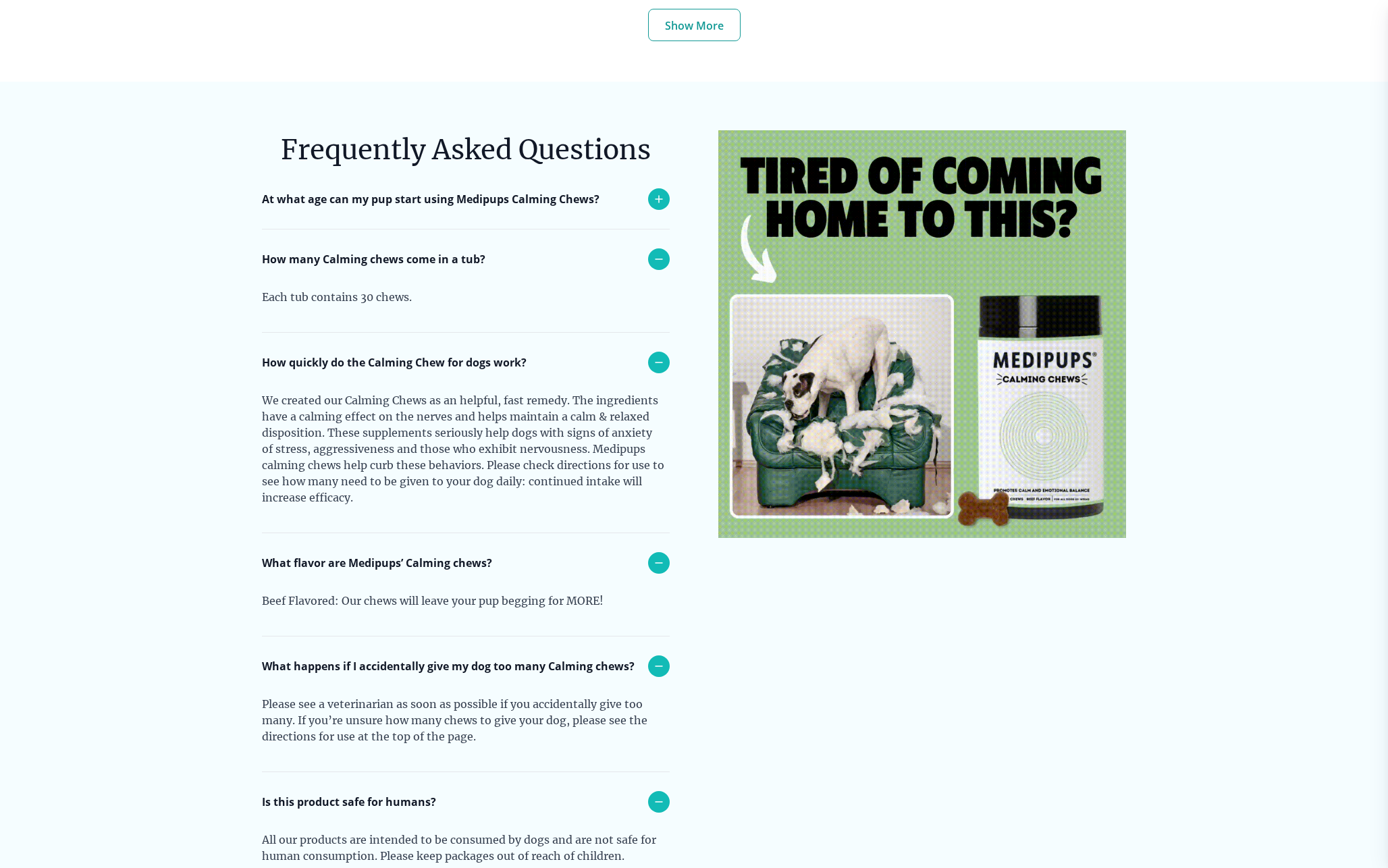
click at [485, 191] on div "At what age can my pup start using Medipups Calming Chews?" at bounding box center [466, 199] width 408 height 59
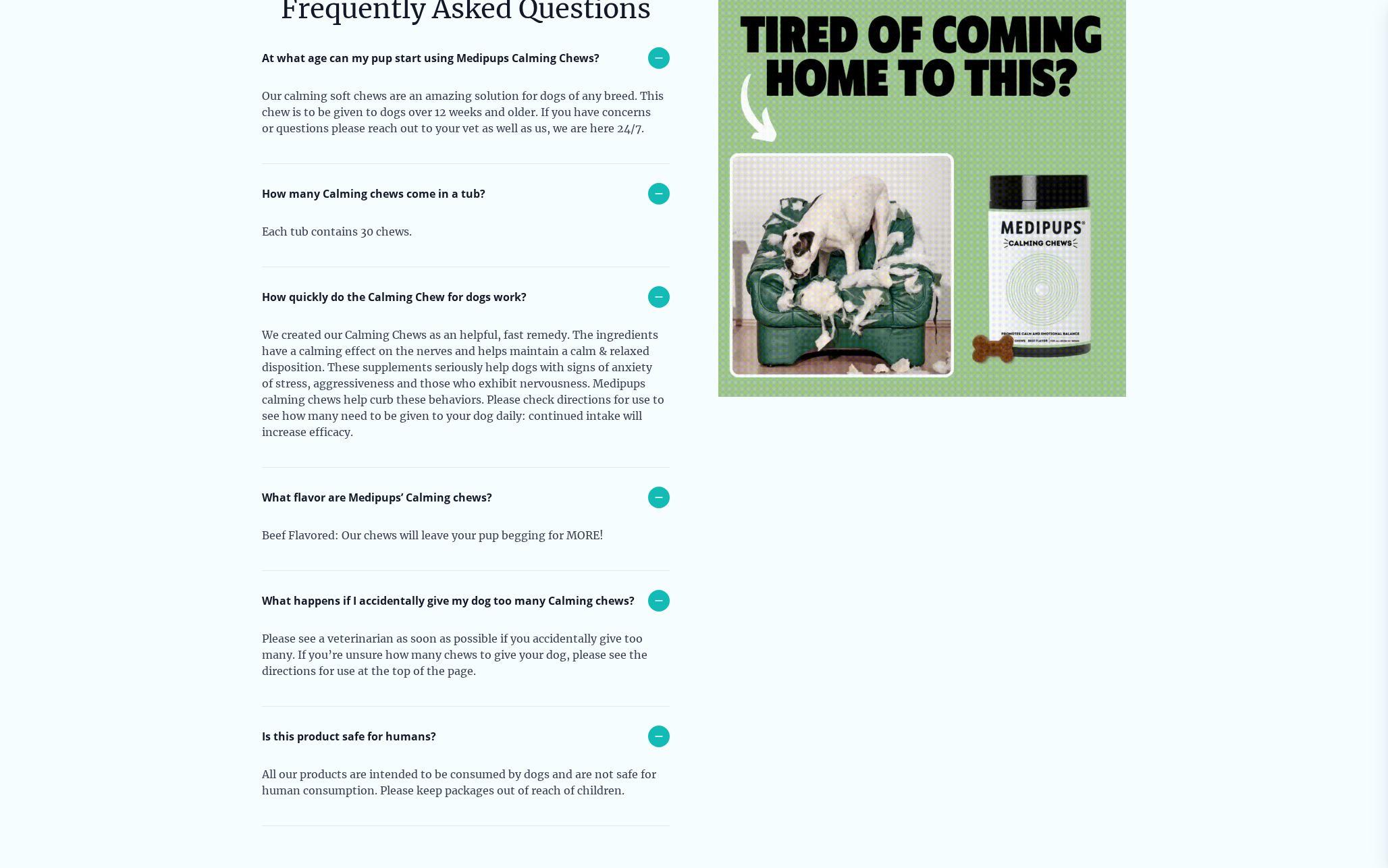
scroll to position [5731, 0]
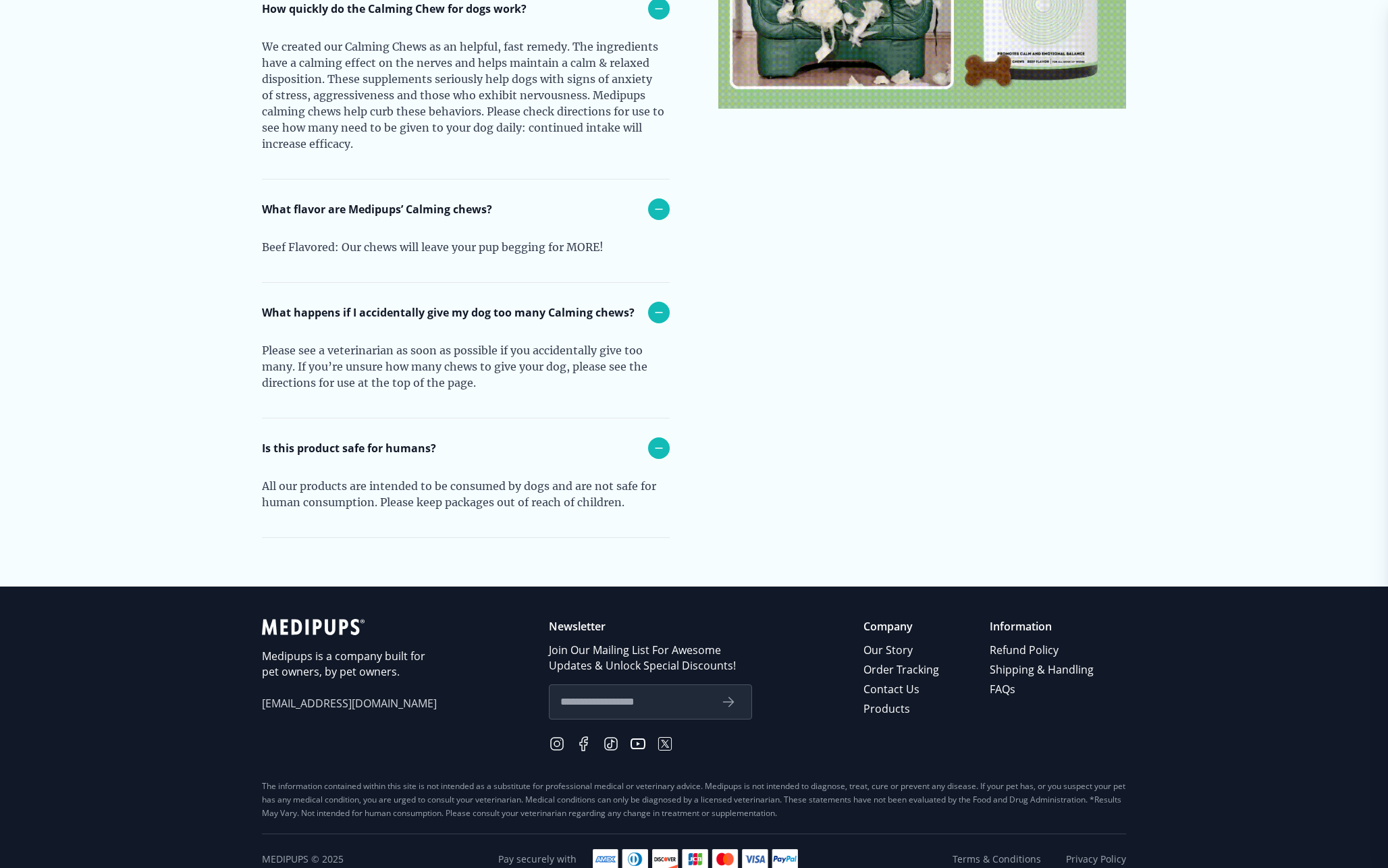
click at [638, 736] on icon at bounding box center [638, 743] width 16 height 16
